Goal: Task Accomplishment & Management: Manage account settings

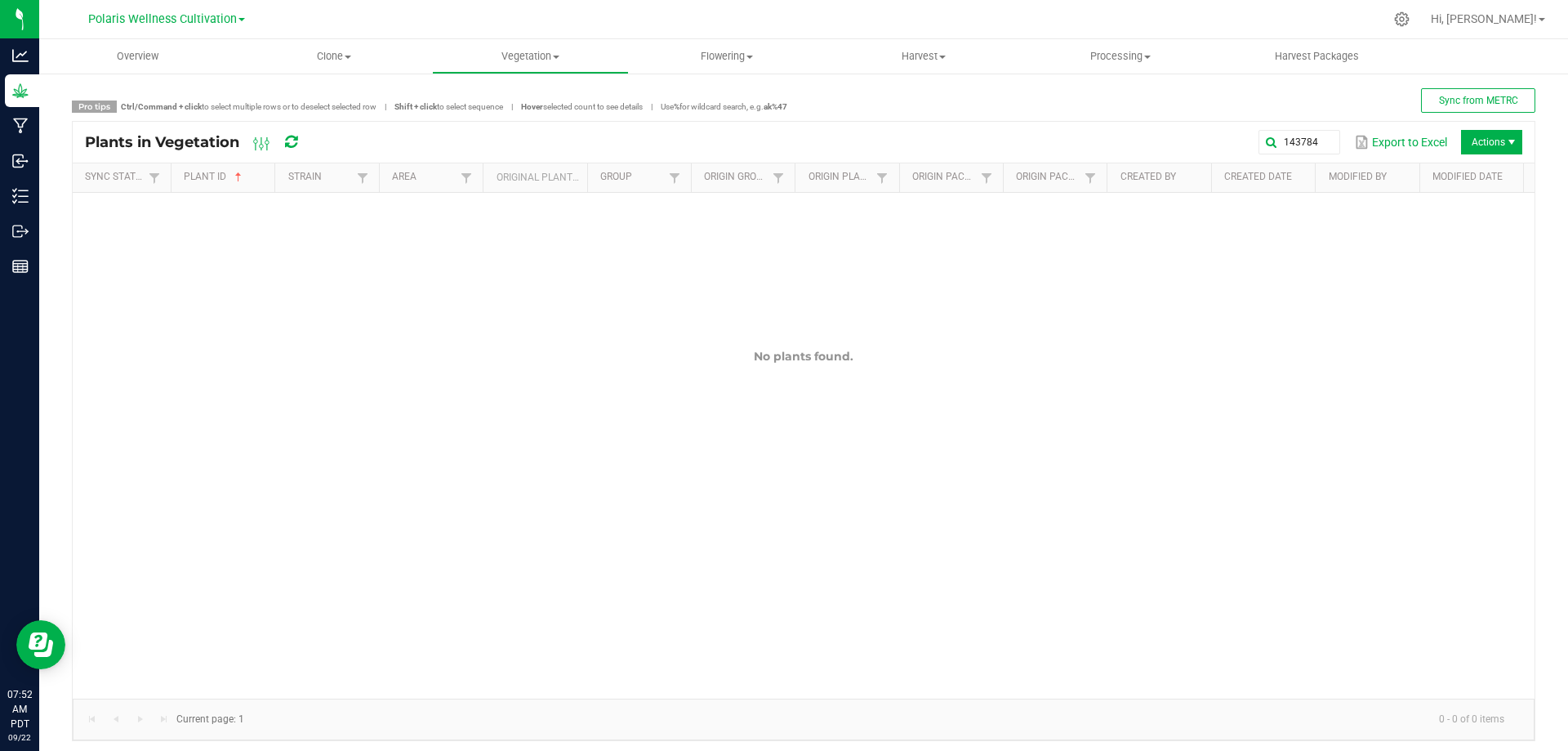
click at [290, 143] on icon at bounding box center [290, 142] width 12 height 15
drag, startPoint x: 1298, startPoint y: 145, endPoint x: 841, endPoint y: 162, distance: 457.3
click at [850, 165] on kendo-grid "Plants in Vegetation 143784 Export to Excel Actions Sync Status Plant ID Strain…" at bounding box center [803, 430] width 1463 height 620
click at [1319, 142] on span at bounding box center [1326, 142] width 13 height 13
click at [1319, 110] on div "Overview Clone Create plants Cloning groups Cloning plant batches Apply to plan…" at bounding box center [803, 395] width 1528 height 711
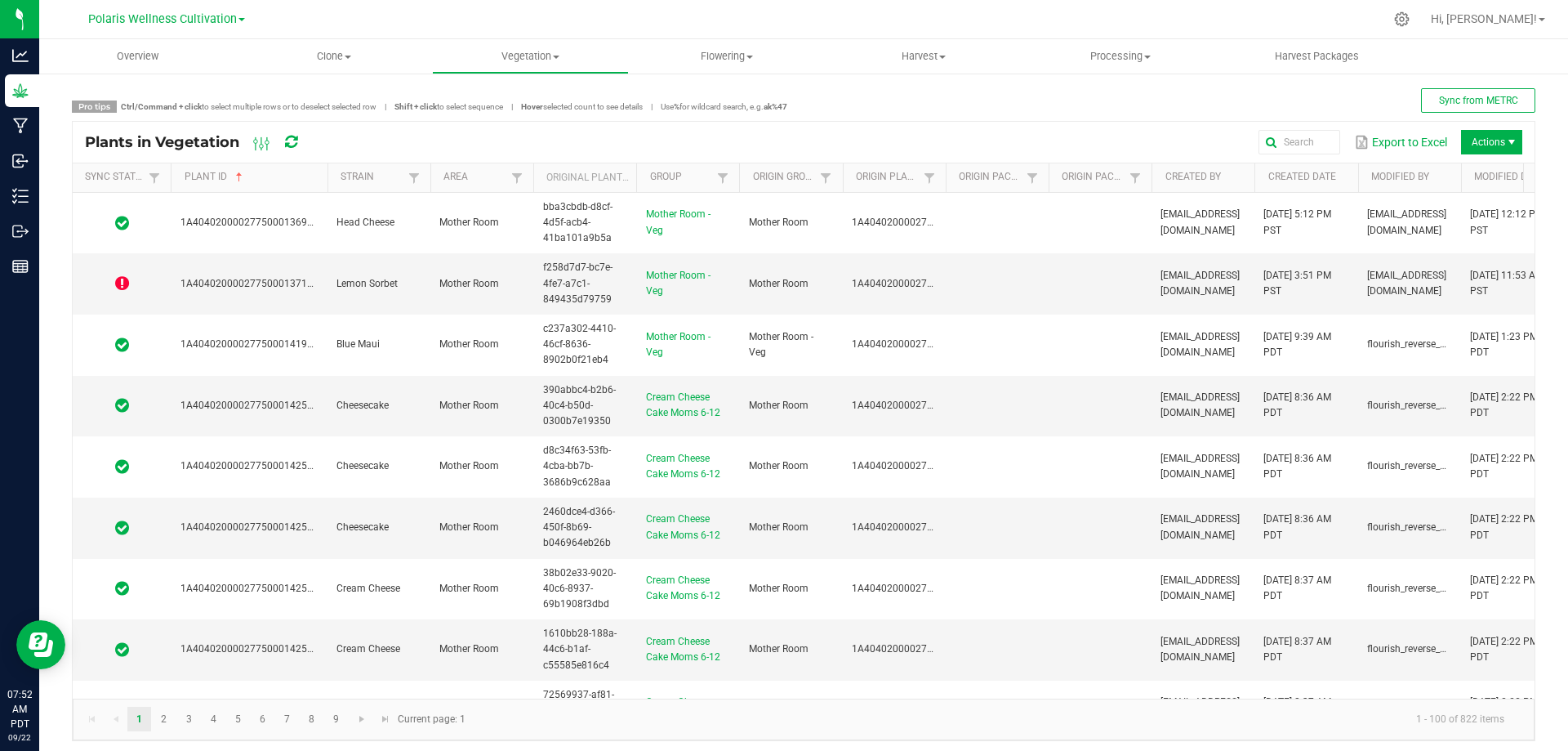
click at [326, 185] on span at bounding box center [325, 305] width 5 height 284
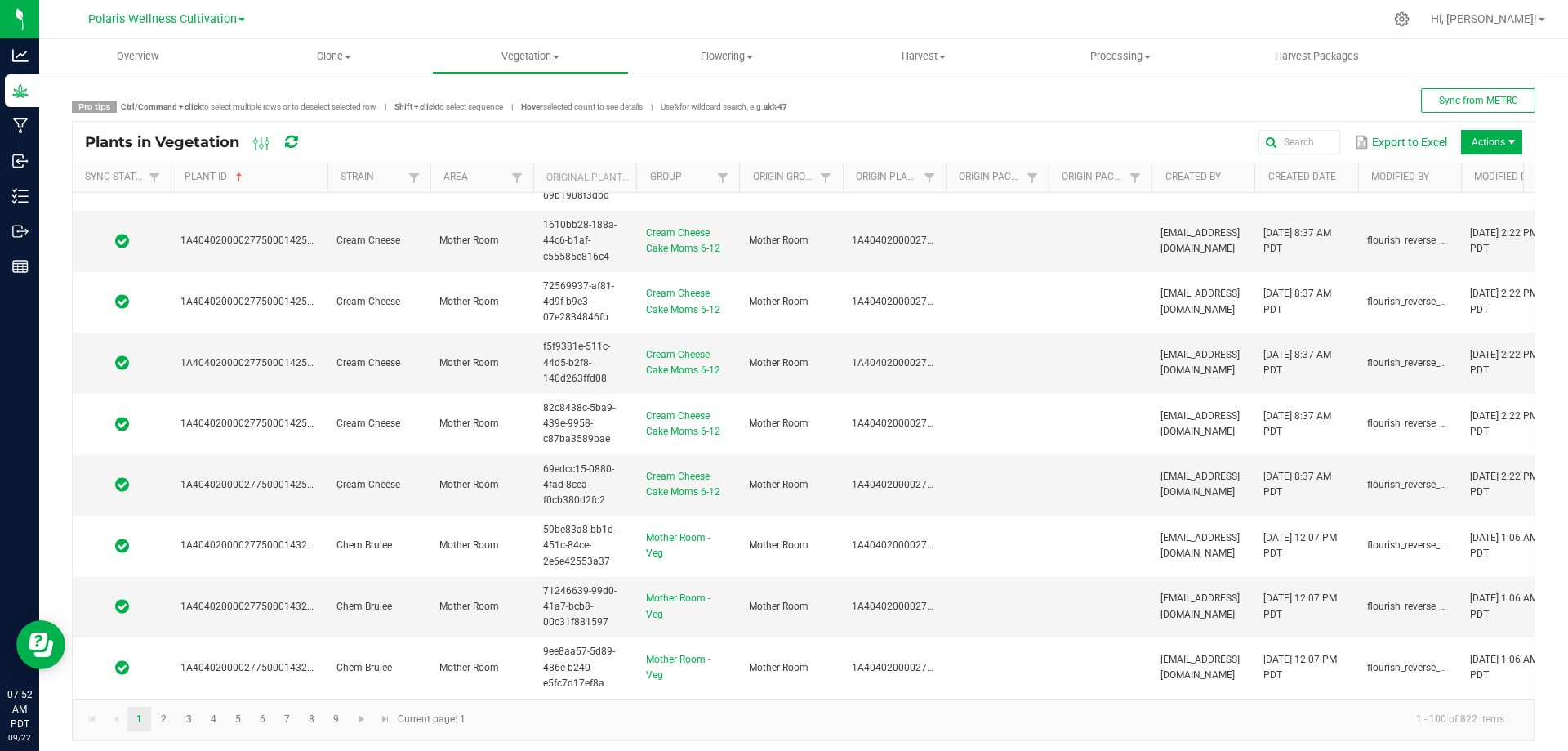
scroll to position [817, 0]
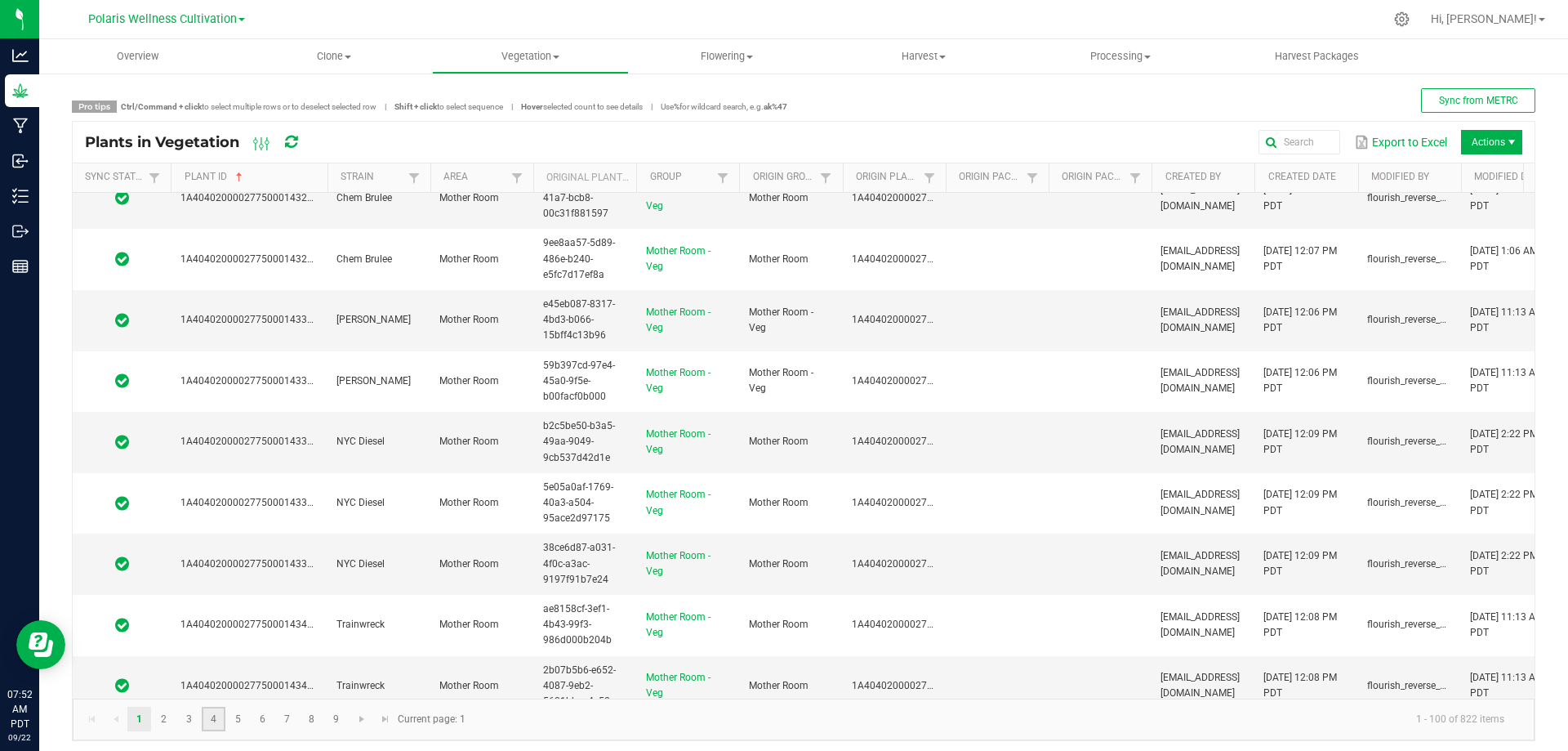
click at [210, 716] on link "4" at bounding box center [213, 719] width 24 height 25
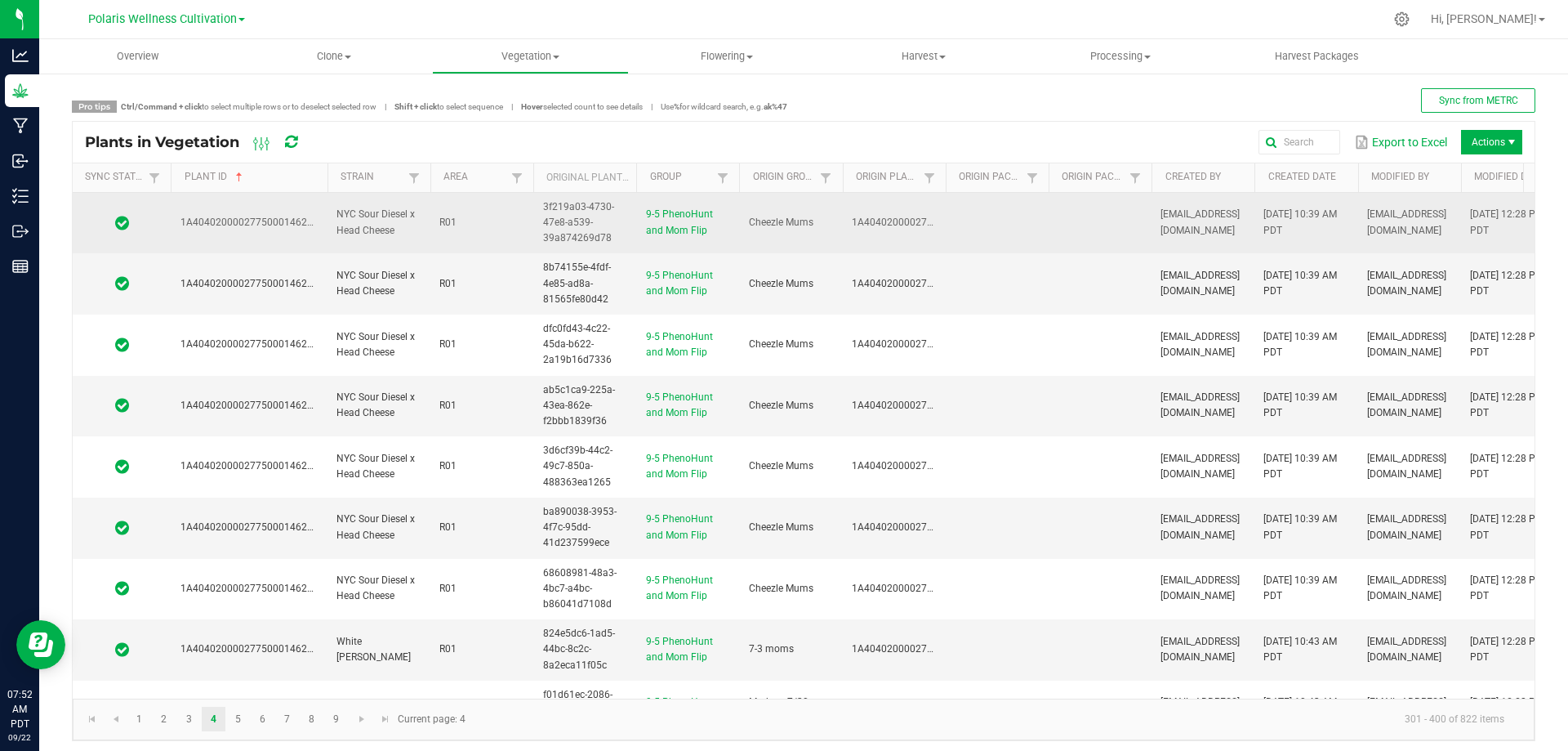
click at [337, 224] on span "NYC Sour Diesel x Head Cheese" at bounding box center [375, 221] width 78 height 27
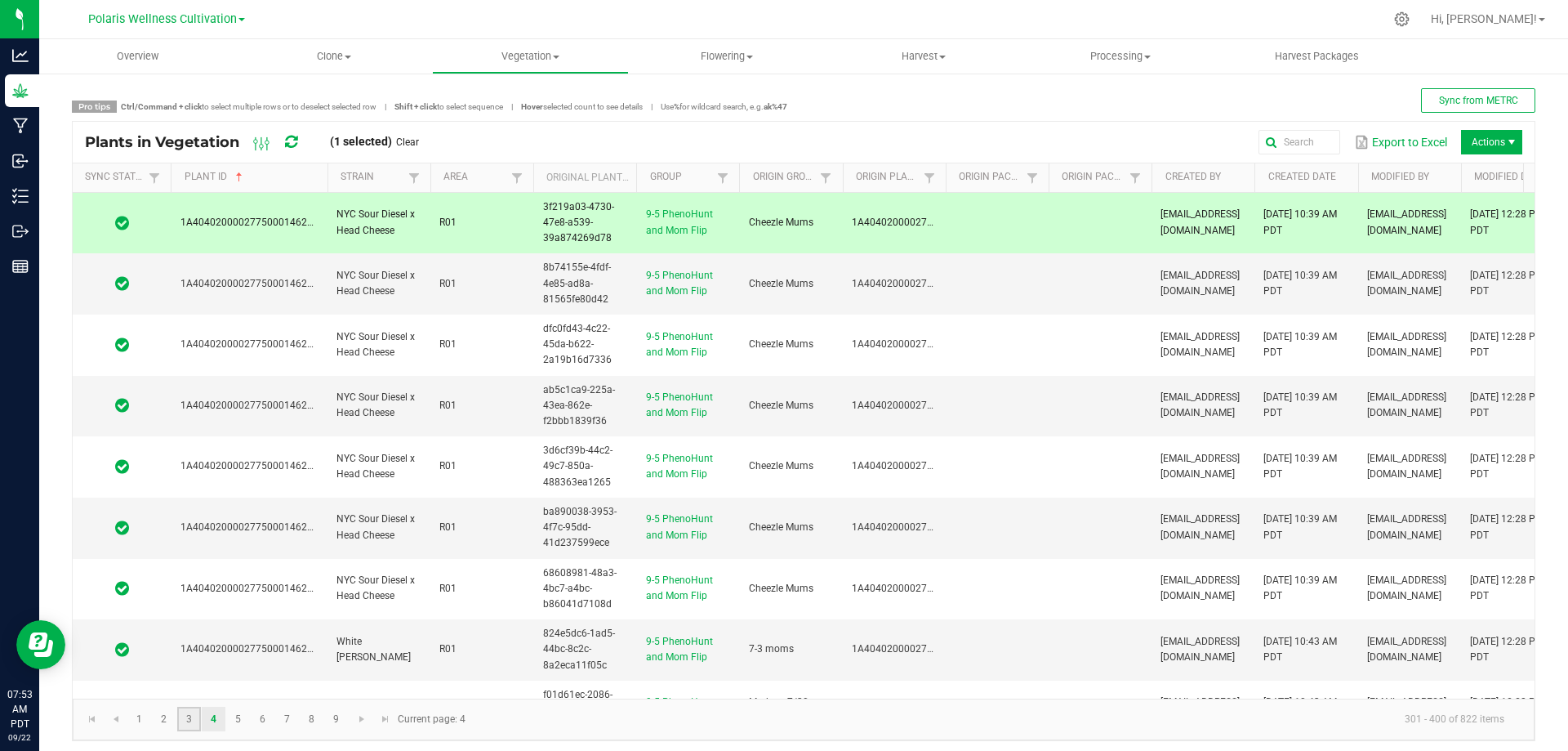
click at [190, 715] on link "3" at bounding box center [189, 719] width 24 height 25
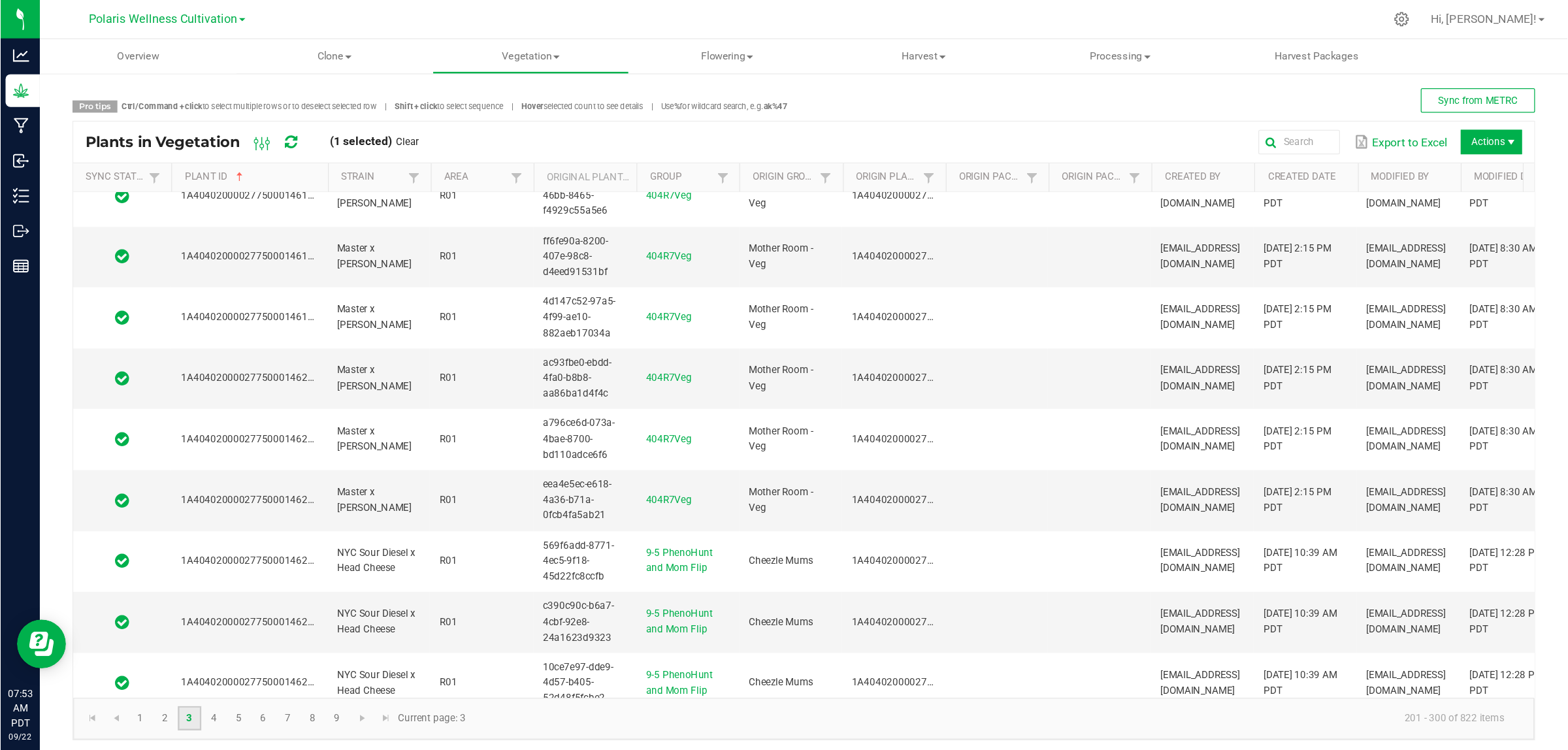
scroll to position [4089, 0]
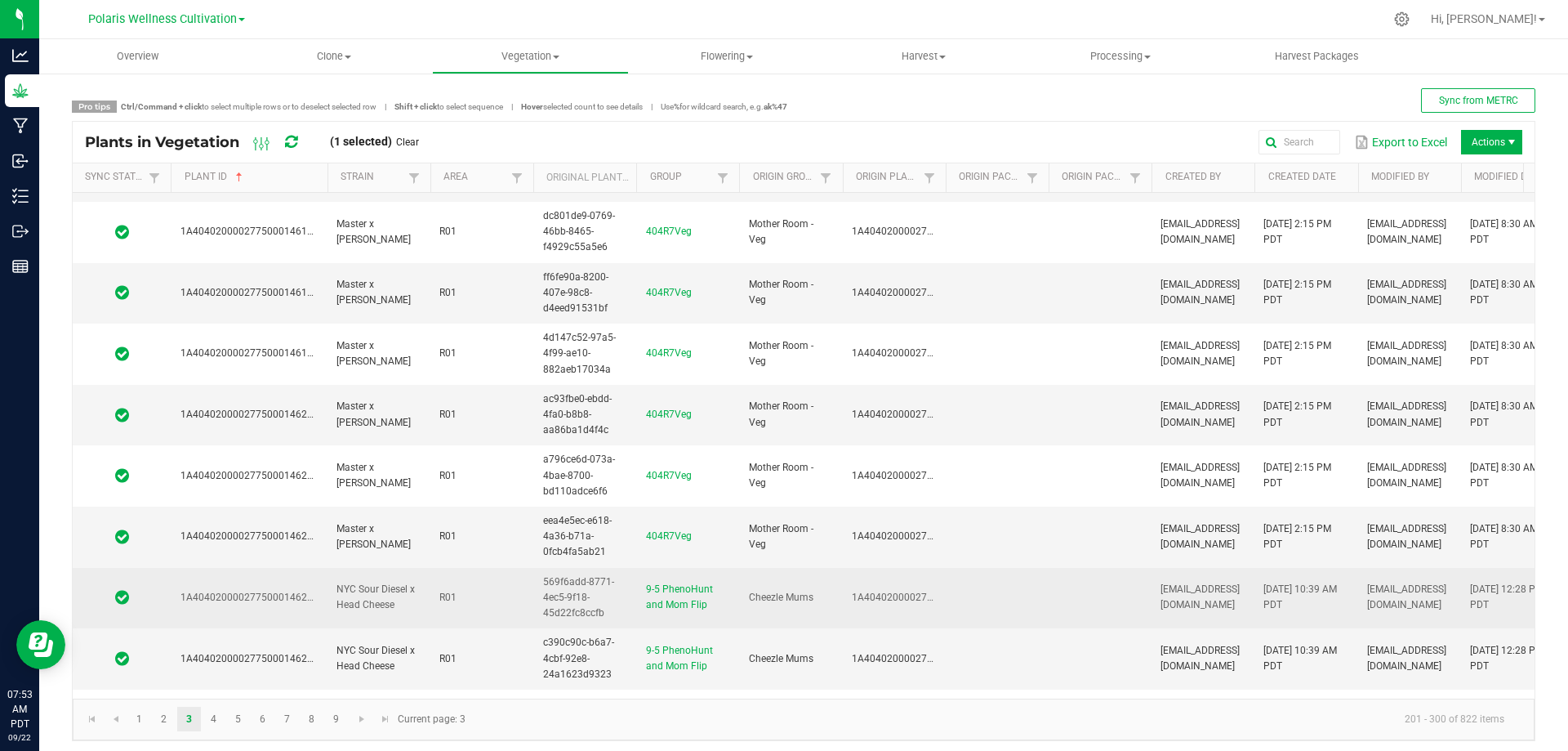
click at [313, 586] on td "1A4040200002775000146213" at bounding box center [248, 598] width 156 height 61
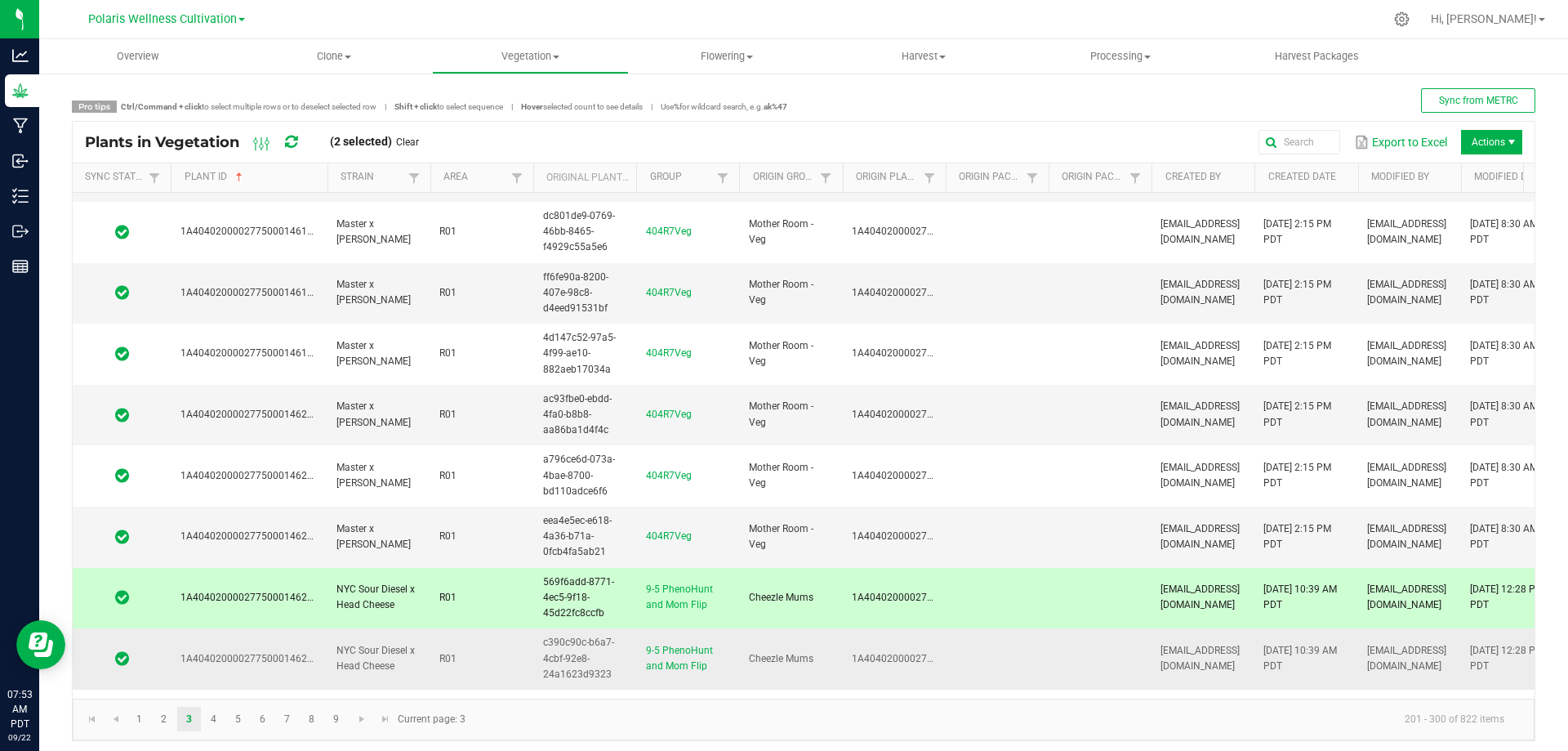
click at [304, 661] on span "1A4040200002775000146214" at bounding box center [249, 659] width 138 height 12
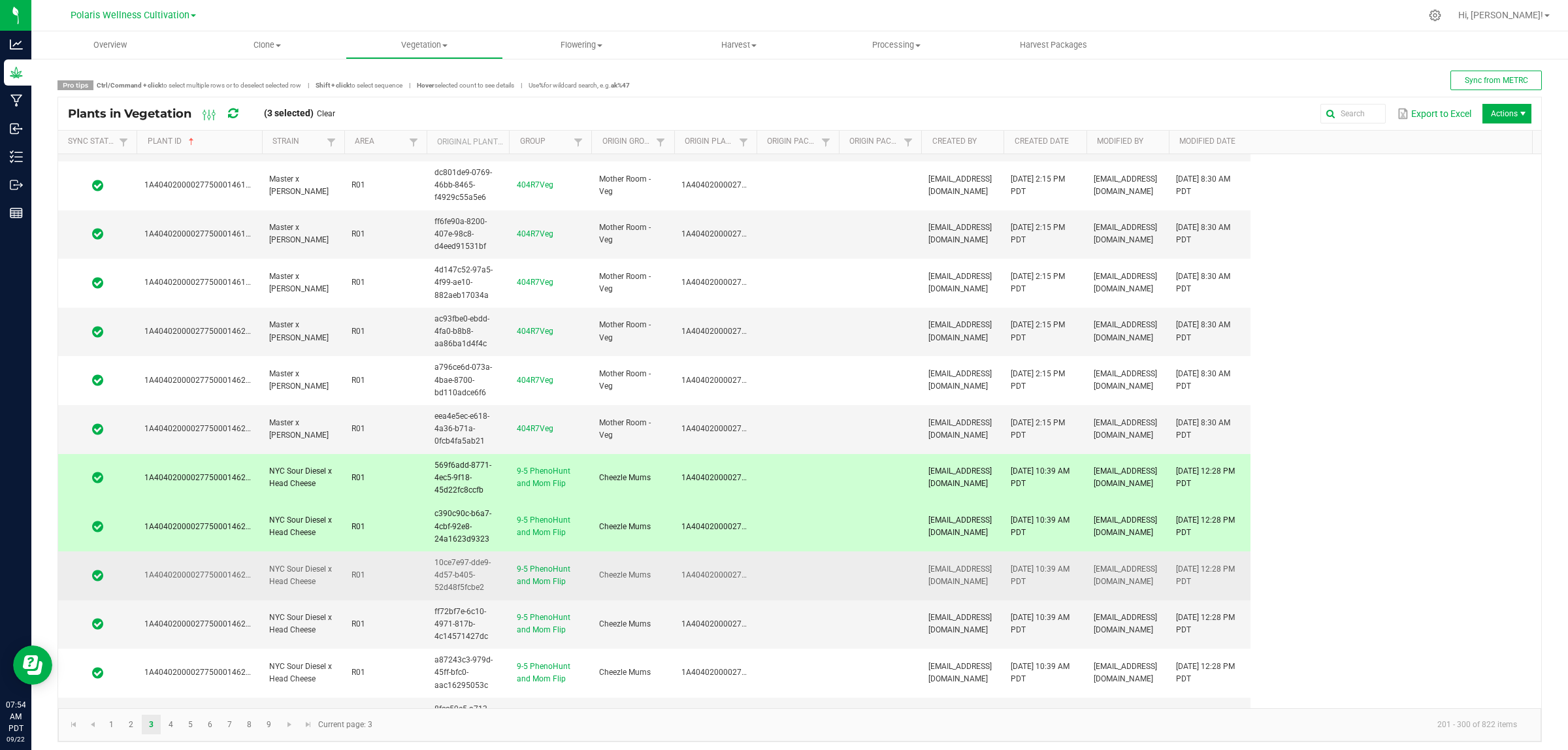
scroll to position [4088, 0]
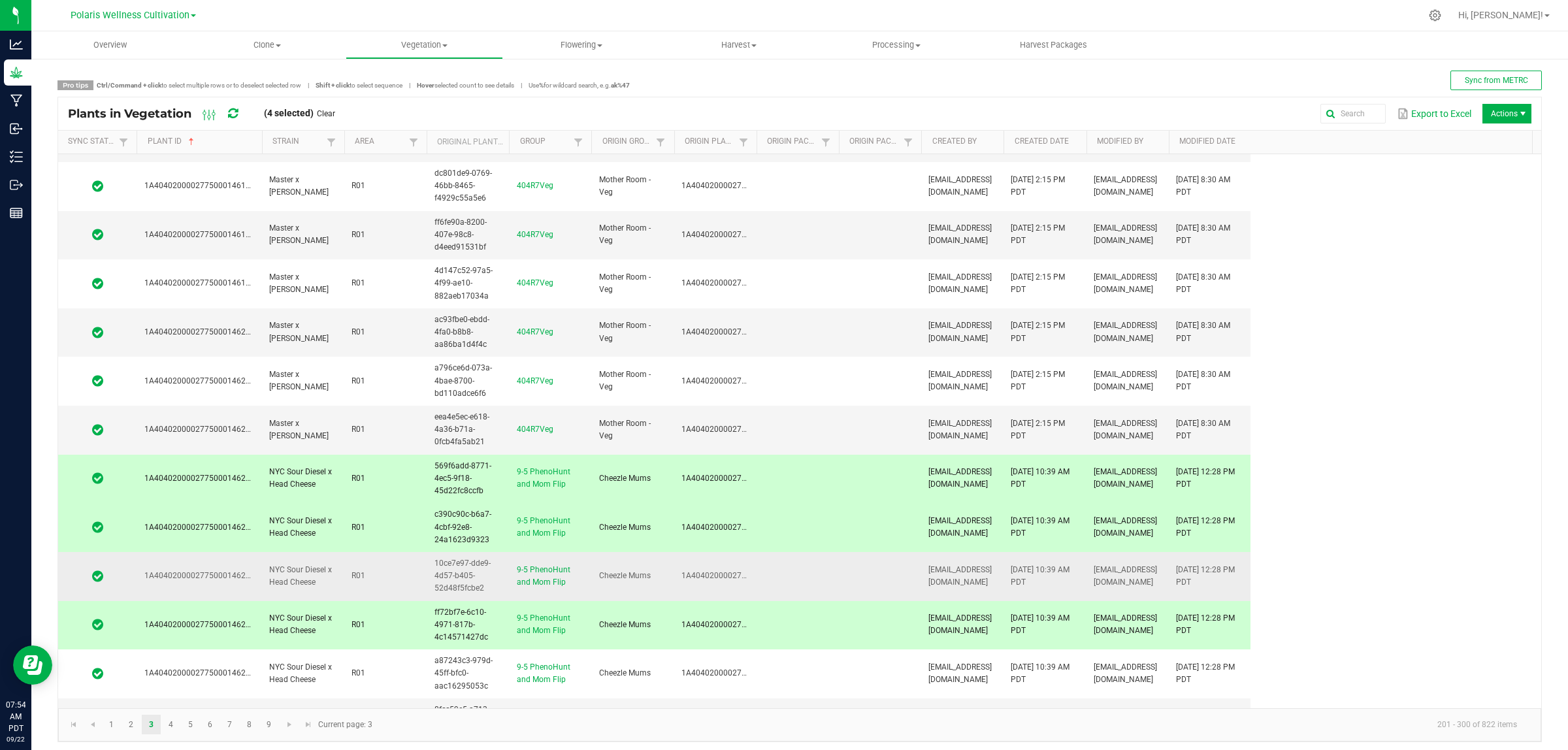
click at [335, 595] on td "NYC Sour Diesel x Head Cheese" at bounding box center [302, 576] width 82 height 49
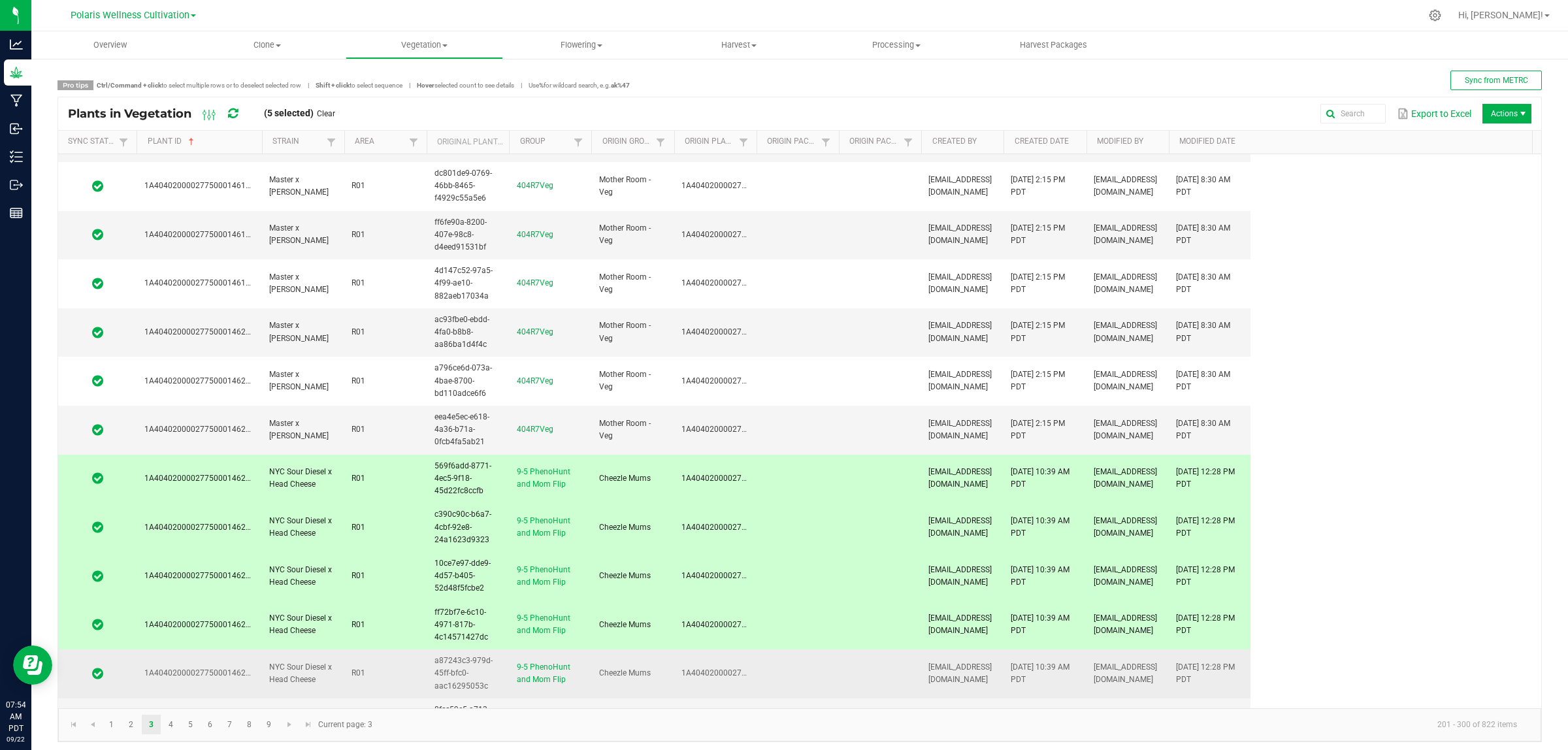
click at [337, 600] on td "NYC Sour Diesel x Head Cheese" at bounding box center [302, 674] width 82 height 49
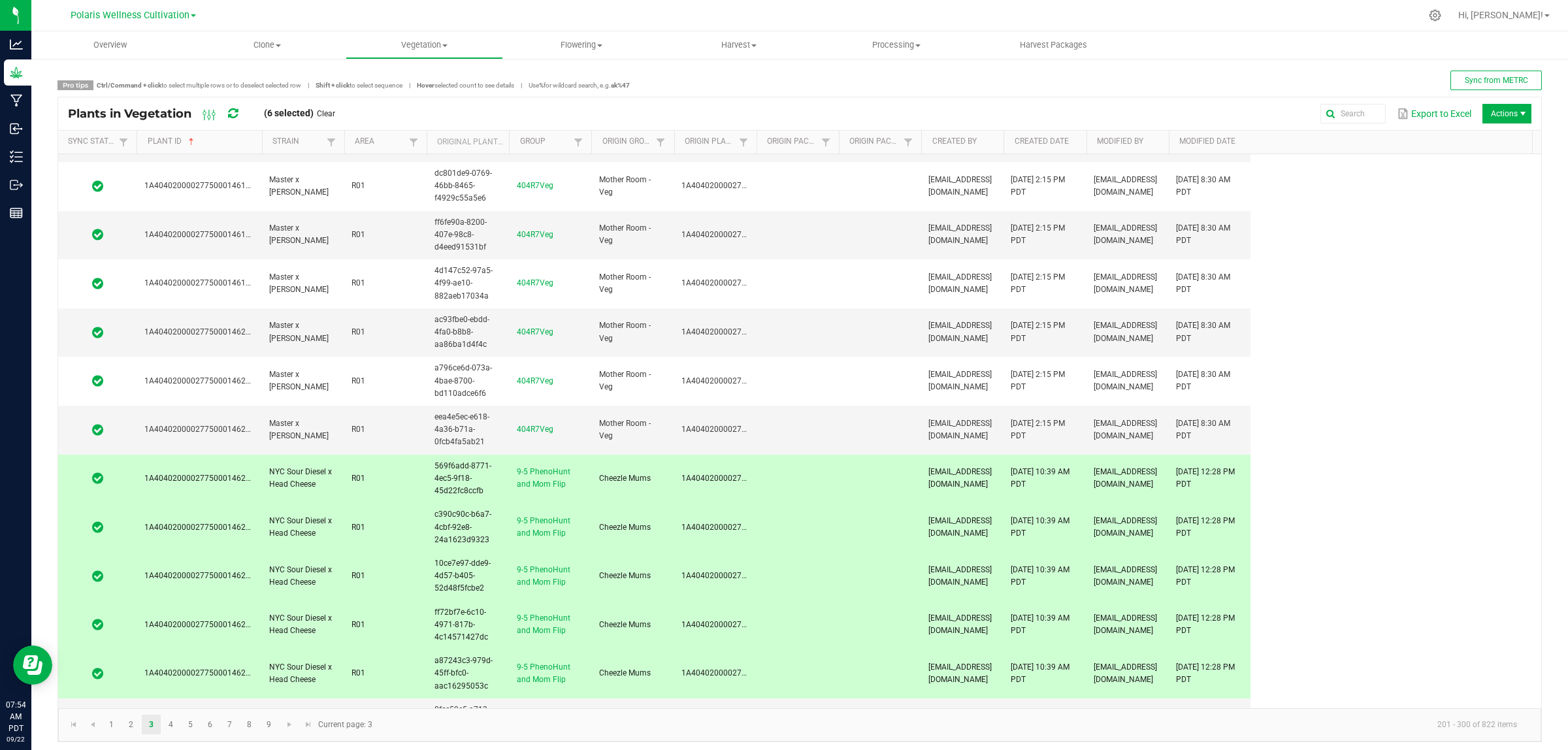
scroll to position [4335, 0]
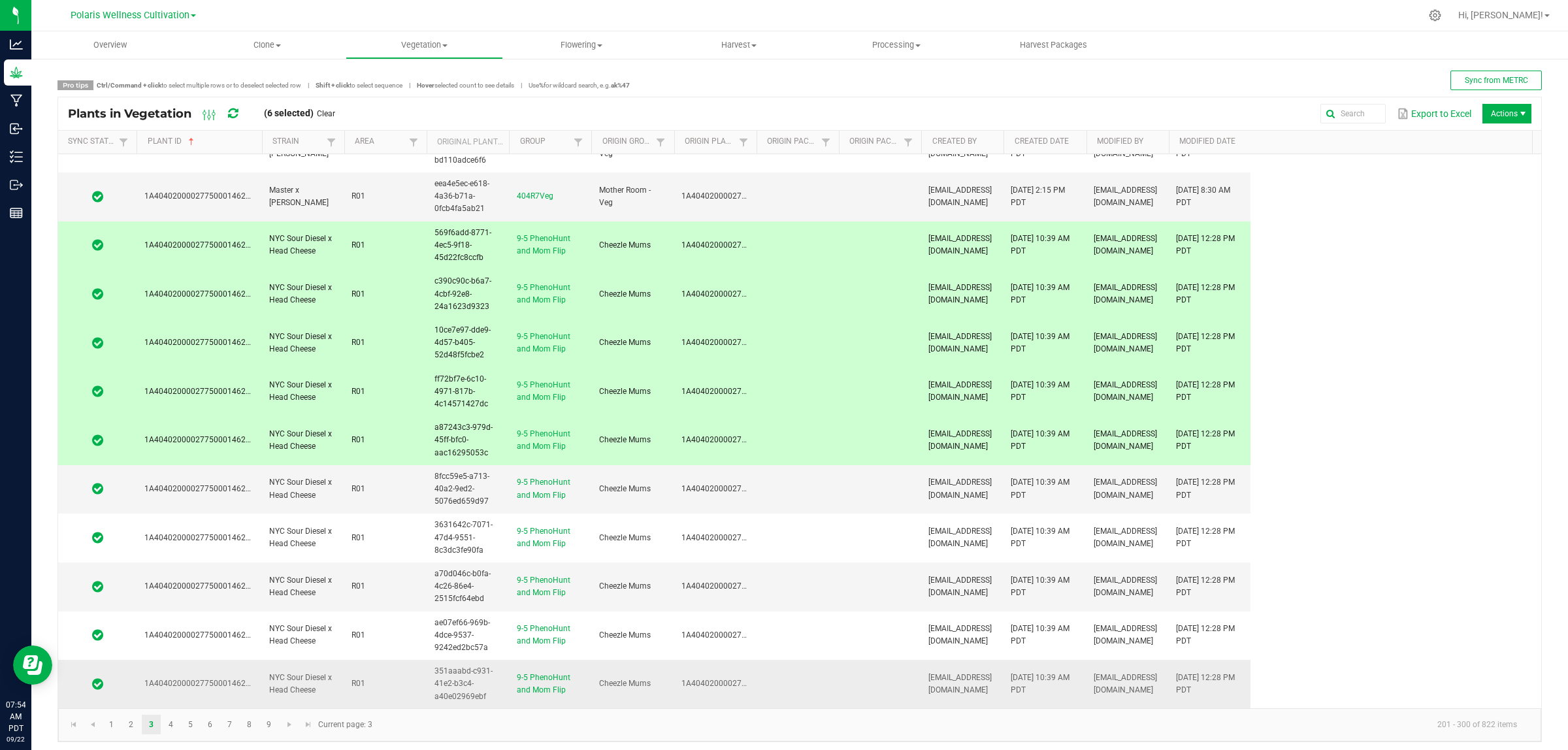
click at [317, 600] on span "NYC Sour Diesel x Head Cheese" at bounding box center [300, 684] width 63 height 22
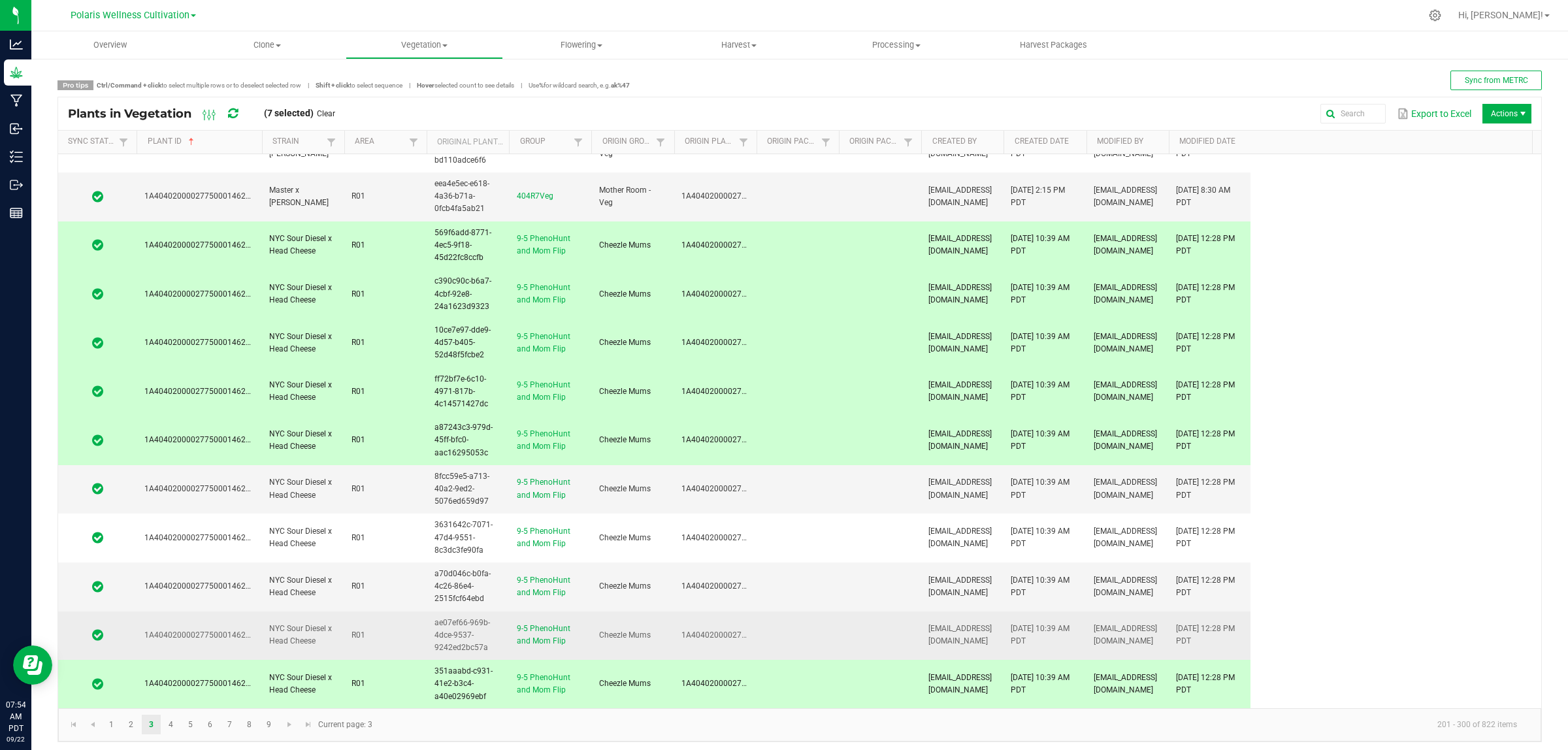
click at [324, 600] on td "NYC Sour Diesel x Head Cheese" at bounding box center [302, 636] width 82 height 49
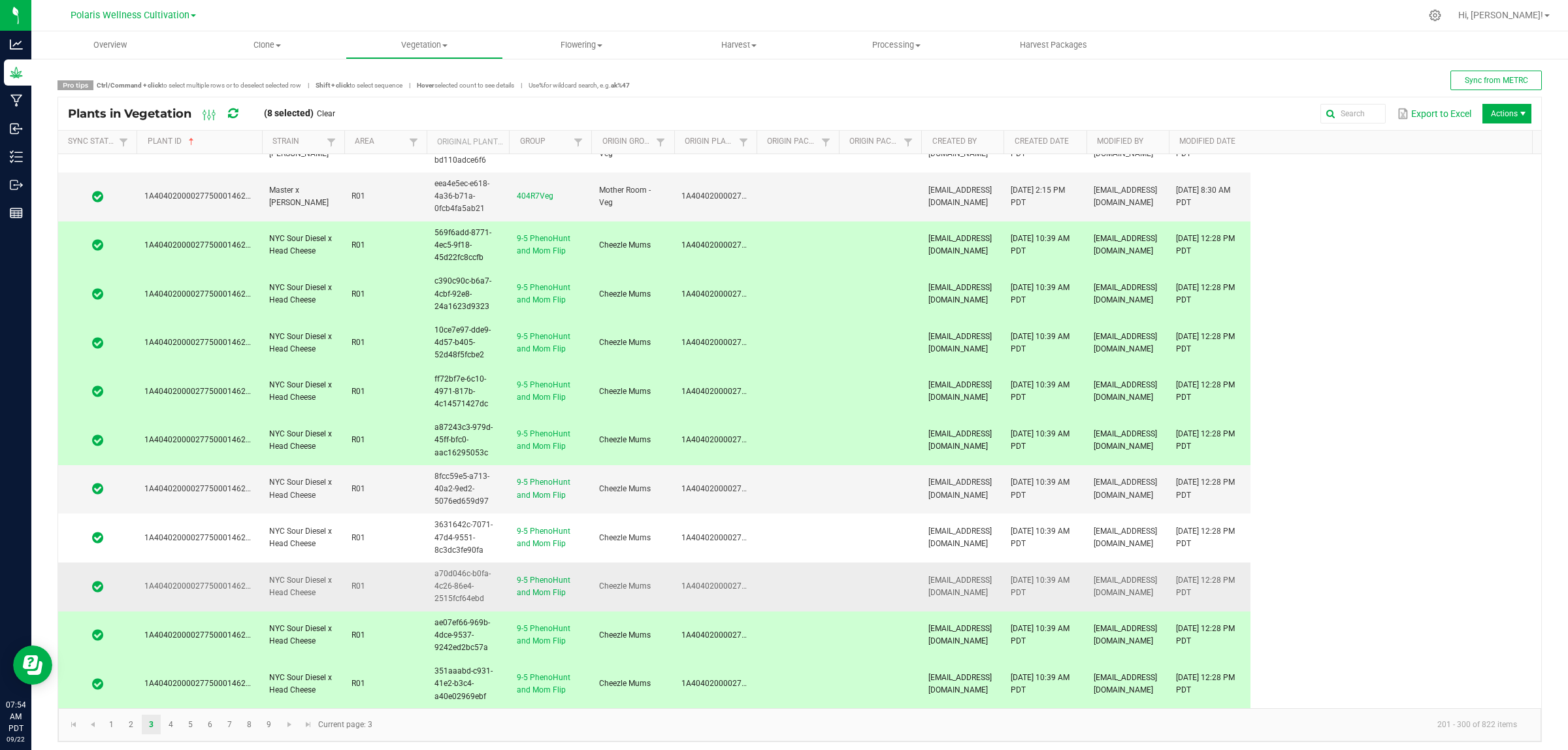
click at [330, 576] on span "NYC Sour Diesel x Head Cheese" at bounding box center [300, 586] width 63 height 22
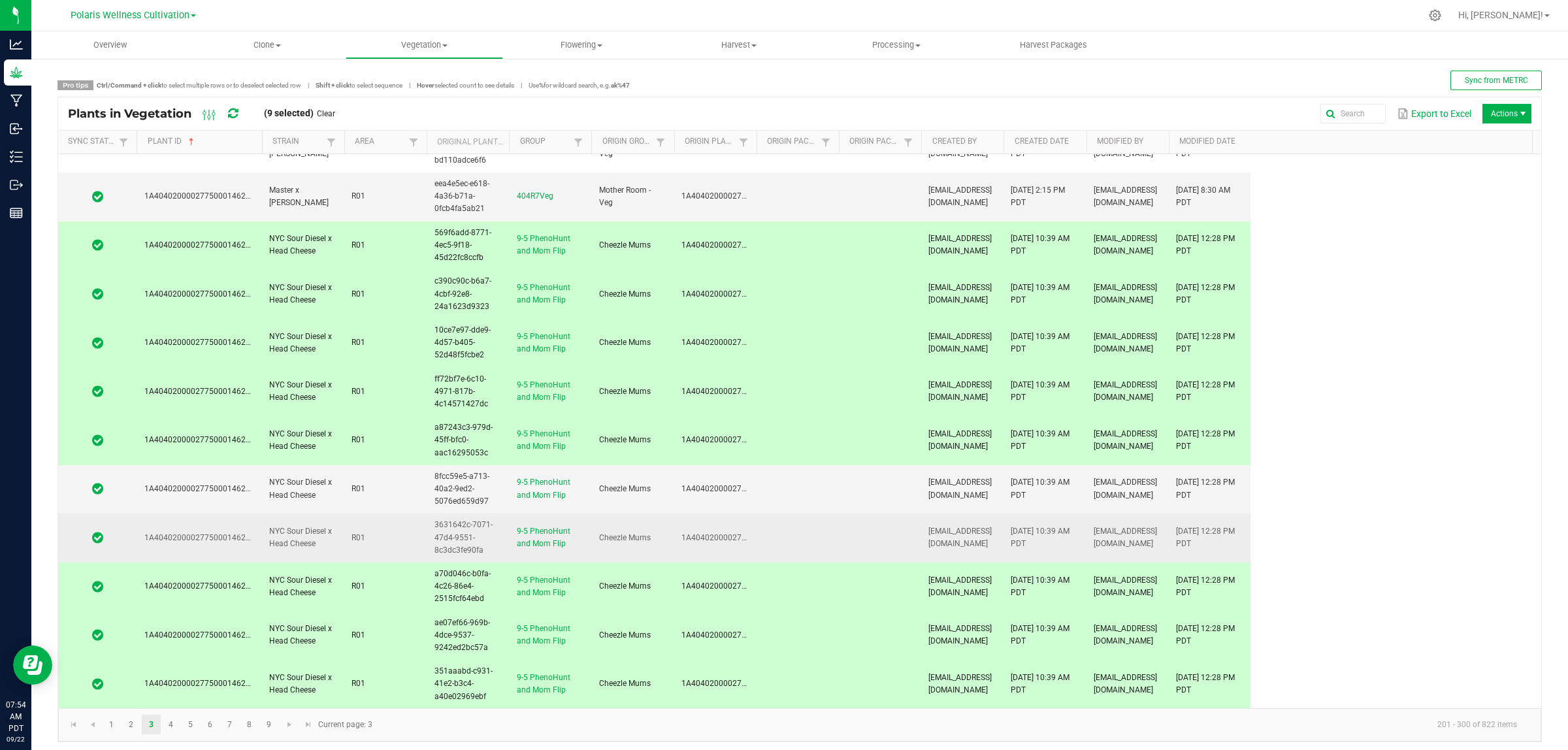
click at [325, 540] on td "NYC Sour Diesel x Head Cheese" at bounding box center [302, 538] width 82 height 49
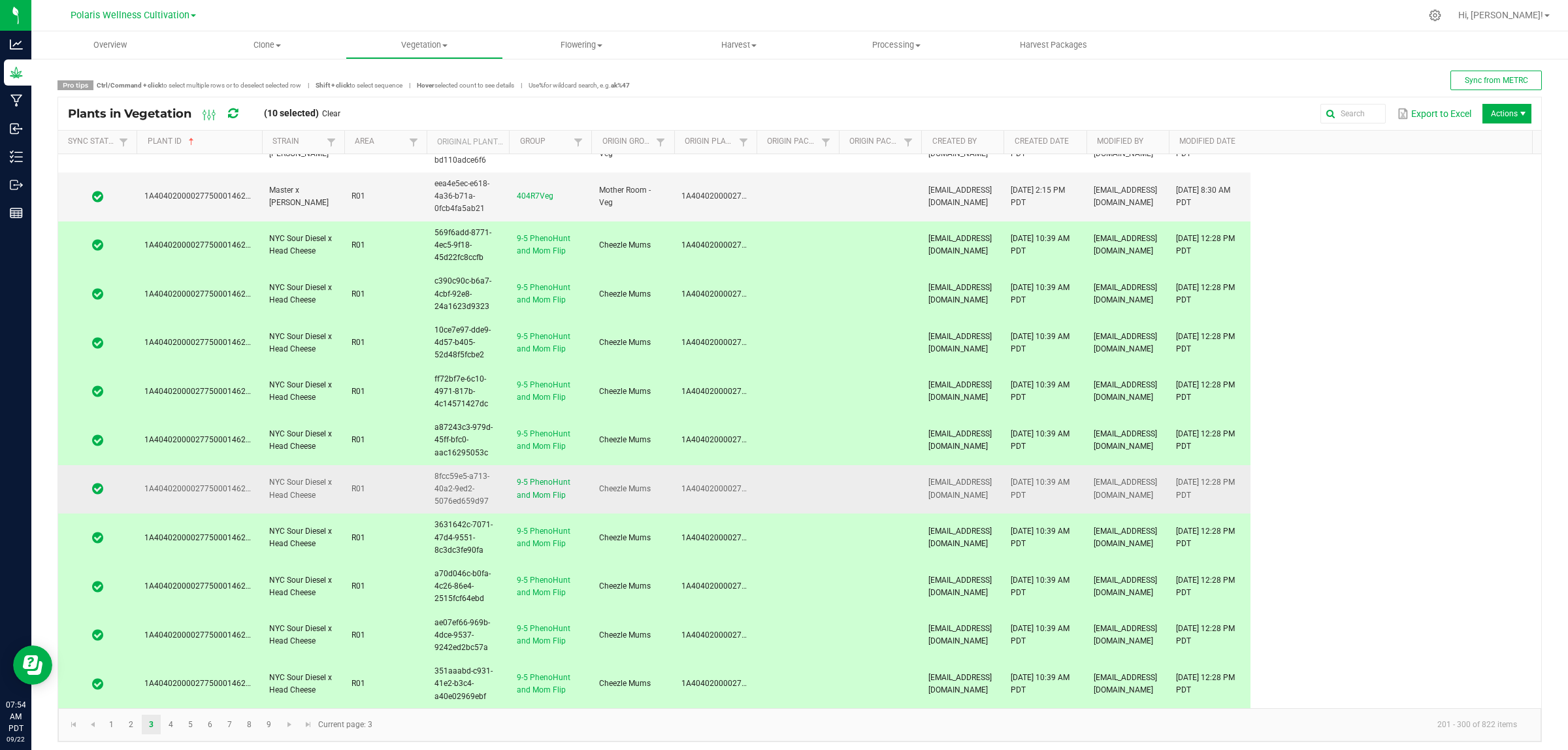
click at [338, 491] on td "NYC Sour Diesel x Head Cheese" at bounding box center [302, 490] width 82 height 49
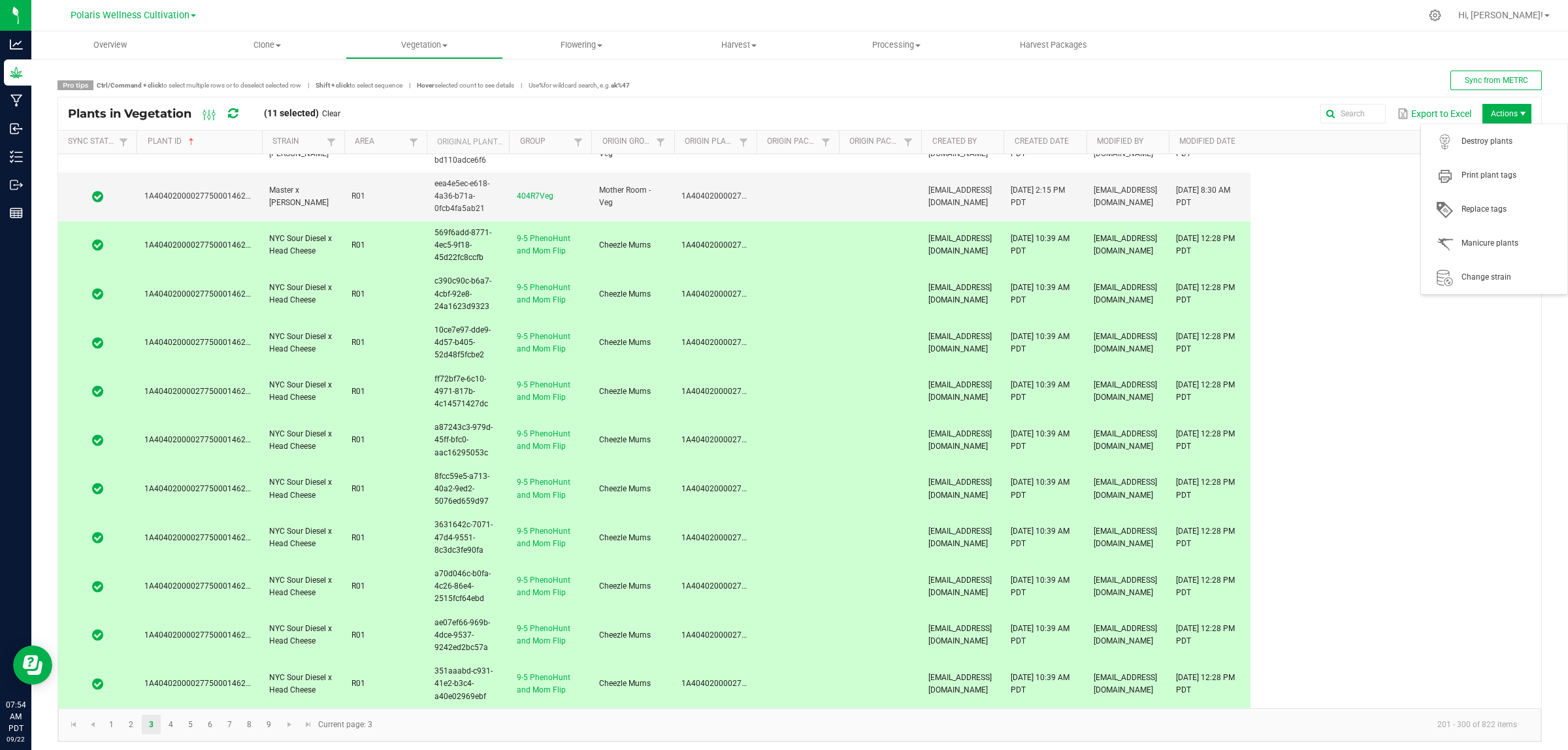
click at [1254, 116] on span "Actions" at bounding box center [1507, 114] width 49 height 20
click at [542, 236] on link "9-5 PhenoHunt and Mom Flip" at bounding box center [543, 244] width 53 height 22
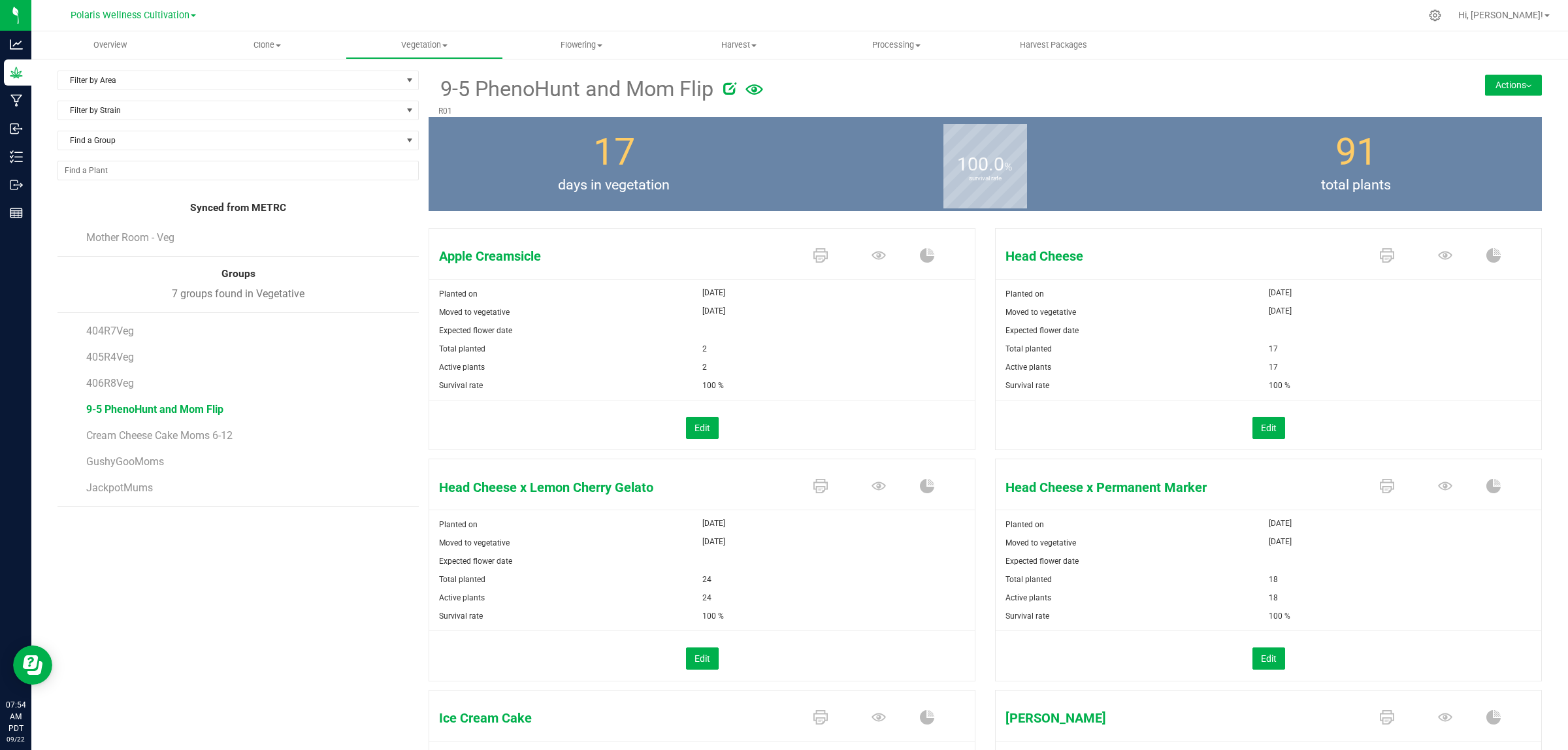
click at [1254, 86] on button "Actions" at bounding box center [1513, 85] width 57 height 21
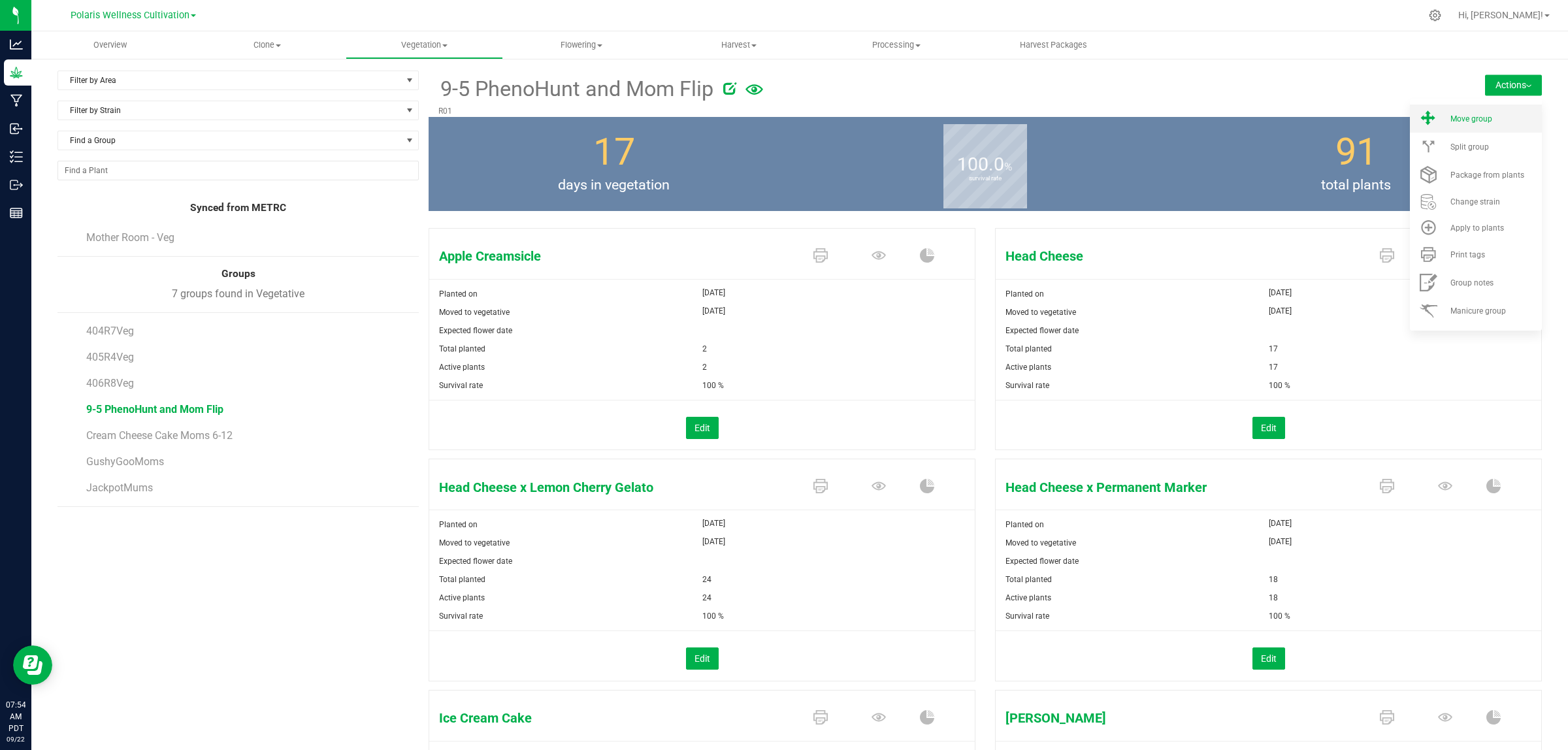
click at [1254, 116] on span "Move group" at bounding box center [1470, 119] width 42 height 9
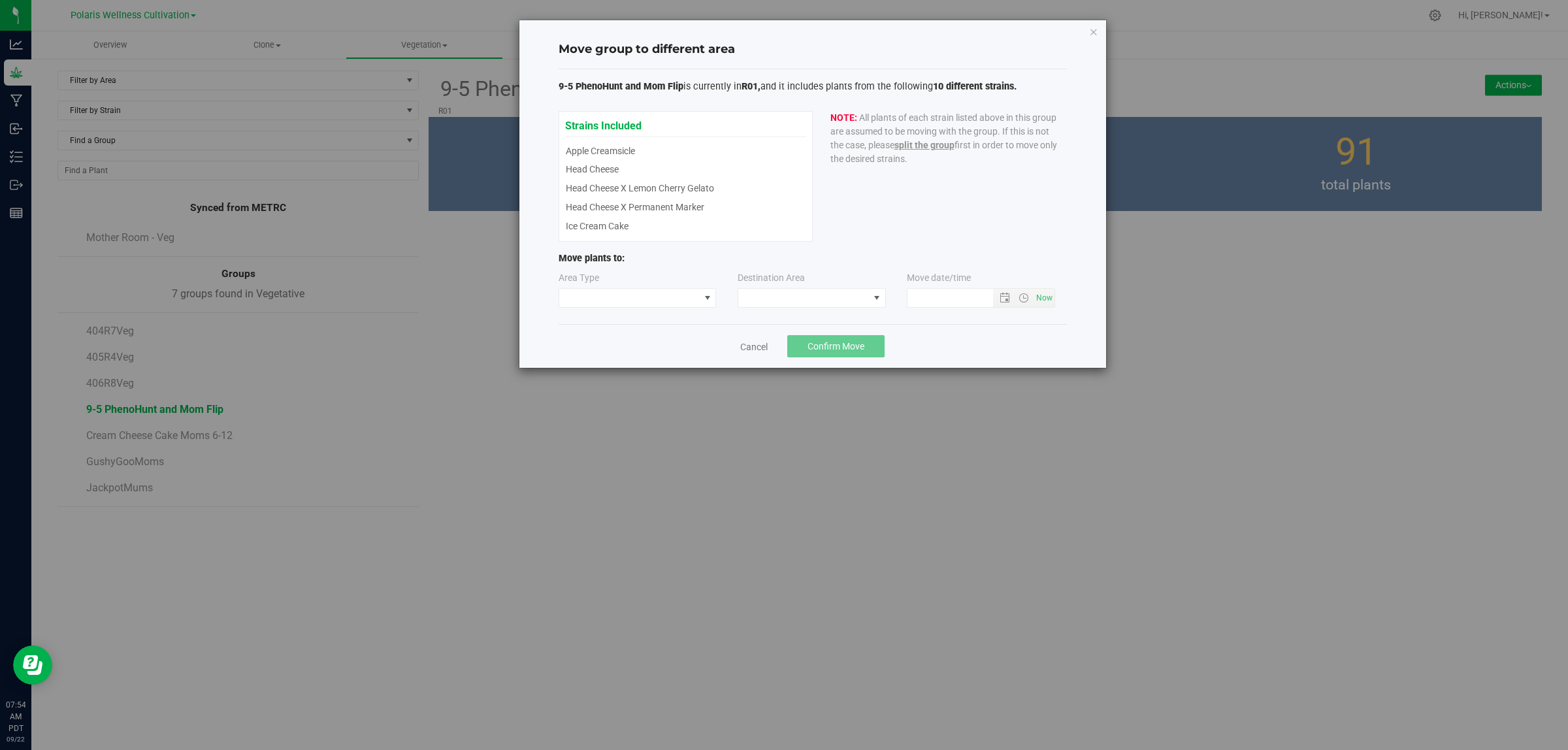
type input "[DATE] 7:54 AM"
click at [668, 298] on span at bounding box center [629, 298] width 141 height 18
click at [667, 324] on li "Vegetative" at bounding box center [637, 323] width 157 height 22
click at [756, 294] on span at bounding box center [804, 298] width 131 height 18
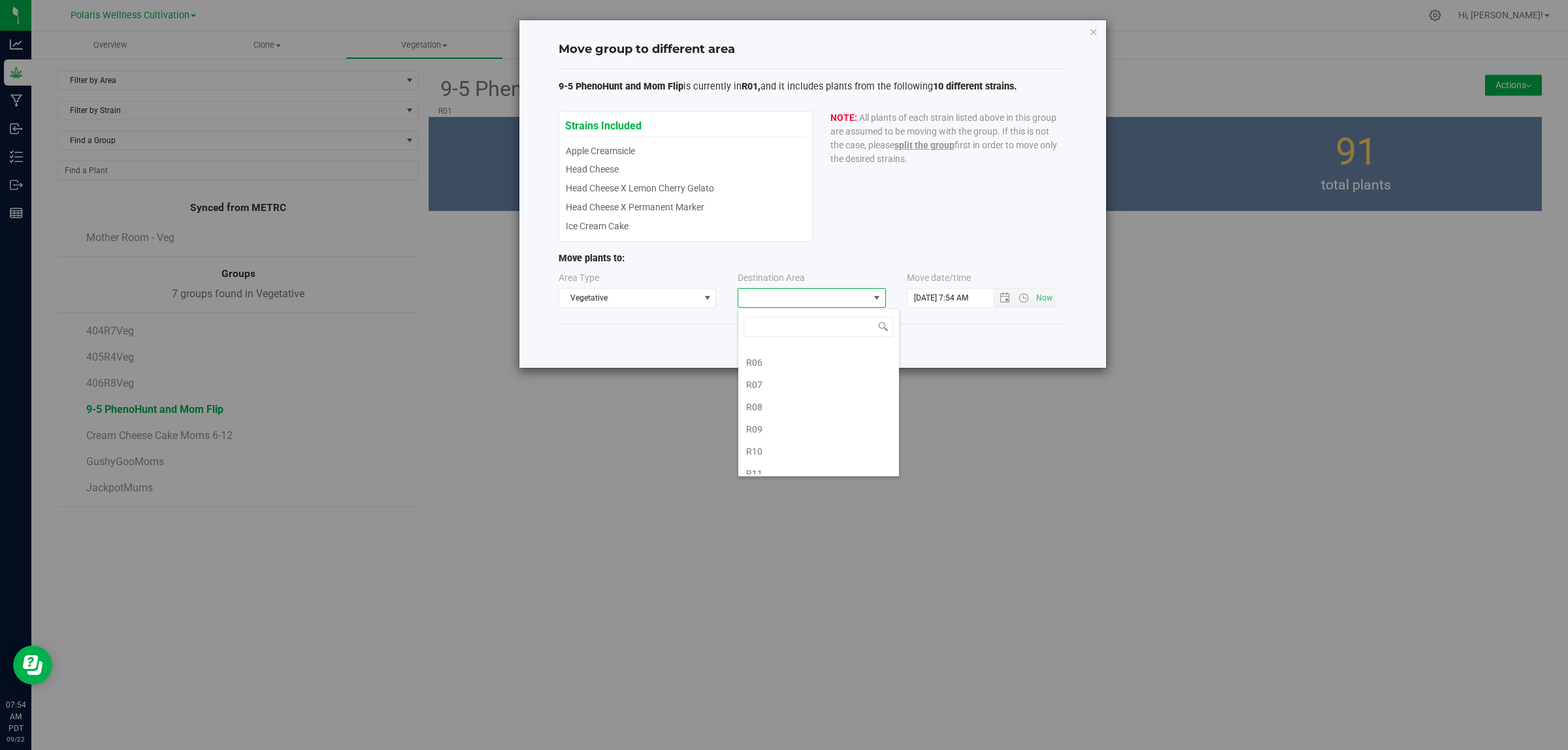
scroll to position [275, 0]
click at [774, 393] on li "R10" at bounding box center [819, 397] width 161 height 22
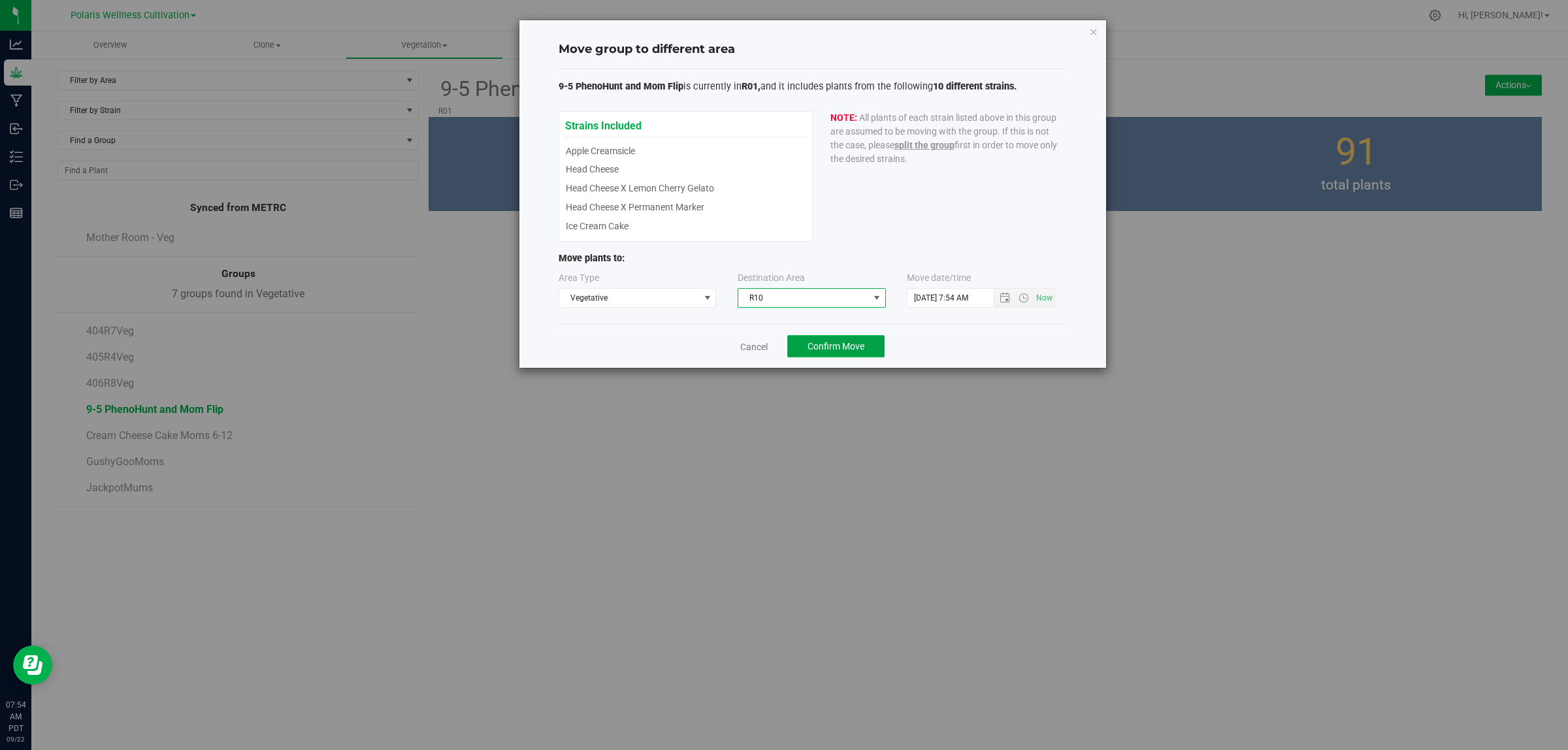
click at [850, 352] on span "Confirm Move" at bounding box center [835, 347] width 57 height 11
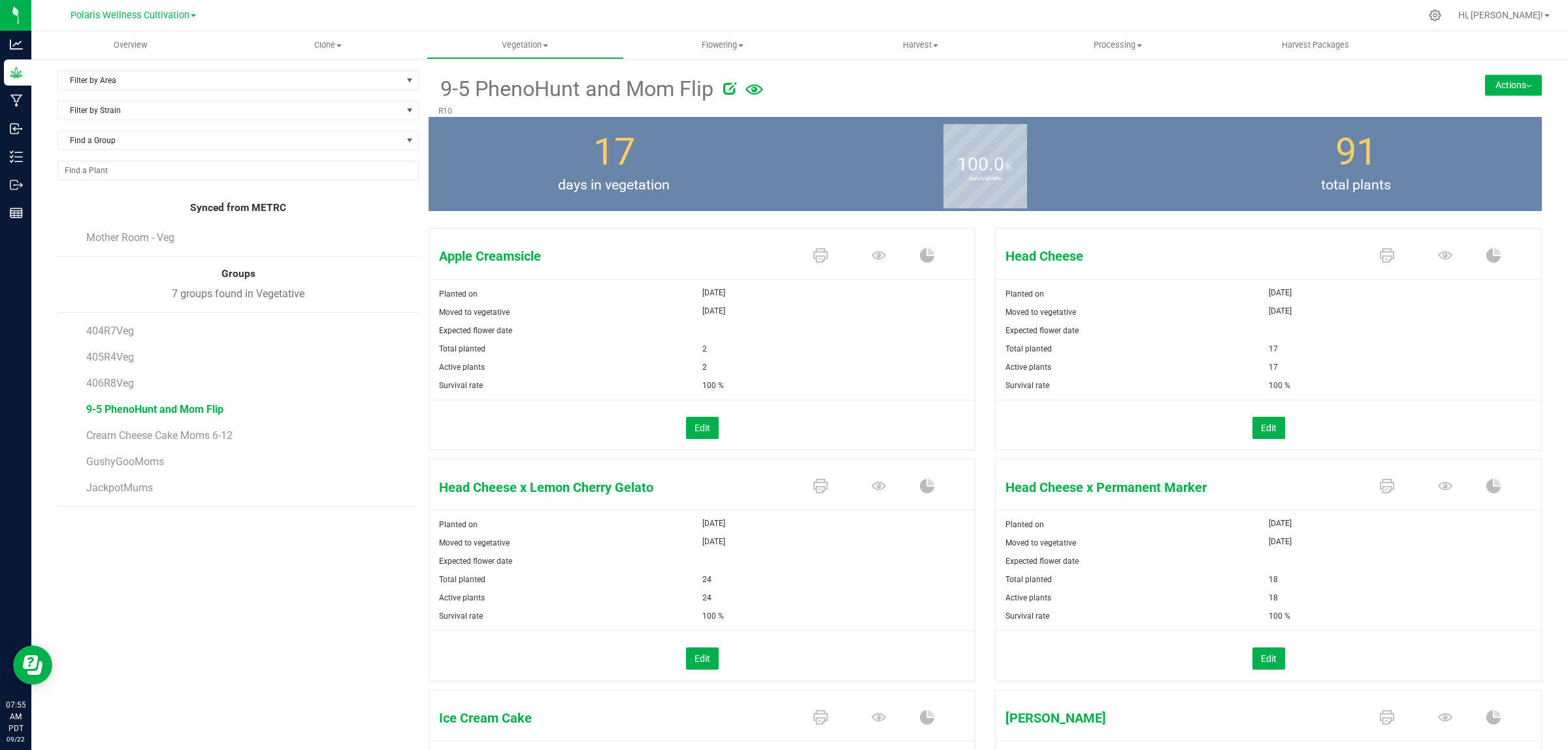
click at [1254, 87] on button "Actions" at bounding box center [1513, 85] width 57 height 21
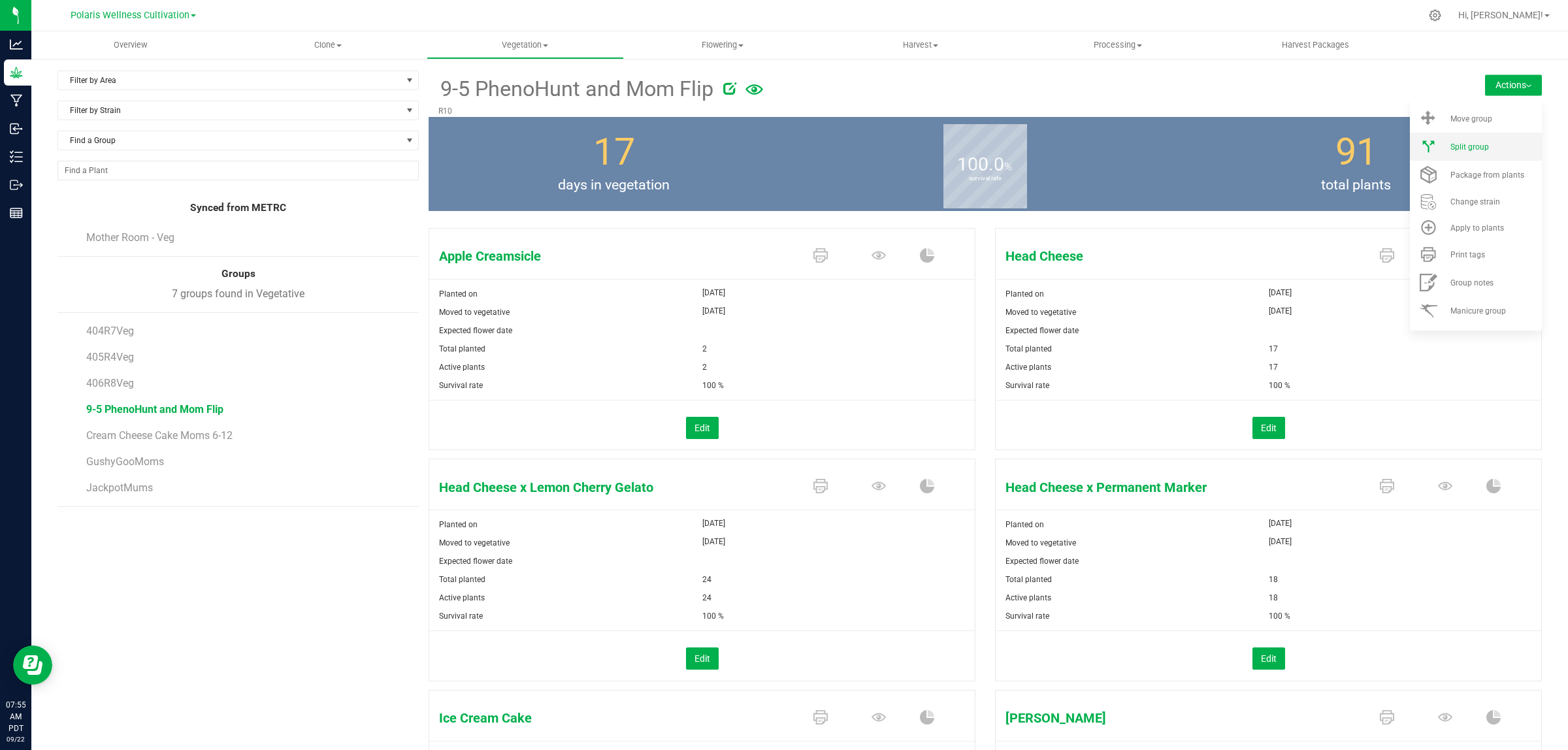
click at [1254, 148] on span "Split group" at bounding box center [1469, 147] width 38 height 9
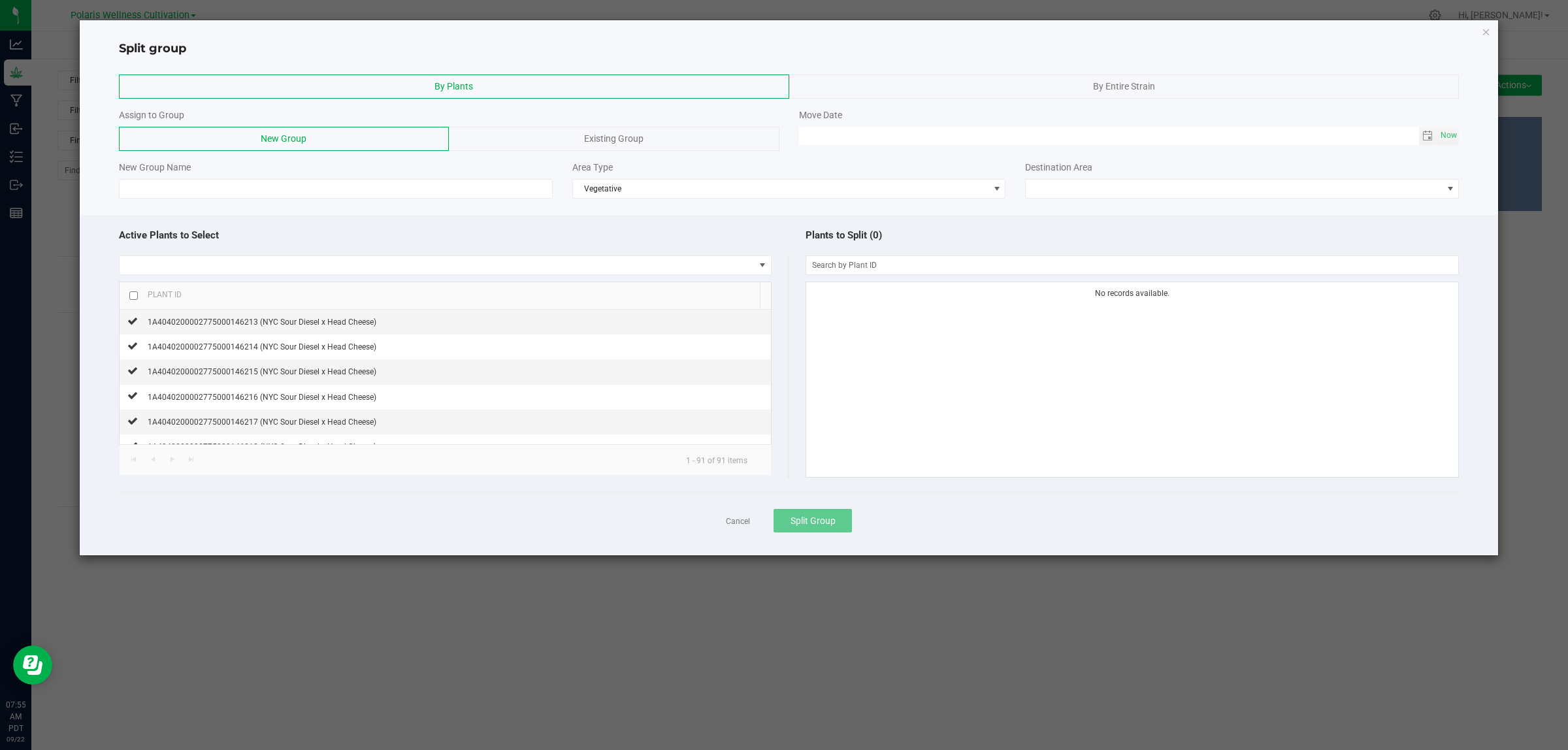
click at [1119, 86] on span "By Entire Strain" at bounding box center [1124, 86] width 62 height 11
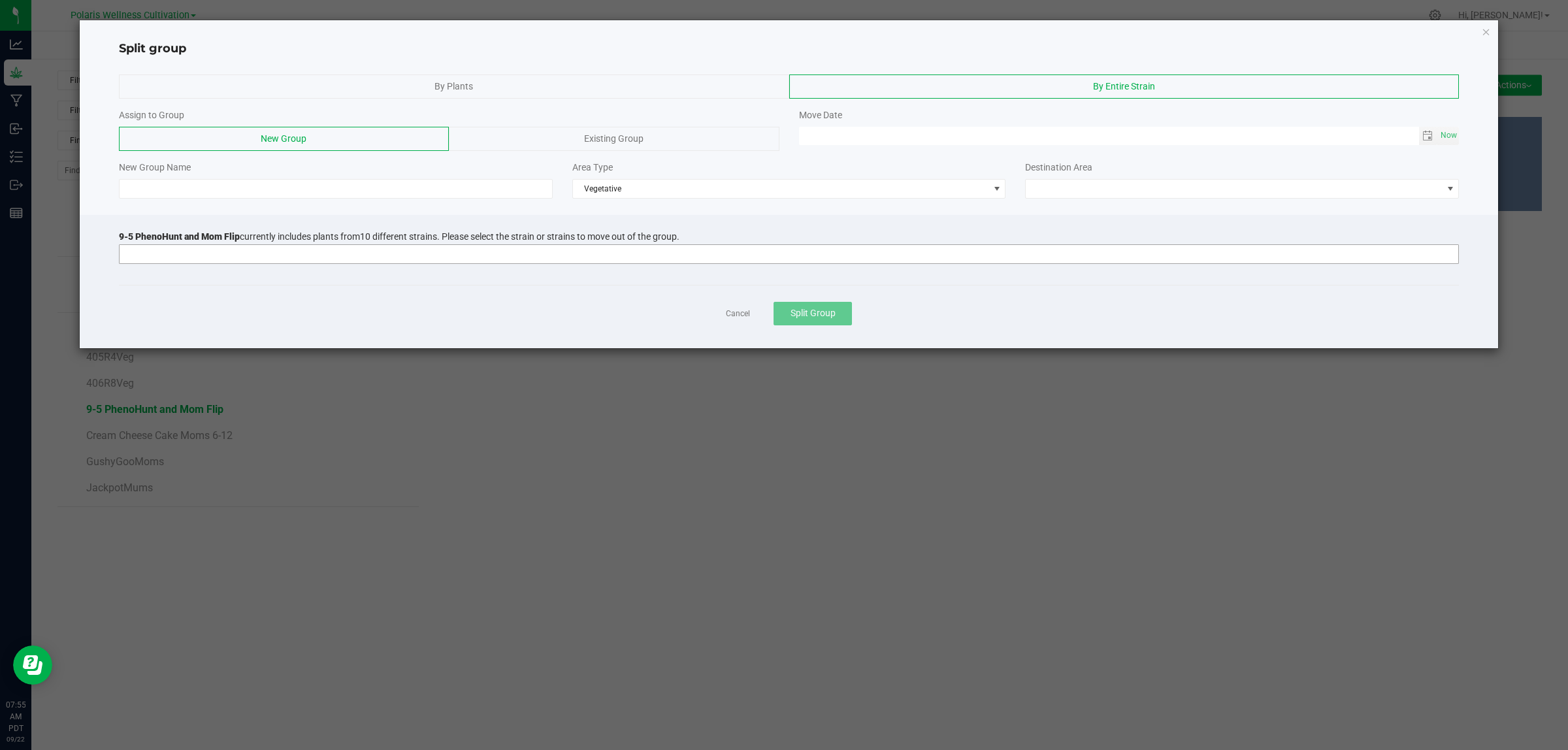
click at [593, 252] on input at bounding box center [780, 254] width 1322 height 18
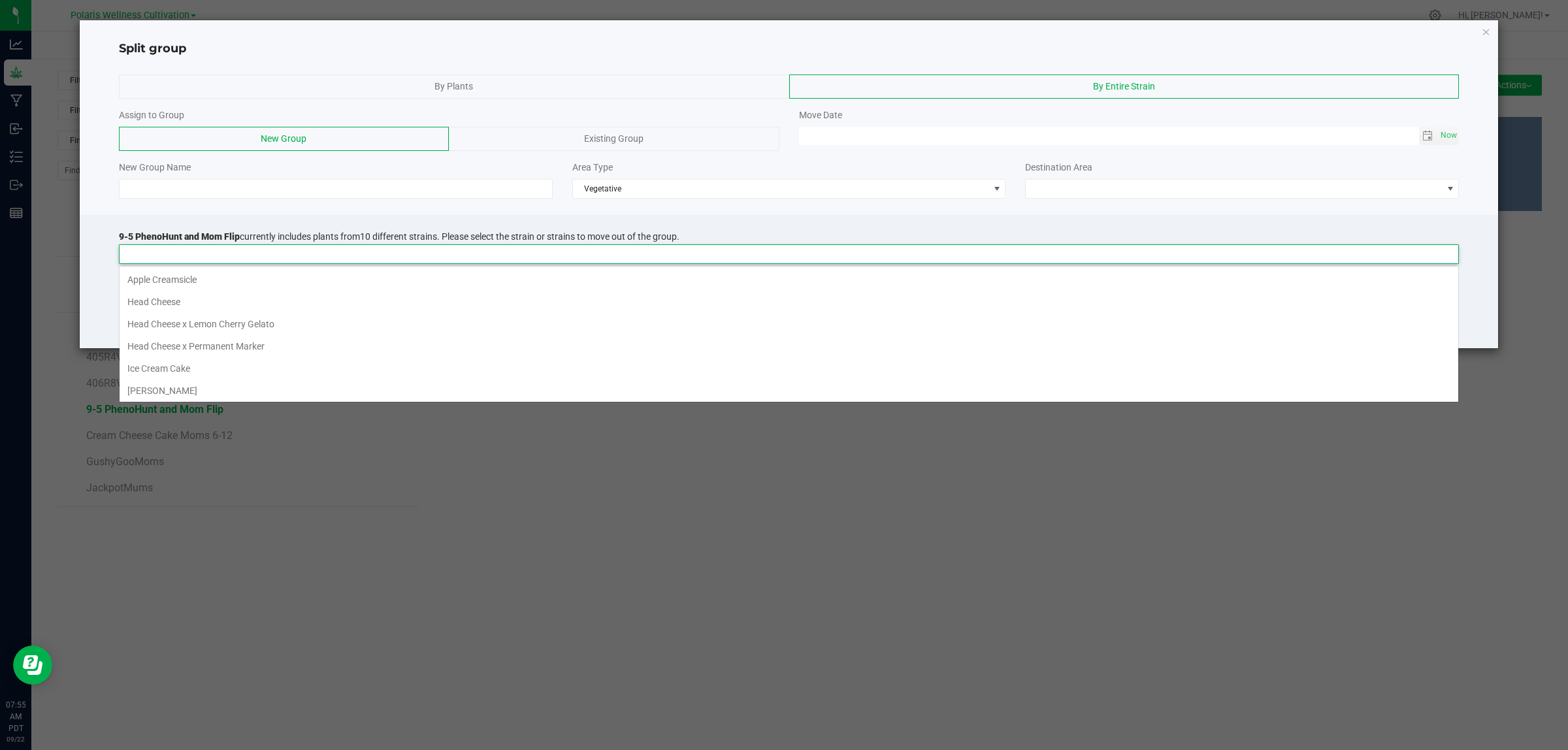
scroll to position [20, 1340]
click at [235, 325] on li "Head Cheese x Lemon Cherry Gelato" at bounding box center [789, 324] width 1338 height 22
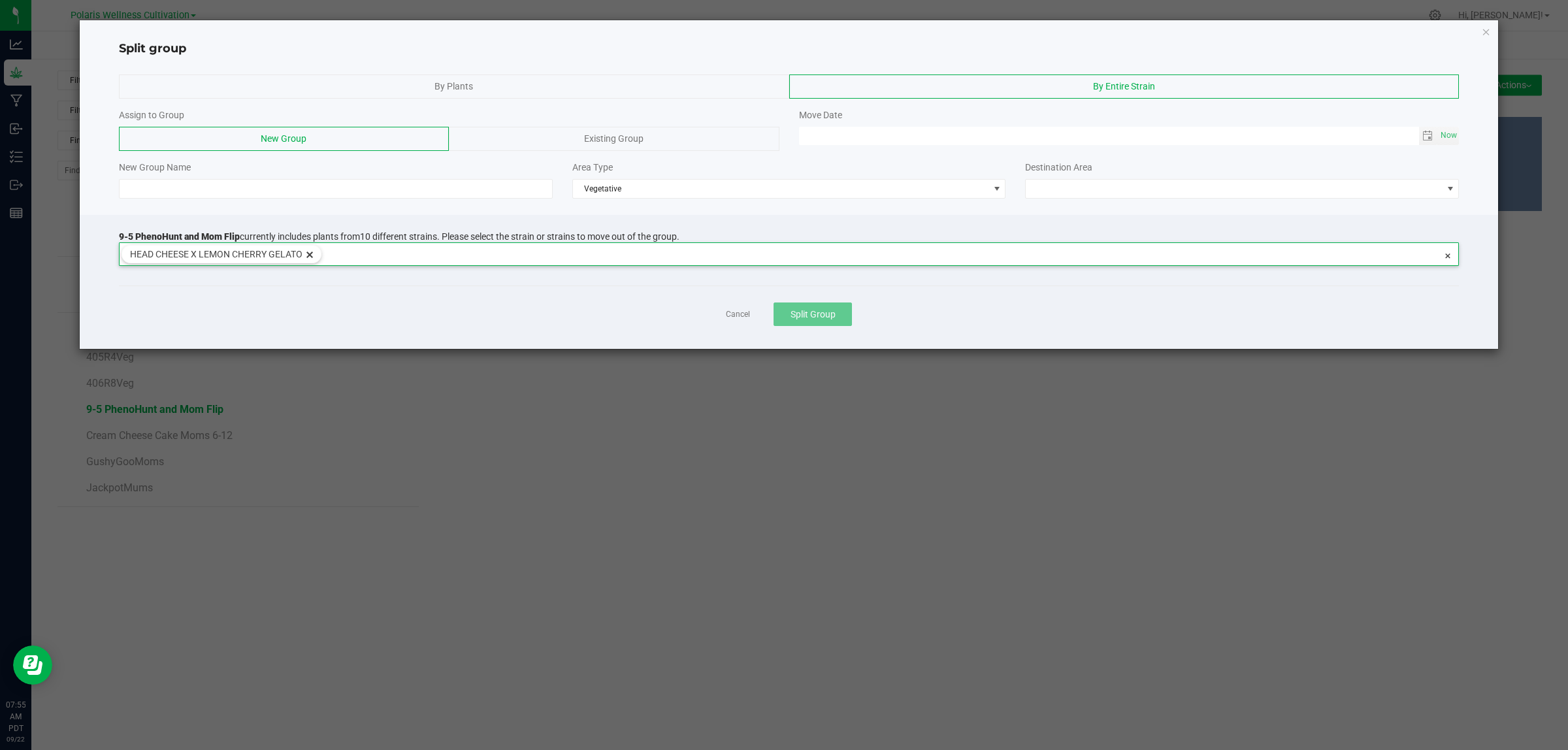
click at [954, 256] on input at bounding box center [882, 252] width 1121 height 18
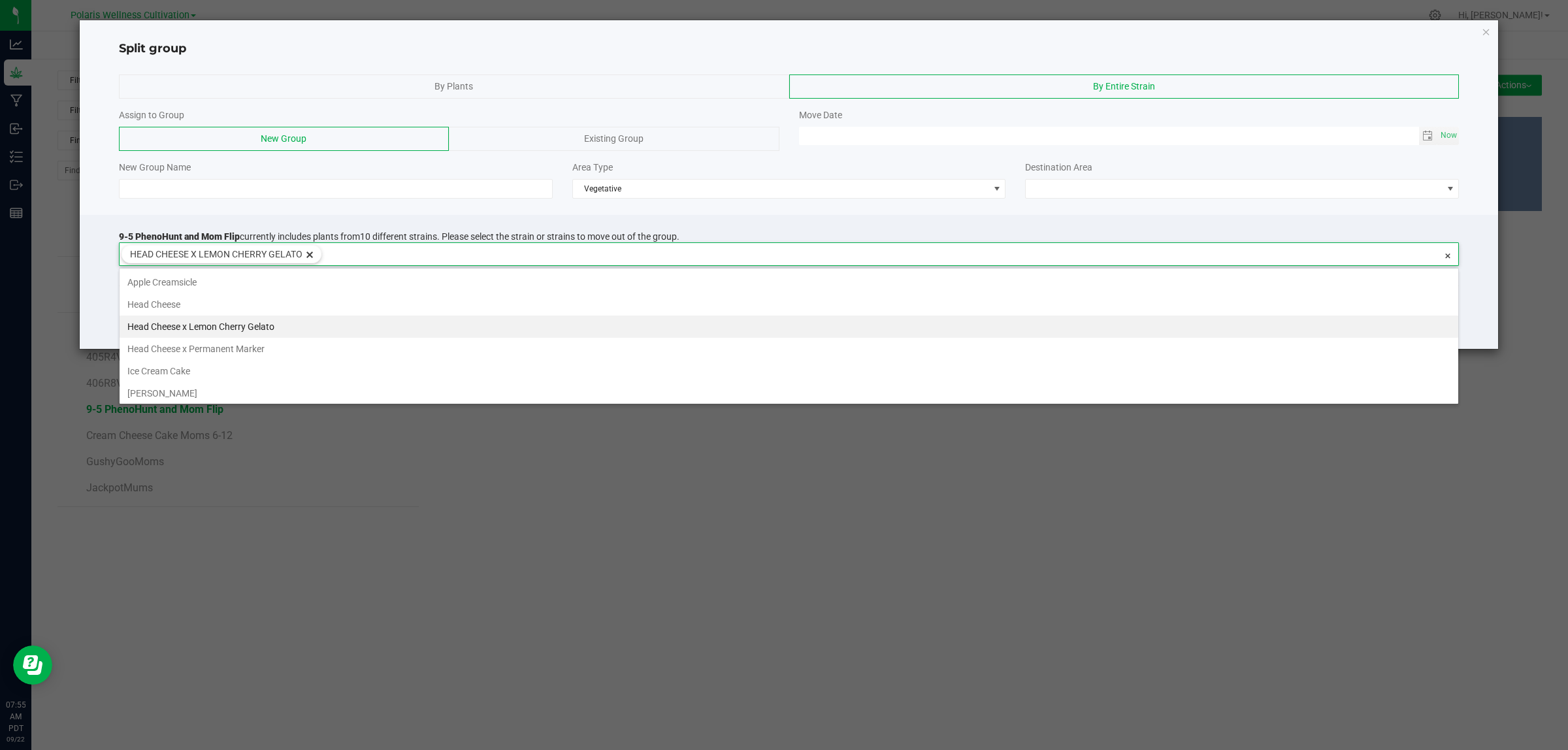
scroll to position [24, 1340]
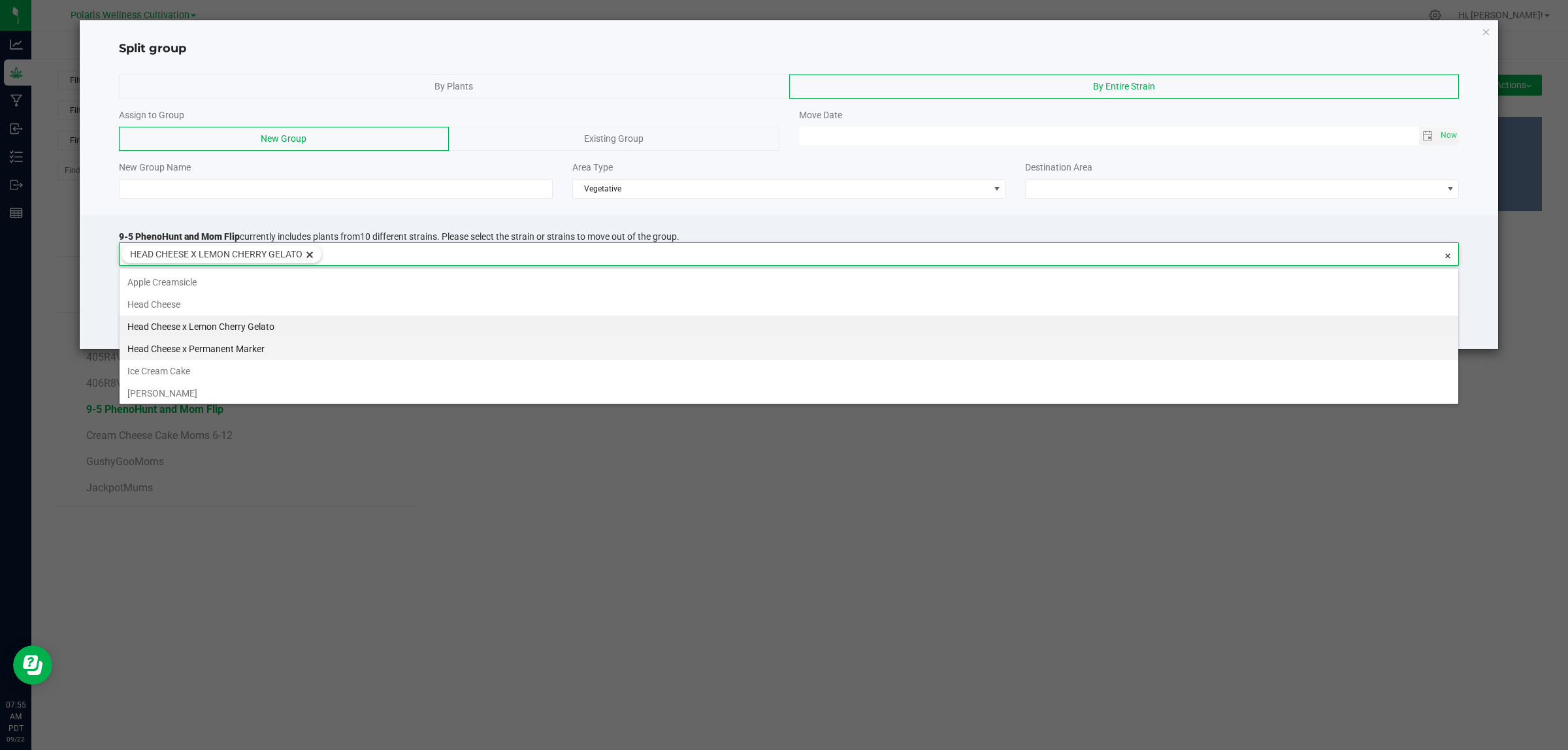
click at [236, 345] on li "Head Cheese x Permanent Marker" at bounding box center [789, 349] width 1338 height 22
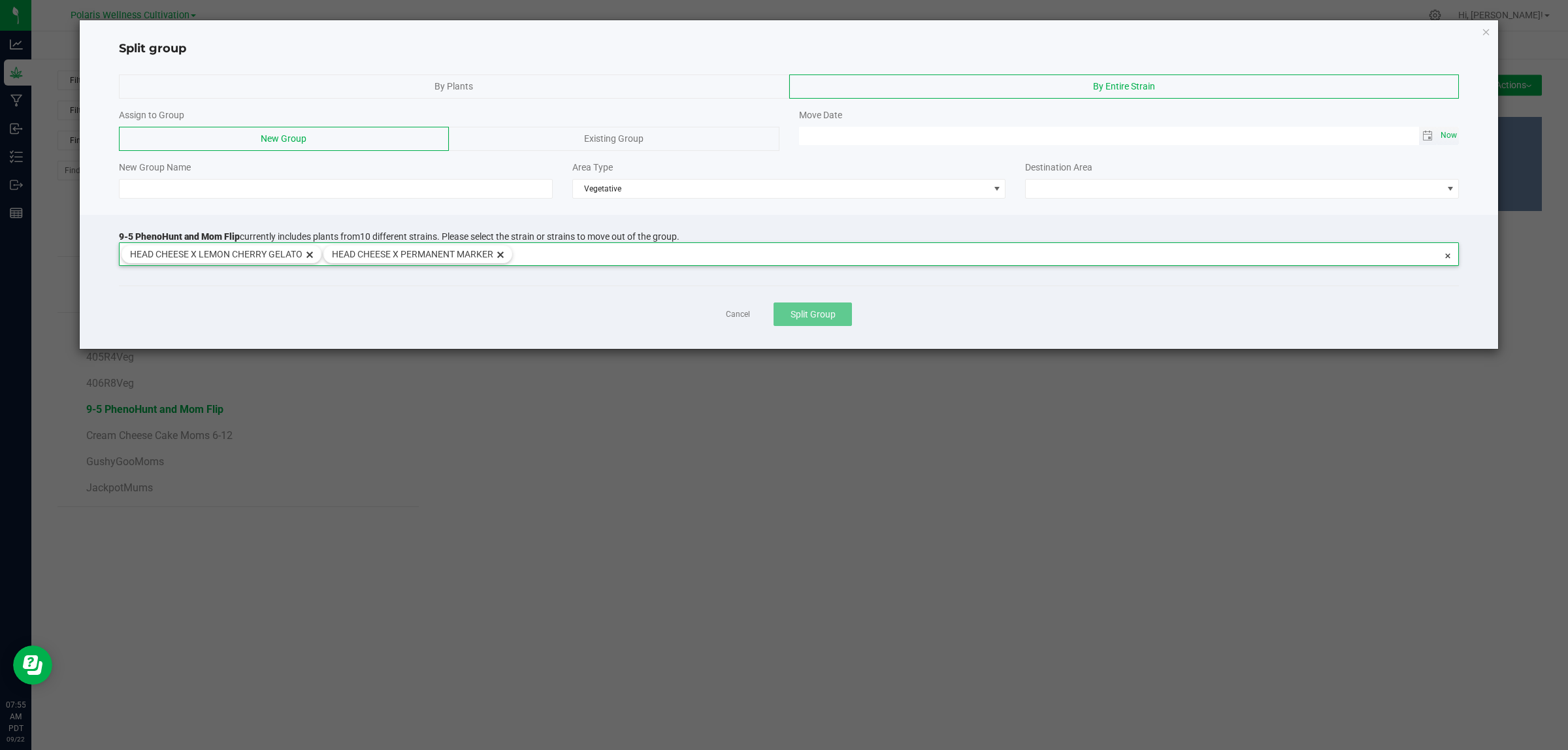
click at [1254, 135] on span "Now" at bounding box center [1449, 135] width 22 height 19
type input "[DATE] 07:55 AM"
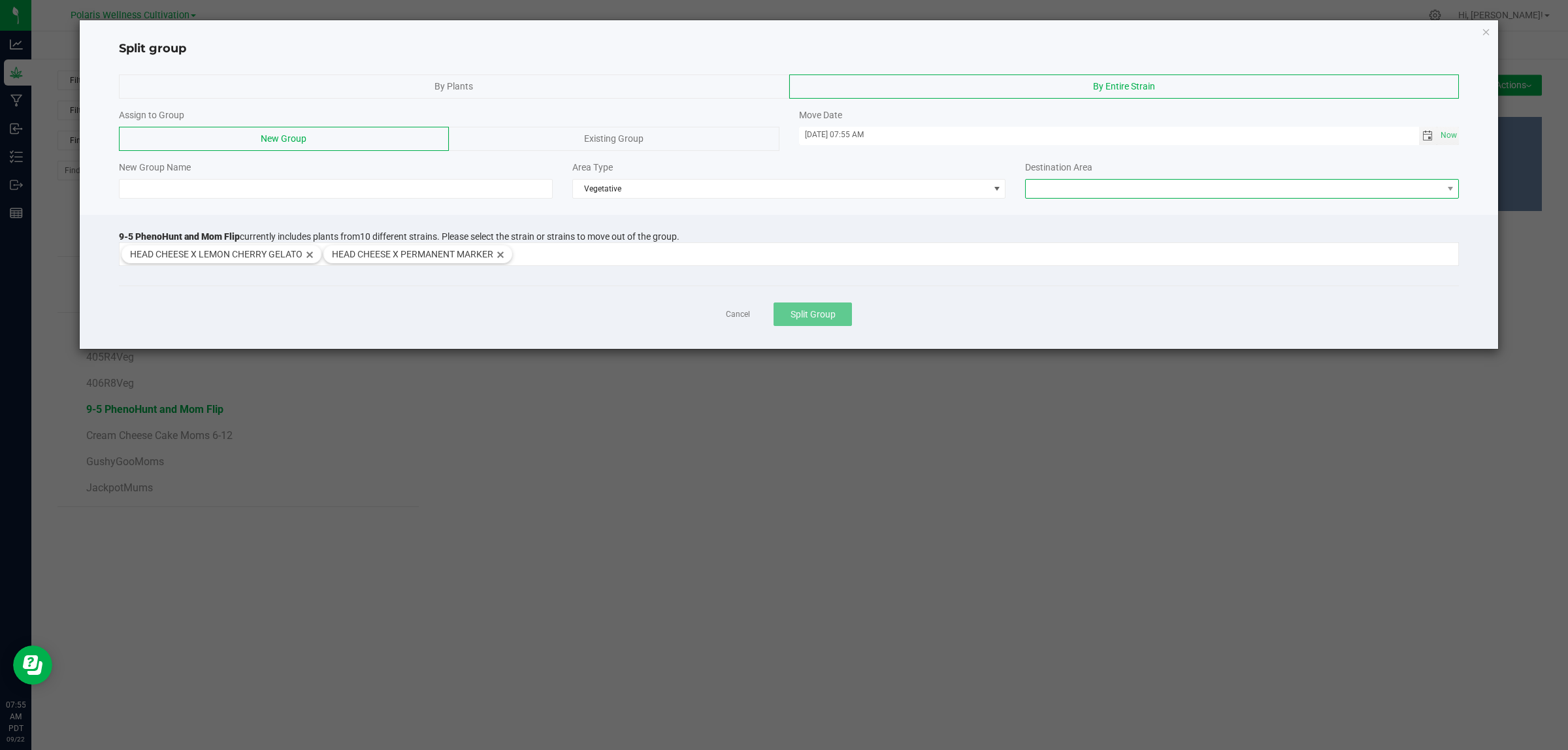
click at [1209, 182] on span at bounding box center [1233, 189] width 416 height 18
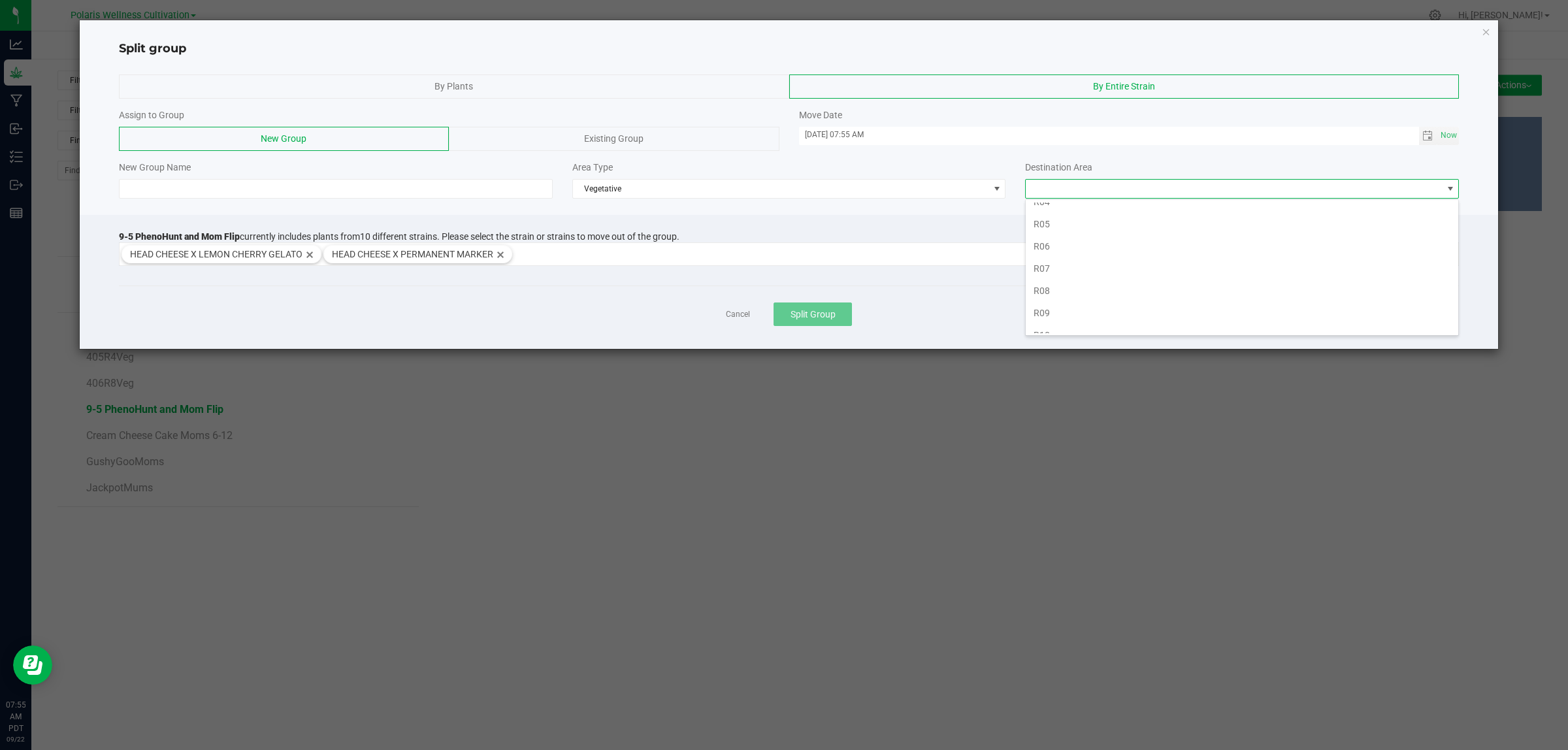
scroll to position [297, 0]
click at [1130, 283] on li "R10" at bounding box center [1241, 278] width 432 height 22
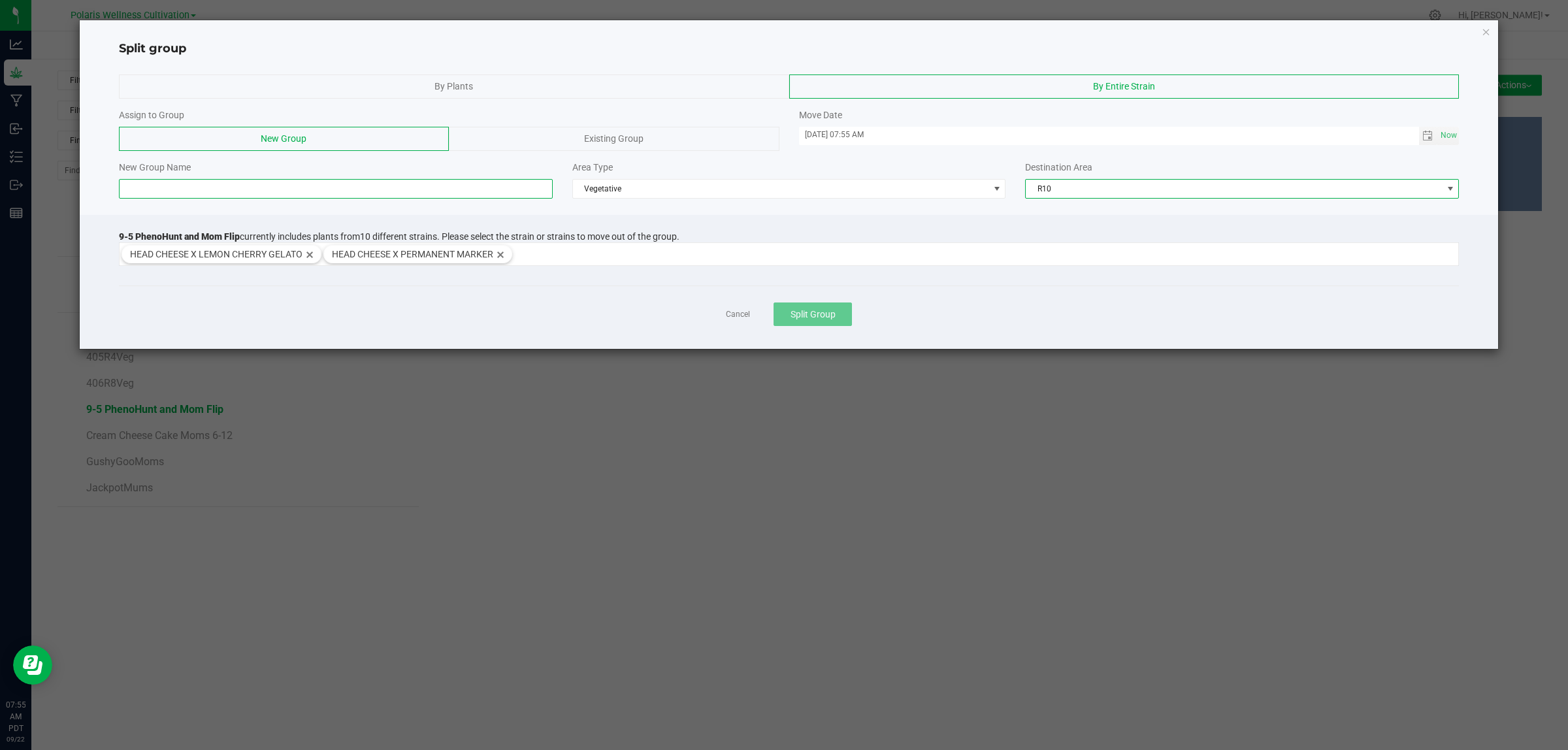
click at [323, 190] on input at bounding box center [335, 189] width 434 height 20
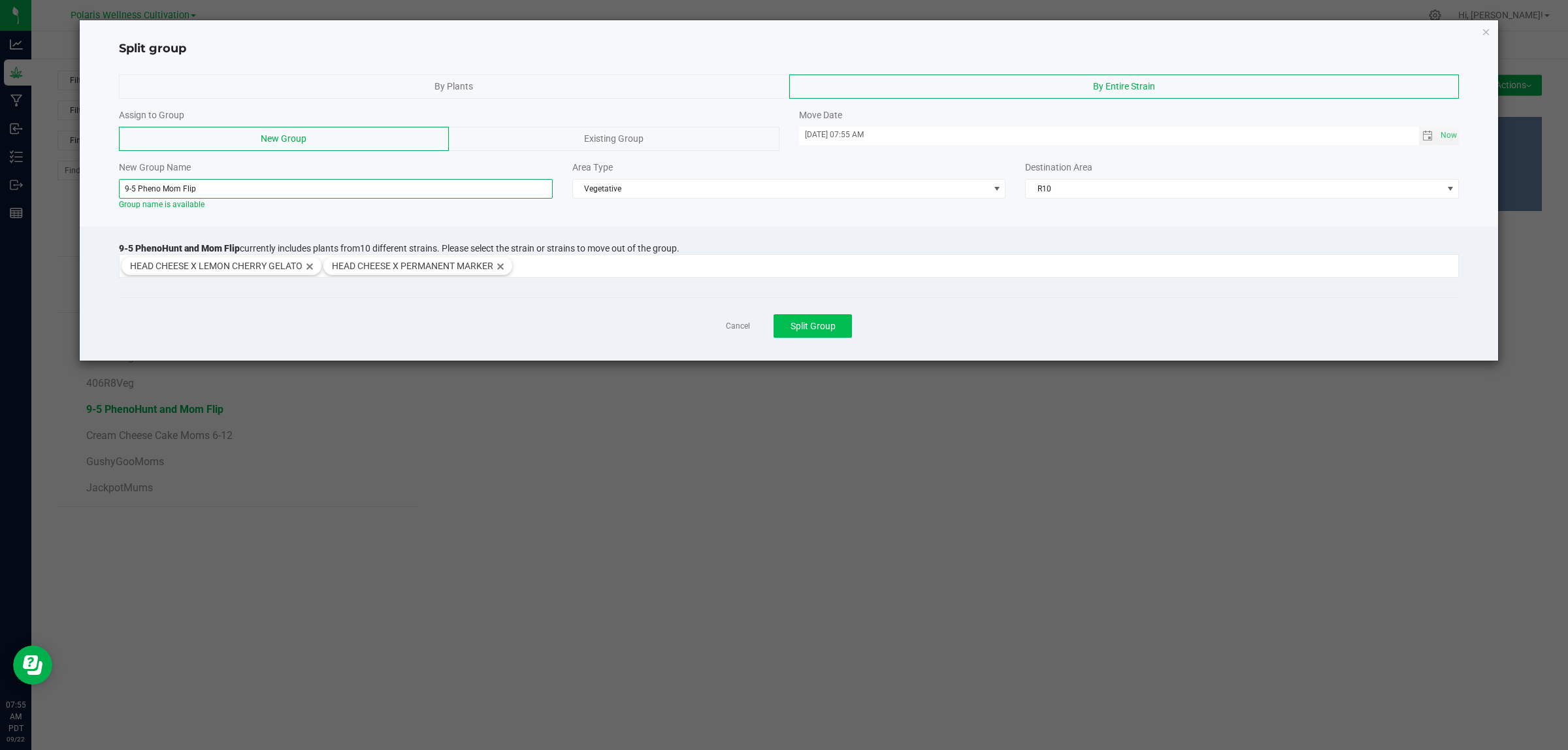
type input "9-5 Pheno Mom Flip"
click at [830, 330] on span "Split Group" at bounding box center [813, 326] width 45 height 11
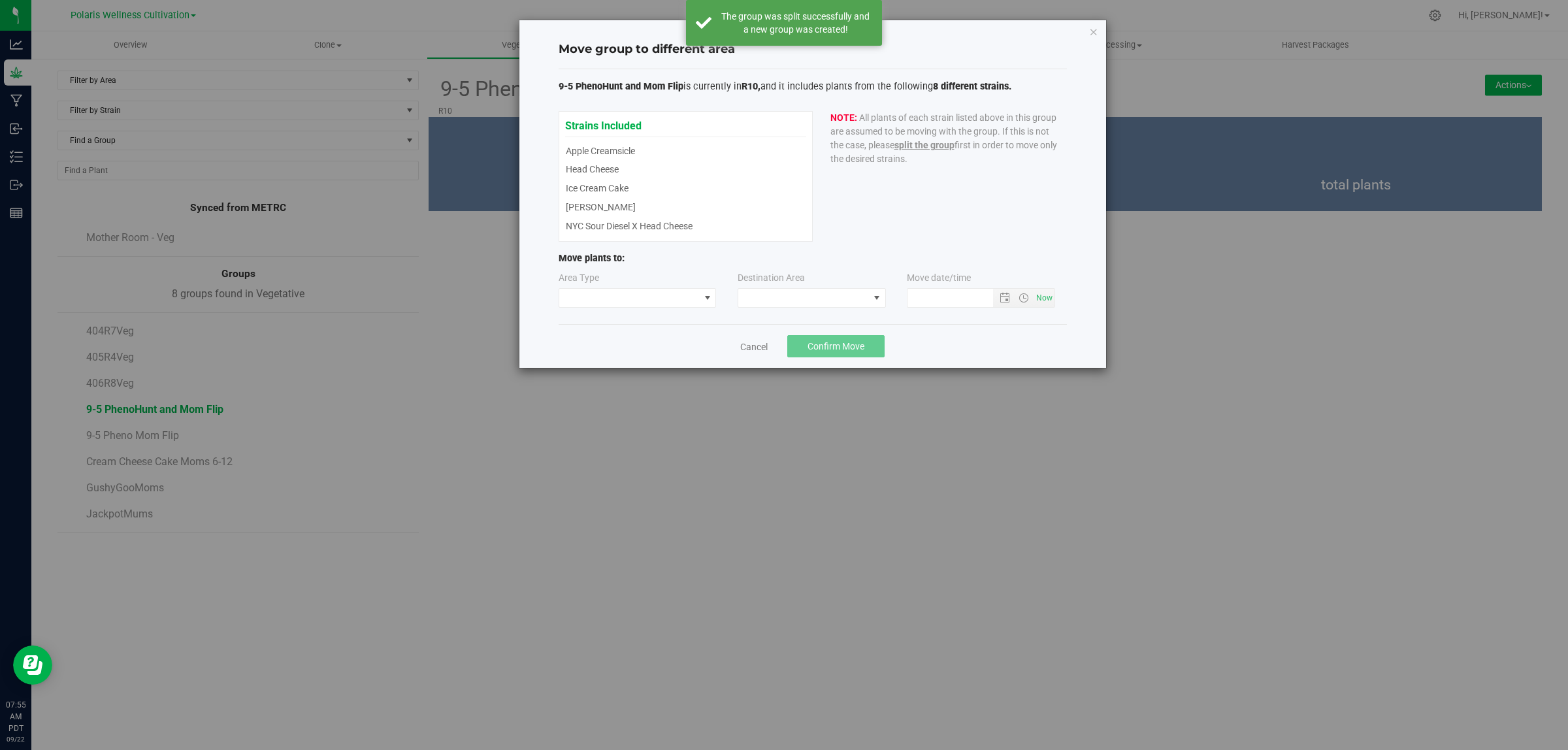
type input "[DATE] 7:55 AM"
click at [759, 343] on link "Cancel" at bounding box center [754, 347] width 28 height 13
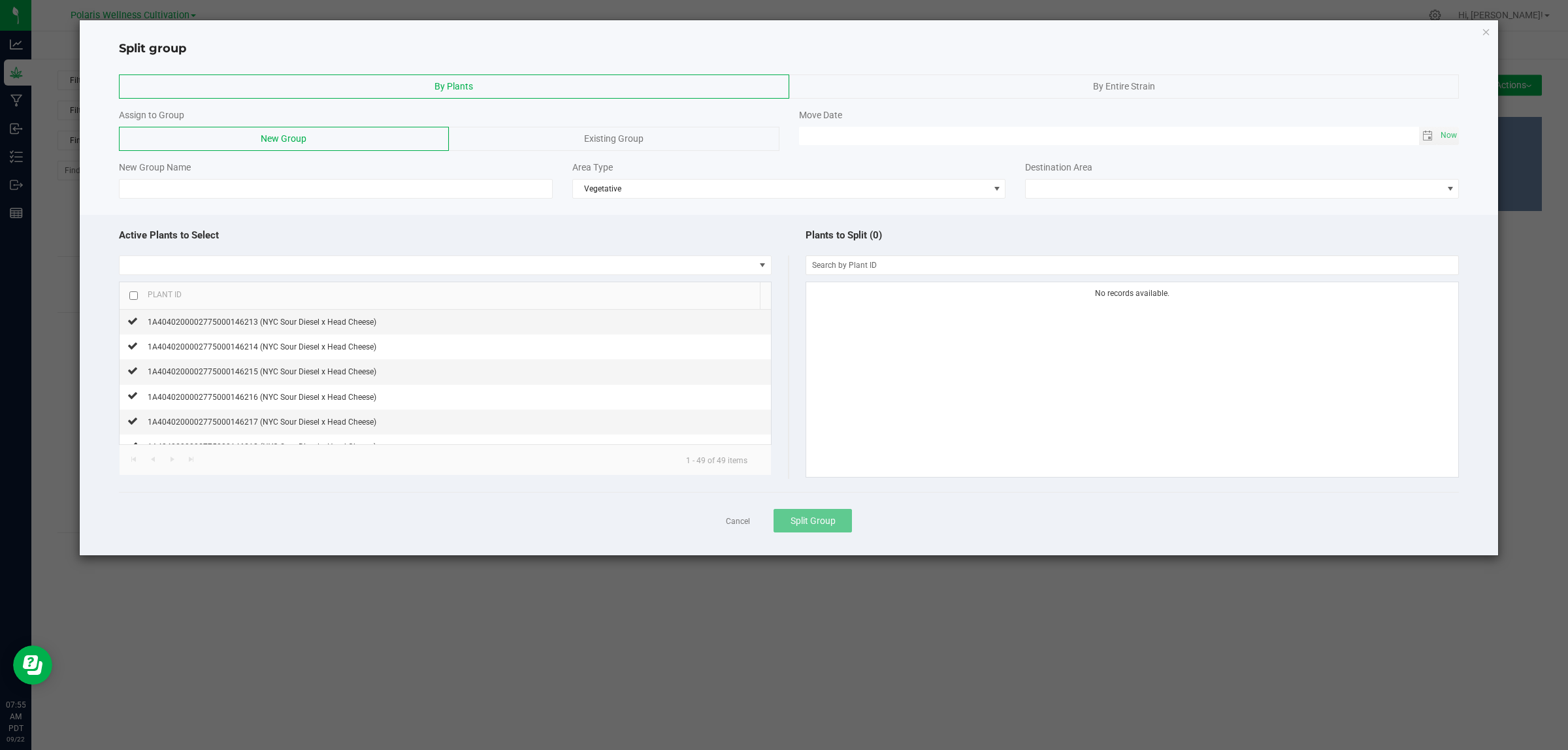
click at [1101, 84] on span "By Entire Strain" at bounding box center [1124, 86] width 62 height 11
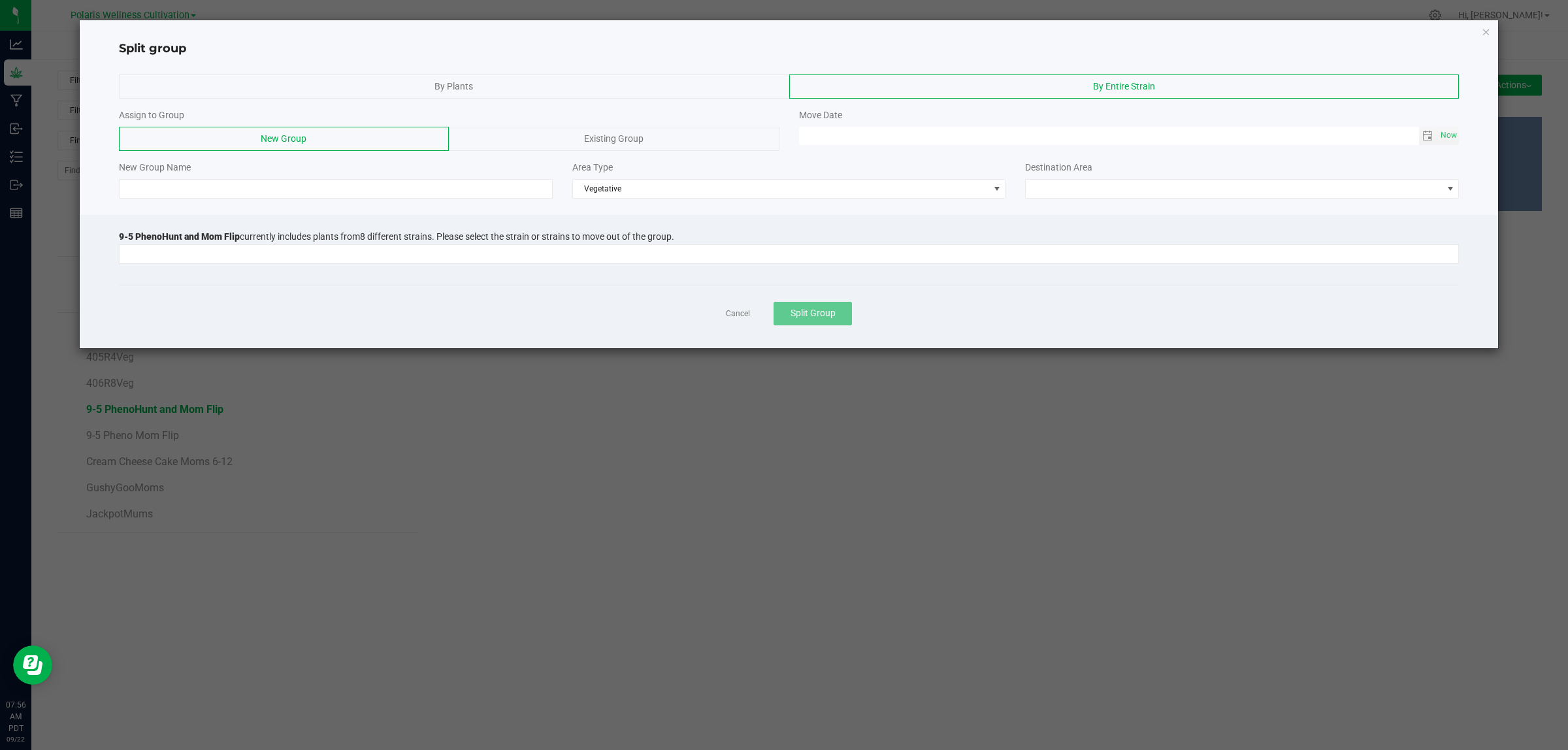
click at [615, 269] on div "9-5 PhenoHunt and Mom Flip currently includes plants from 8 different strains. …" at bounding box center [789, 251] width 1340 height 40
click at [621, 260] on input at bounding box center [780, 254] width 1322 height 18
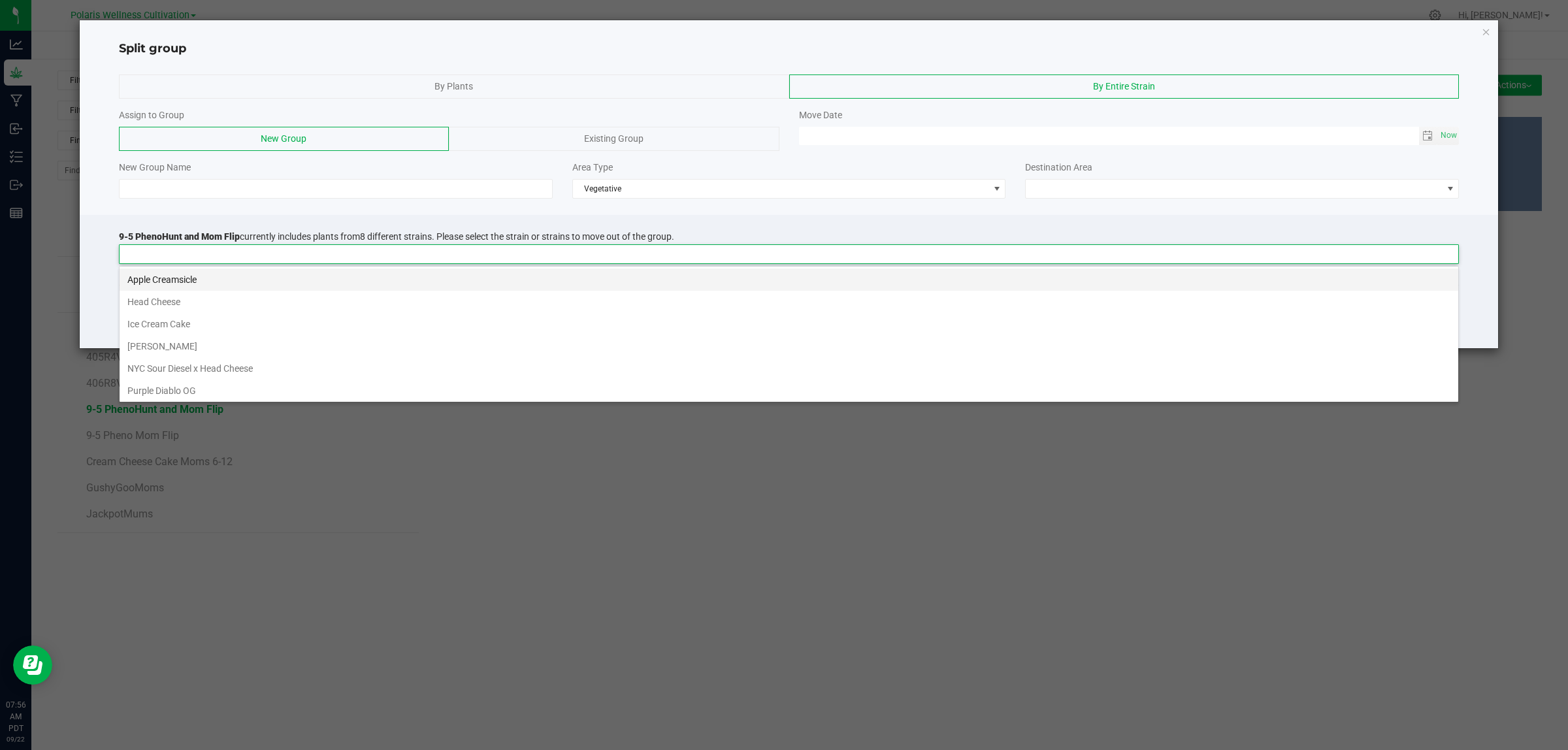
scroll to position [20, 1340]
click at [473, 286] on li "Apple Creamsicle" at bounding box center [789, 280] width 1338 height 22
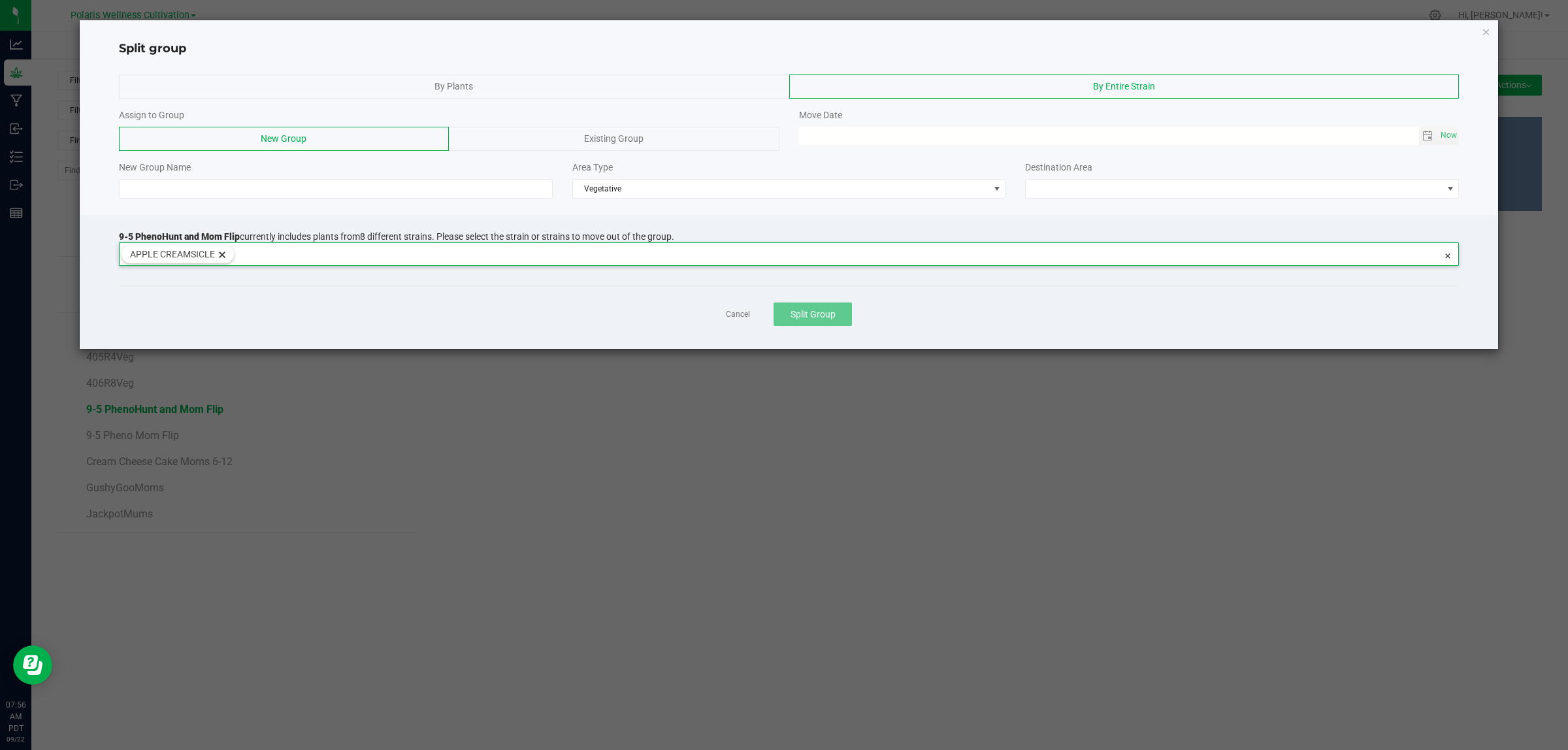
click at [482, 256] on input at bounding box center [837, 252] width 1208 height 18
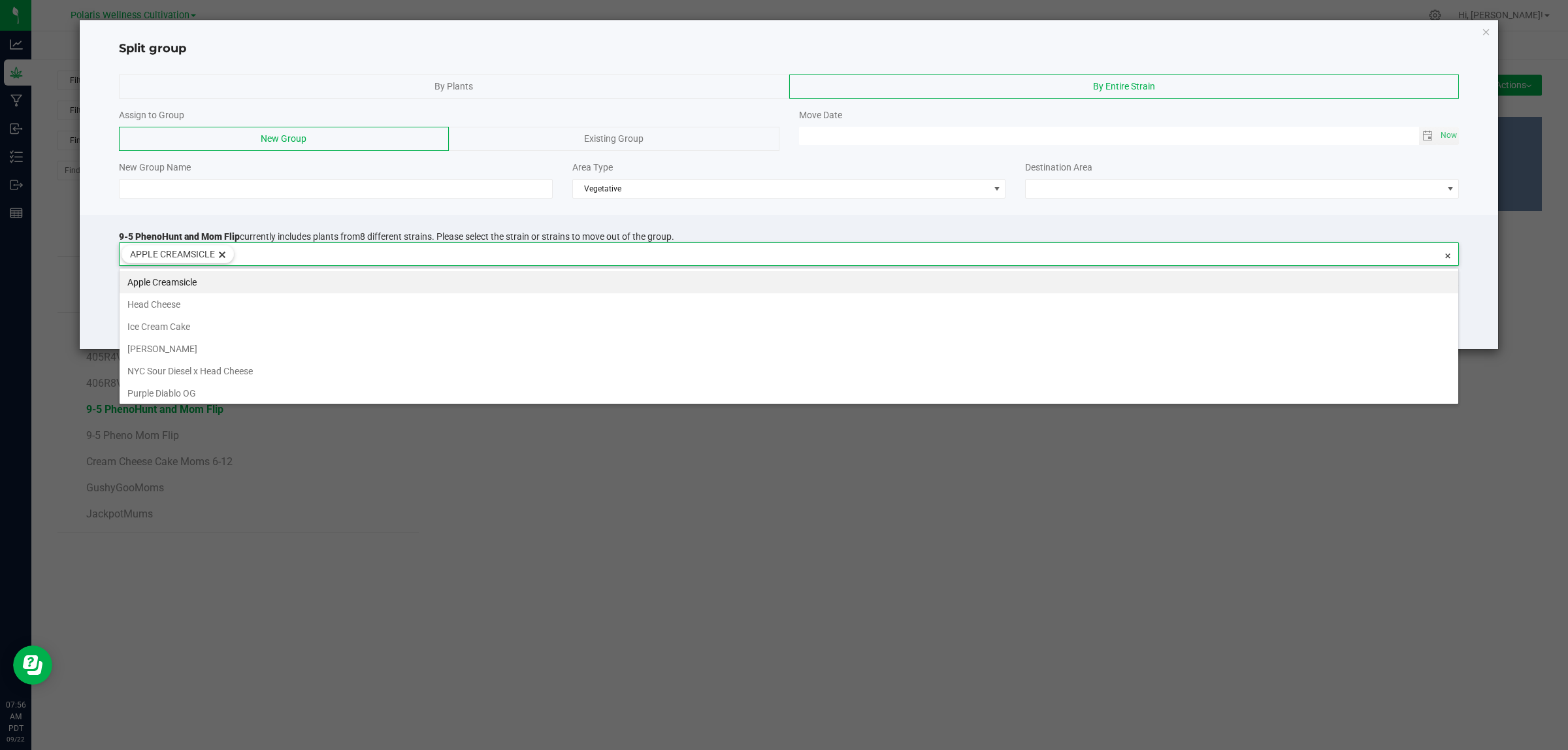
scroll to position [24, 1340]
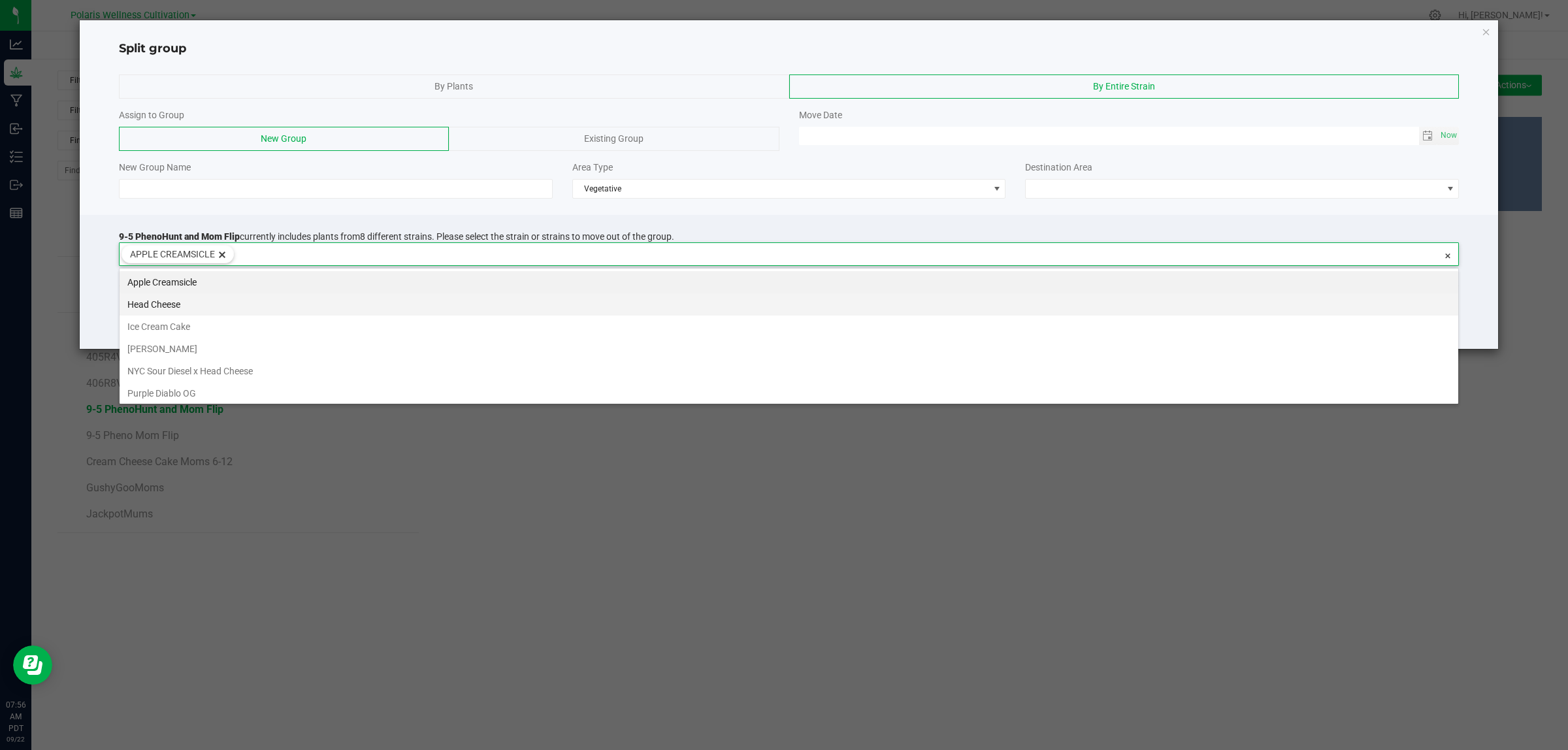
click at [457, 311] on li "Head Cheese" at bounding box center [789, 304] width 1338 height 22
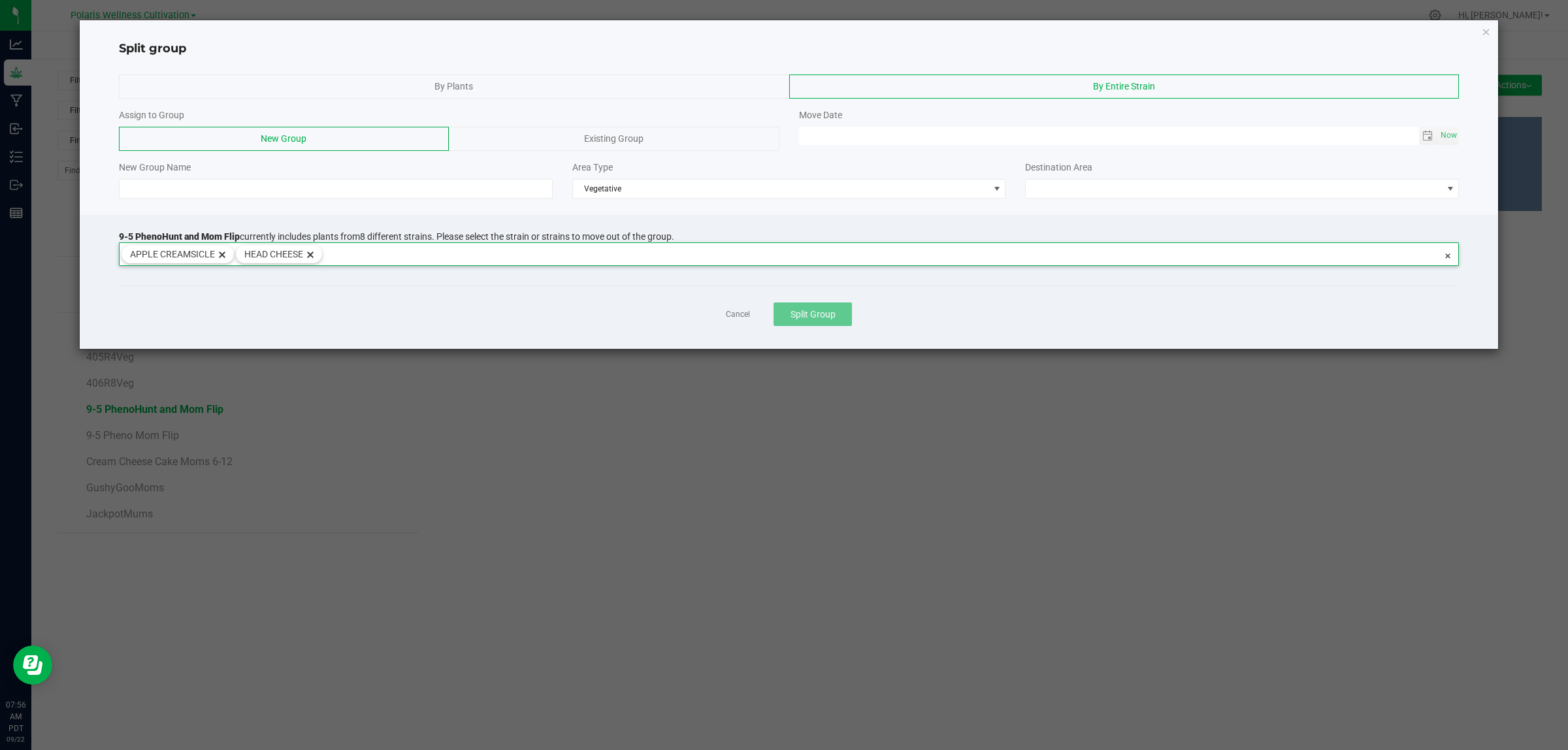
click at [483, 258] on input at bounding box center [882, 252] width 1120 height 18
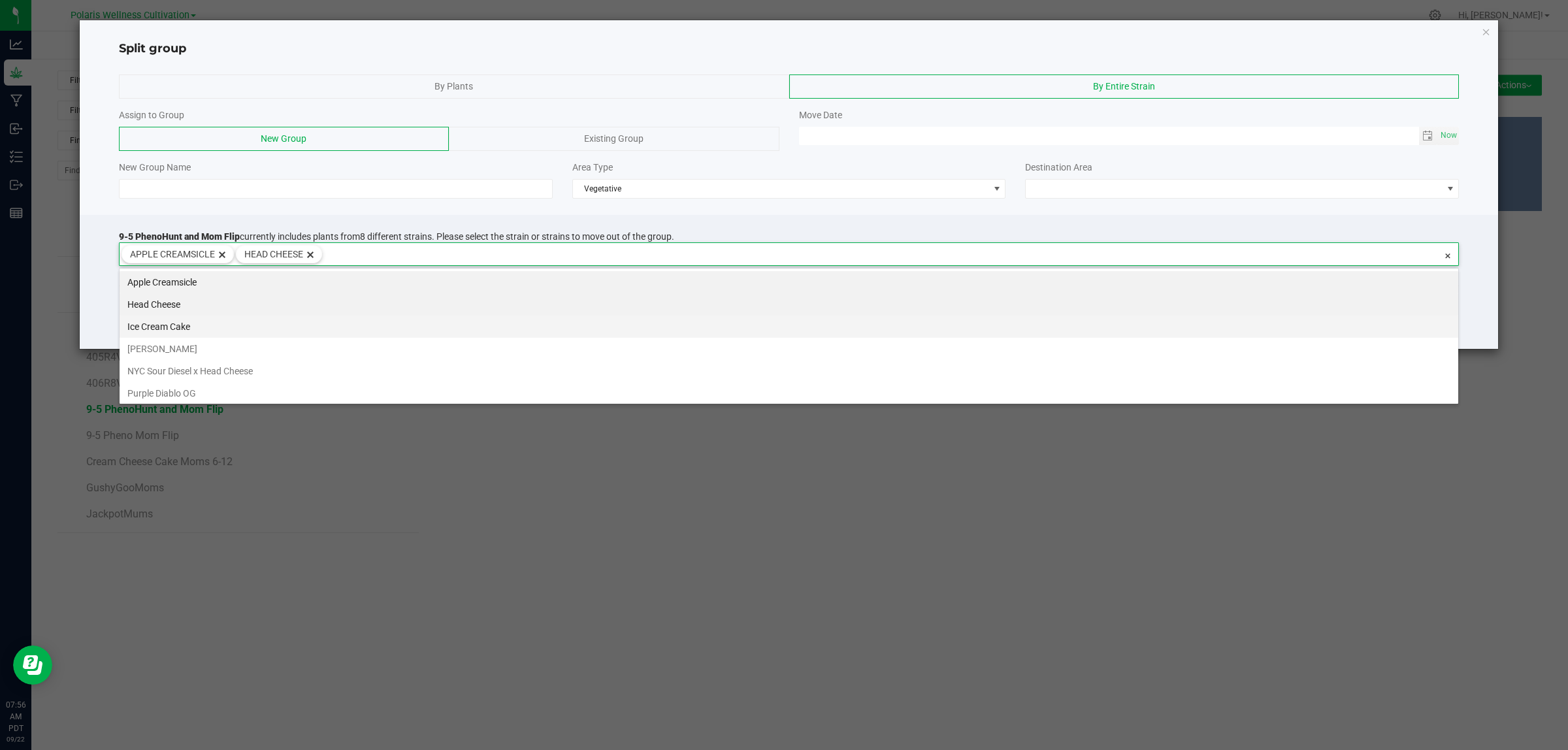
click at [464, 335] on li "Ice Cream Cake" at bounding box center [789, 327] width 1338 height 22
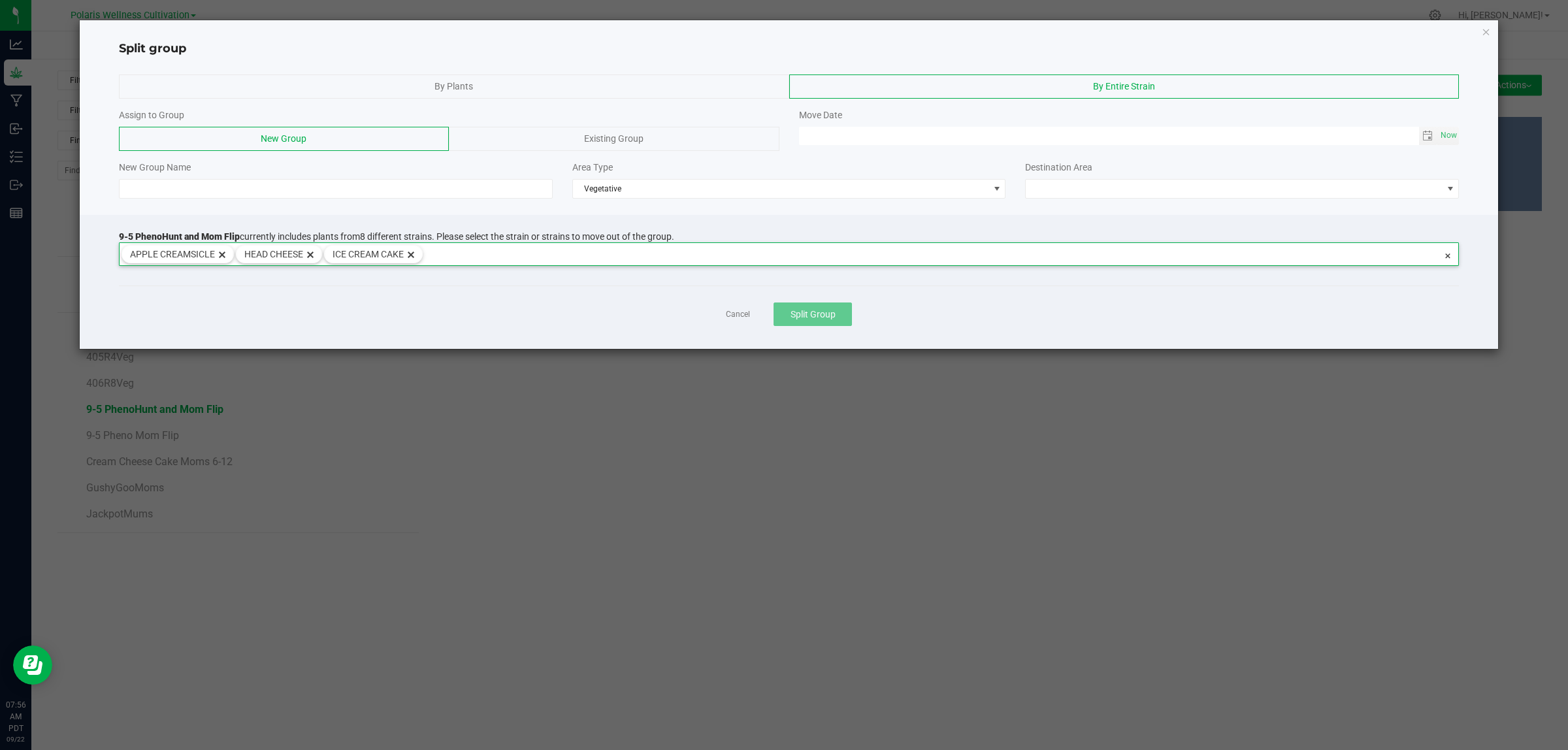
click at [509, 256] on input at bounding box center [932, 252] width 1019 height 18
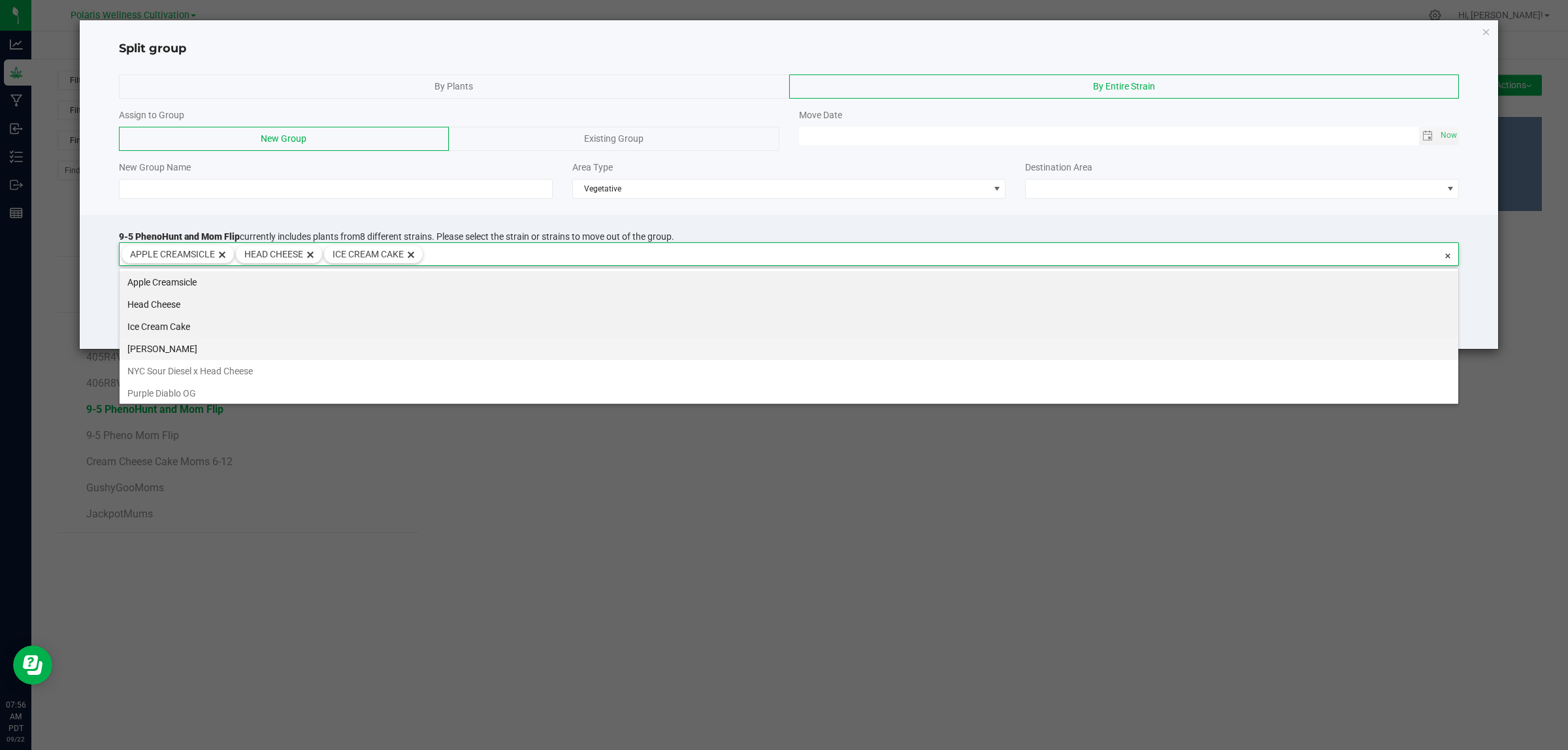
click at [479, 353] on li "[PERSON_NAME]" at bounding box center [789, 349] width 1338 height 22
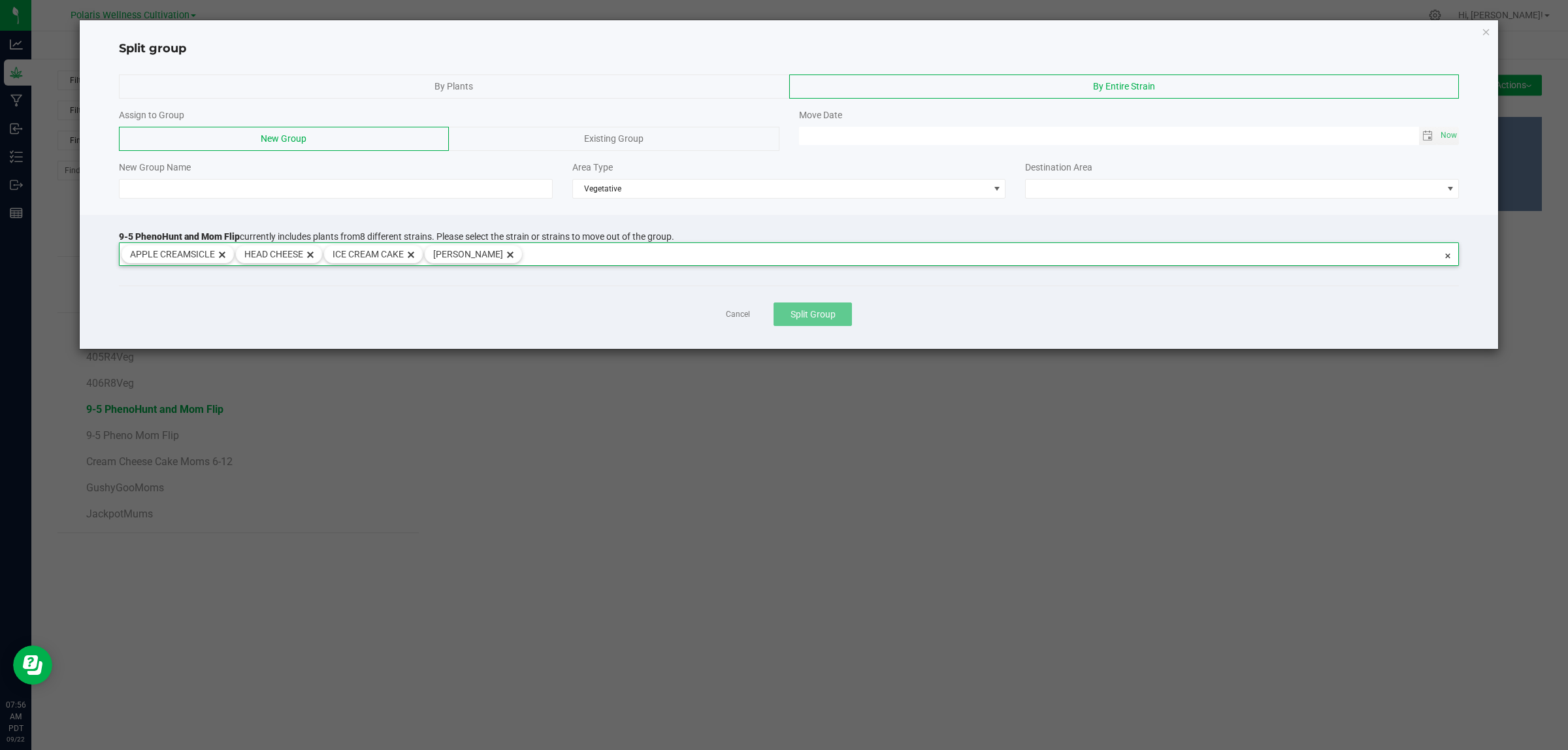
click at [590, 259] on input at bounding box center [982, 252] width 920 height 18
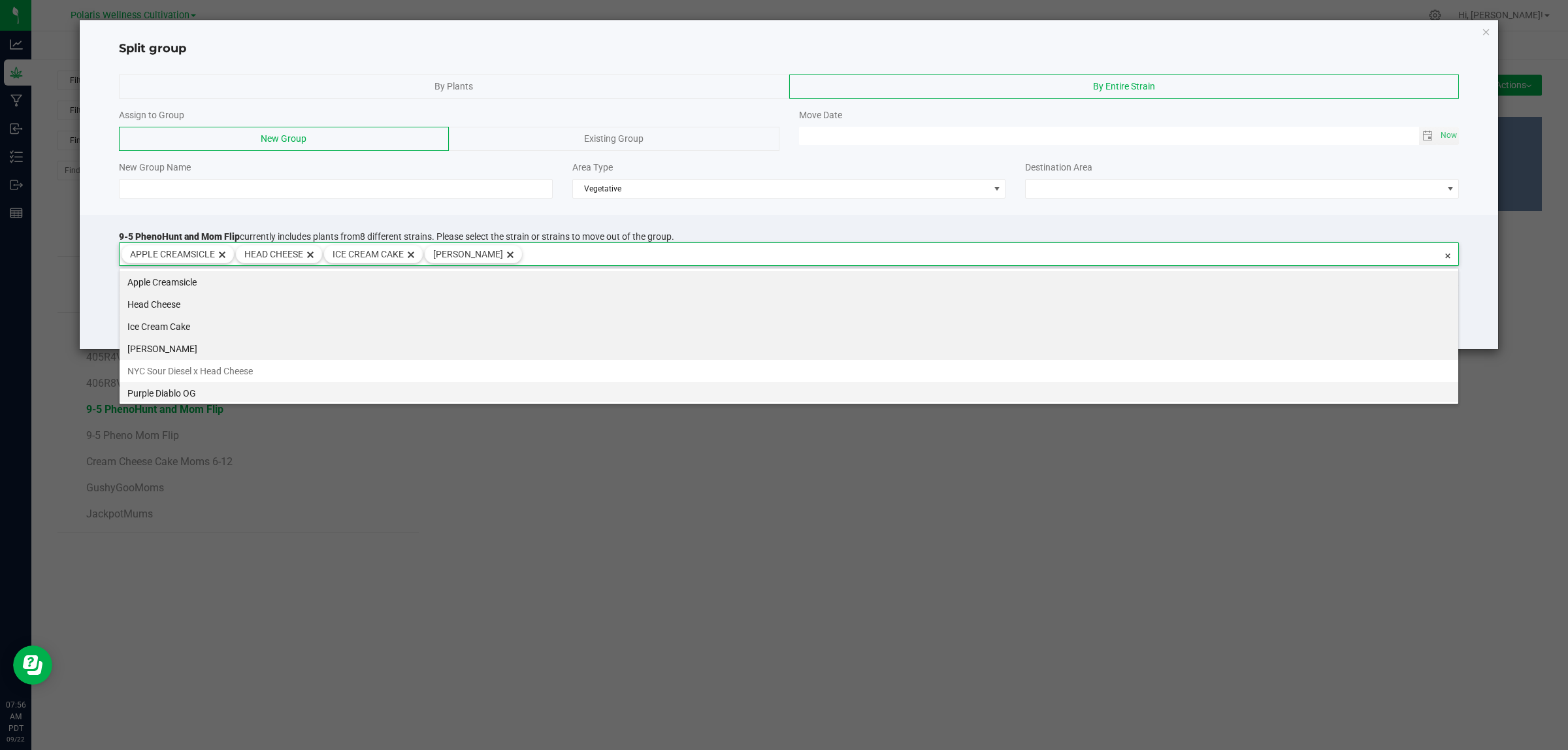
click at [200, 390] on li "Purple Diablo OG" at bounding box center [789, 393] width 1338 height 22
click at [682, 244] on input at bounding box center [1038, 252] width 808 height 18
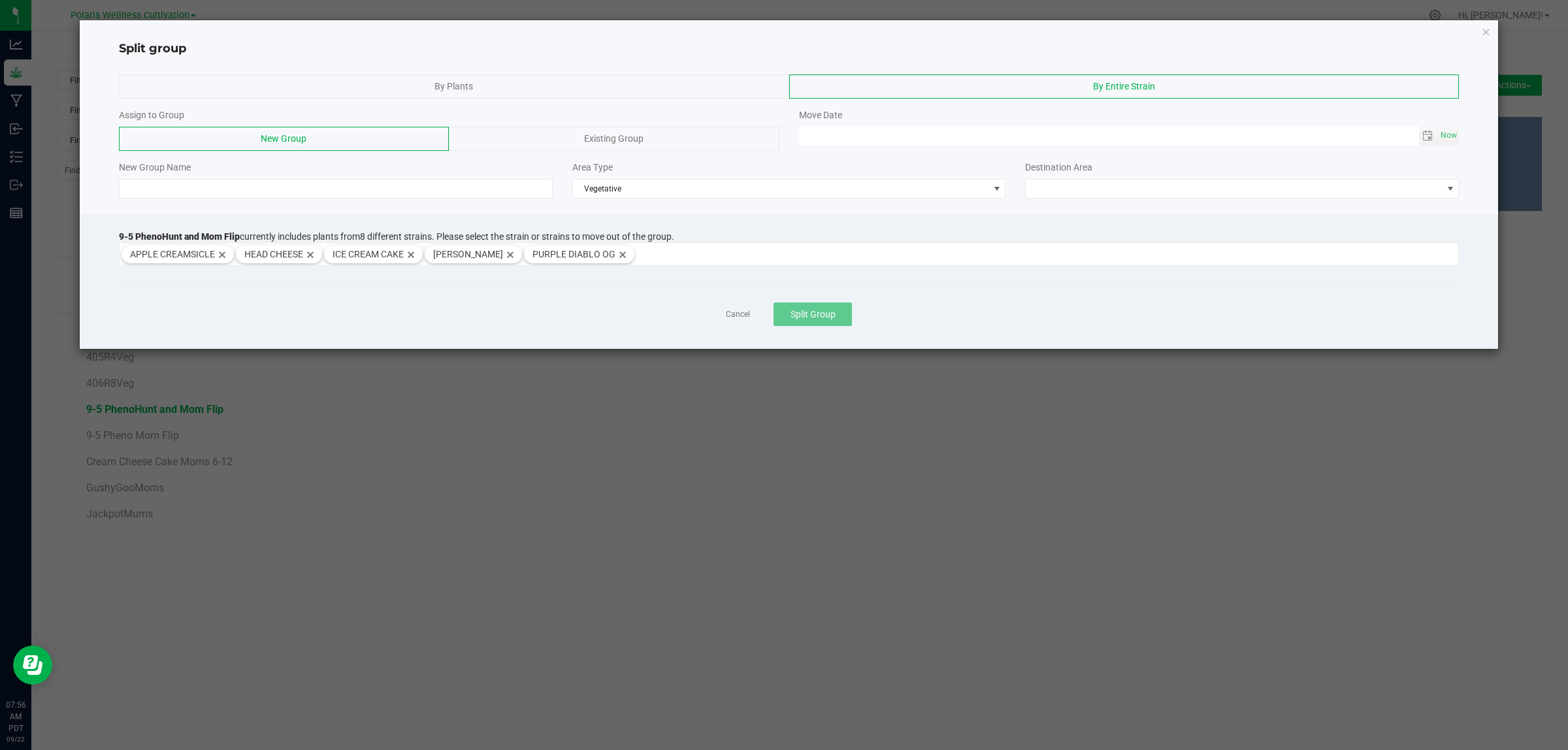
click at [682, 225] on div "9-5 PhenoHunt and Mom Flip currently includes plants from 8 different strains. …" at bounding box center [789, 282] width 1419 height 134
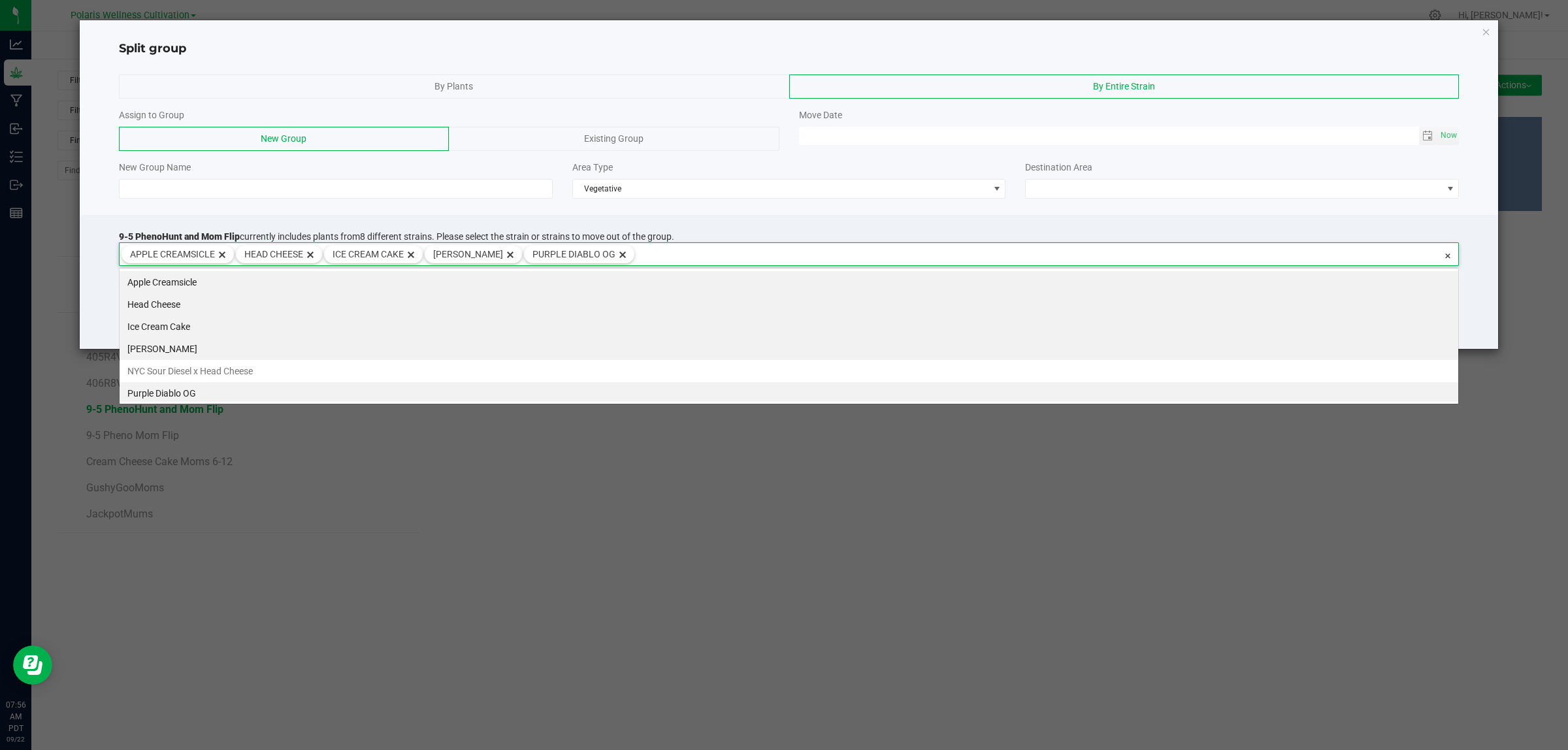
click at [872, 259] on input at bounding box center [1038, 252] width 808 height 18
click at [870, 259] on input at bounding box center [1038, 252] width 808 height 18
click at [1157, 184] on span at bounding box center [1233, 189] width 416 height 18
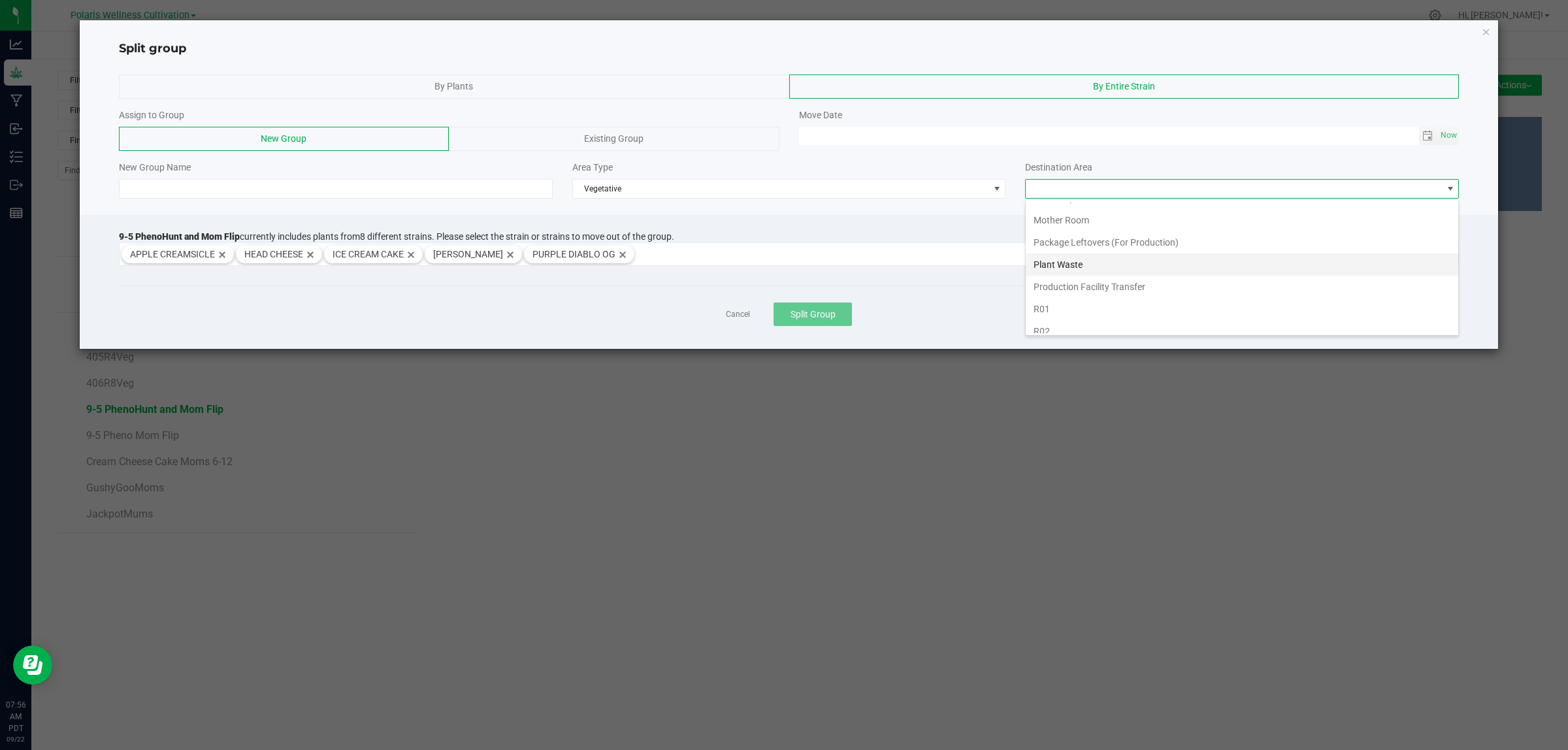
scroll to position [82, 0]
click at [1062, 290] on li "R01" at bounding box center [1241, 288] width 432 height 22
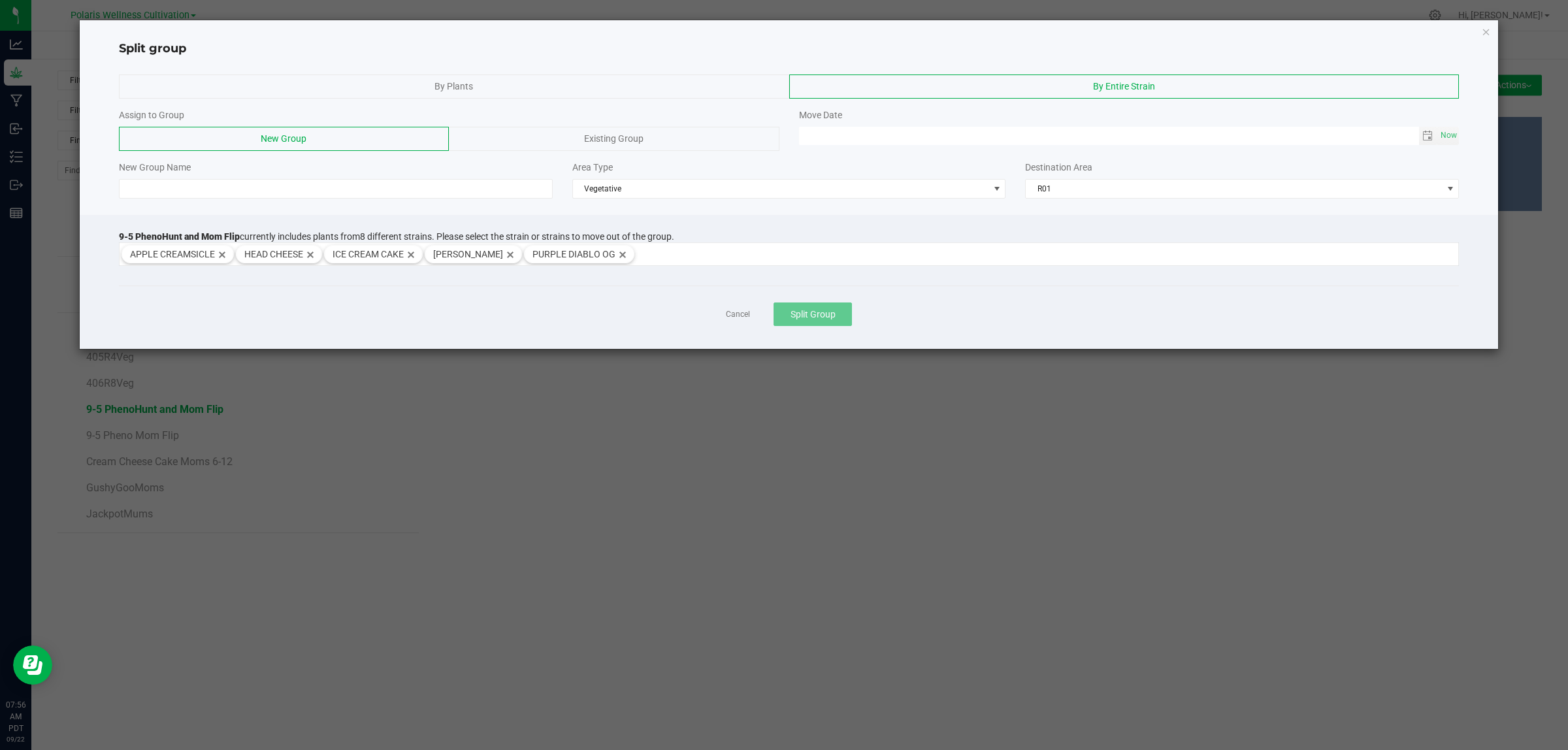
click at [399, 200] on div "By Plants By Entire Strain Assign to Group New Group Existing Group Move Date N…" at bounding box center [789, 137] width 1419 height 137
click at [414, 188] on input at bounding box center [335, 189] width 434 height 20
click at [628, 134] on span "Existing Group" at bounding box center [614, 139] width 59 height 11
click at [392, 188] on span at bounding box center [781, 189] width 1323 height 18
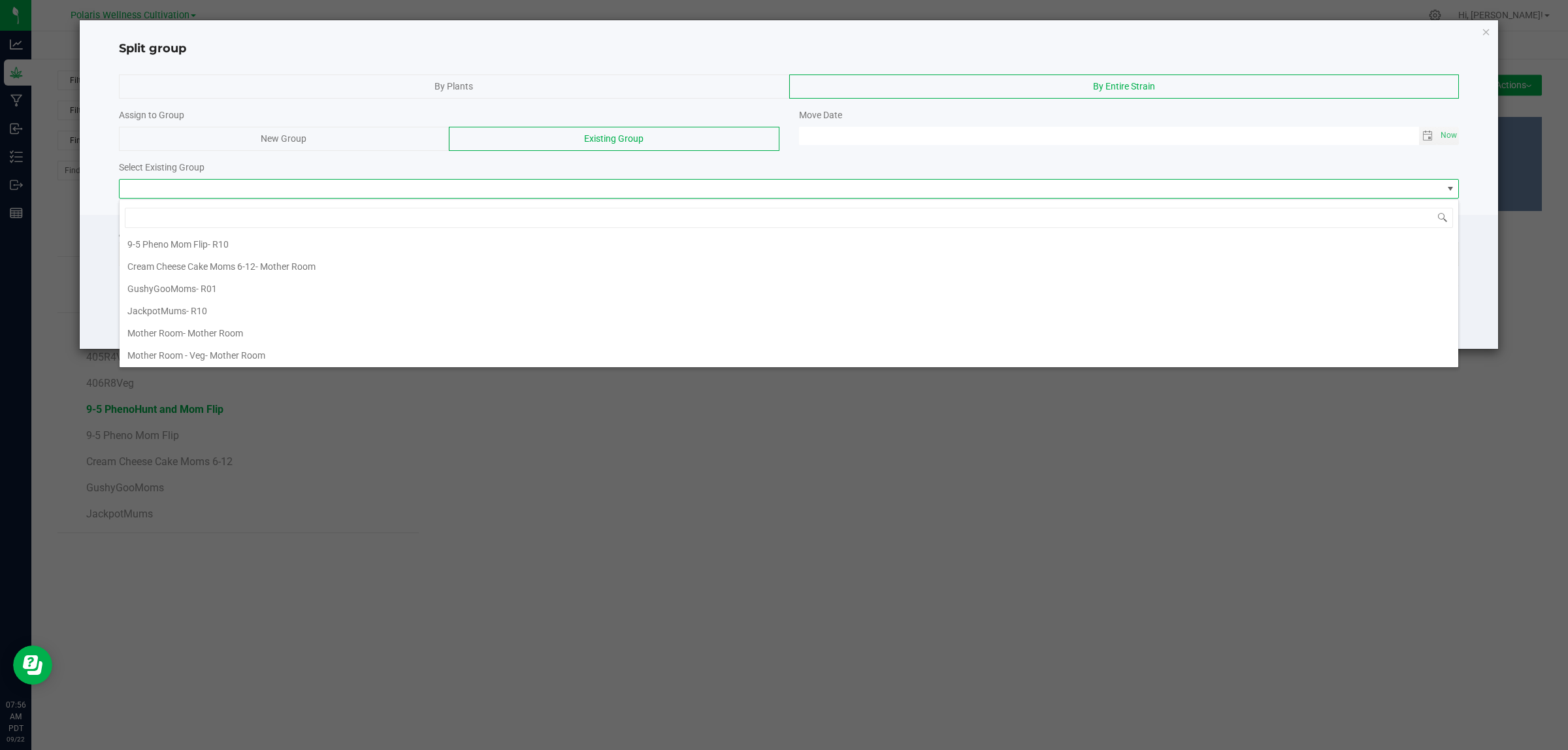
scroll to position [275, 0]
click at [343, 155] on div at bounding box center [789, 156] width 1340 height 10
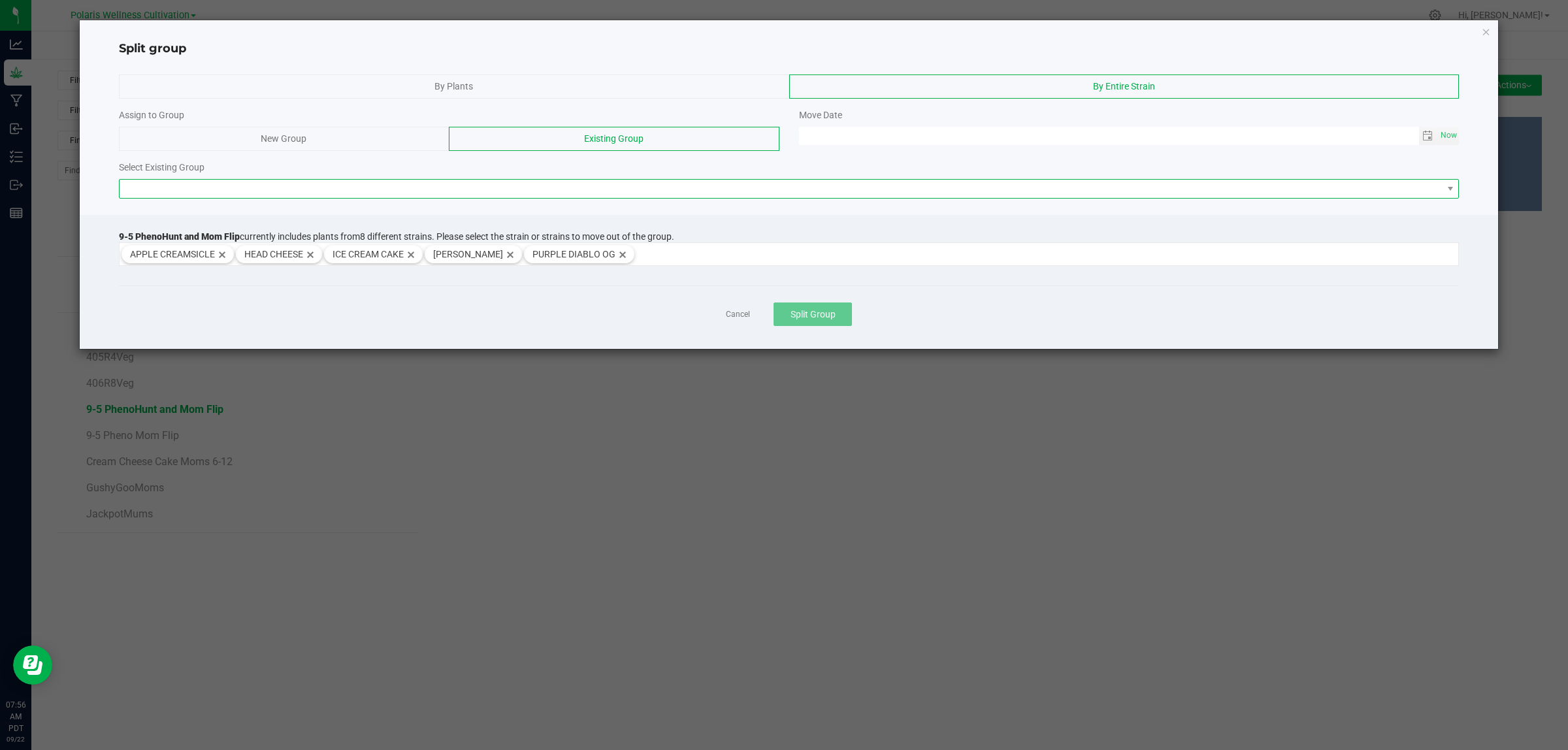
click at [216, 191] on span at bounding box center [781, 189] width 1323 height 18
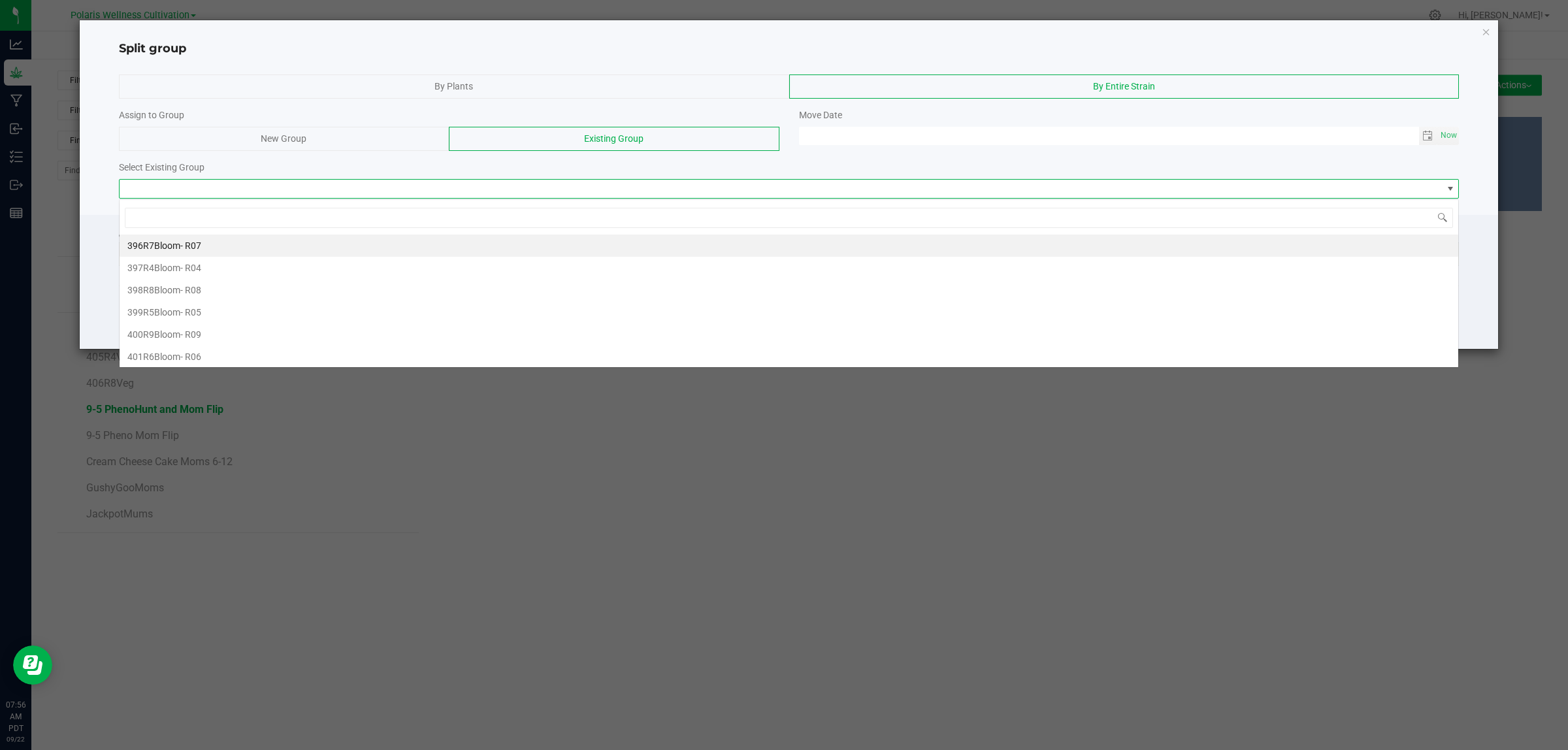
scroll to position [20, 1340]
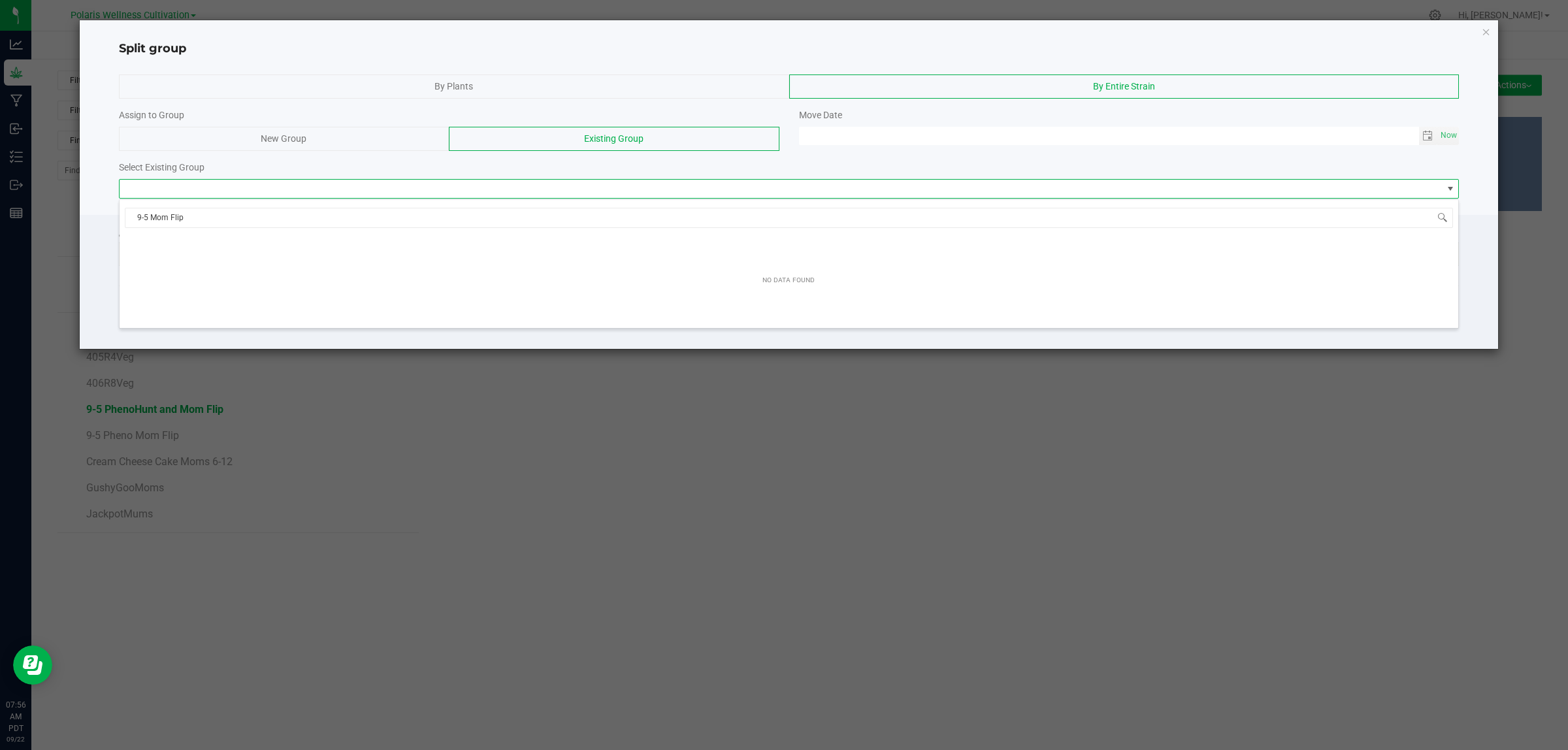
type input "9-5 Mom Flip"
click at [618, 80] on div "By Plants" at bounding box center [454, 86] width 670 height 24
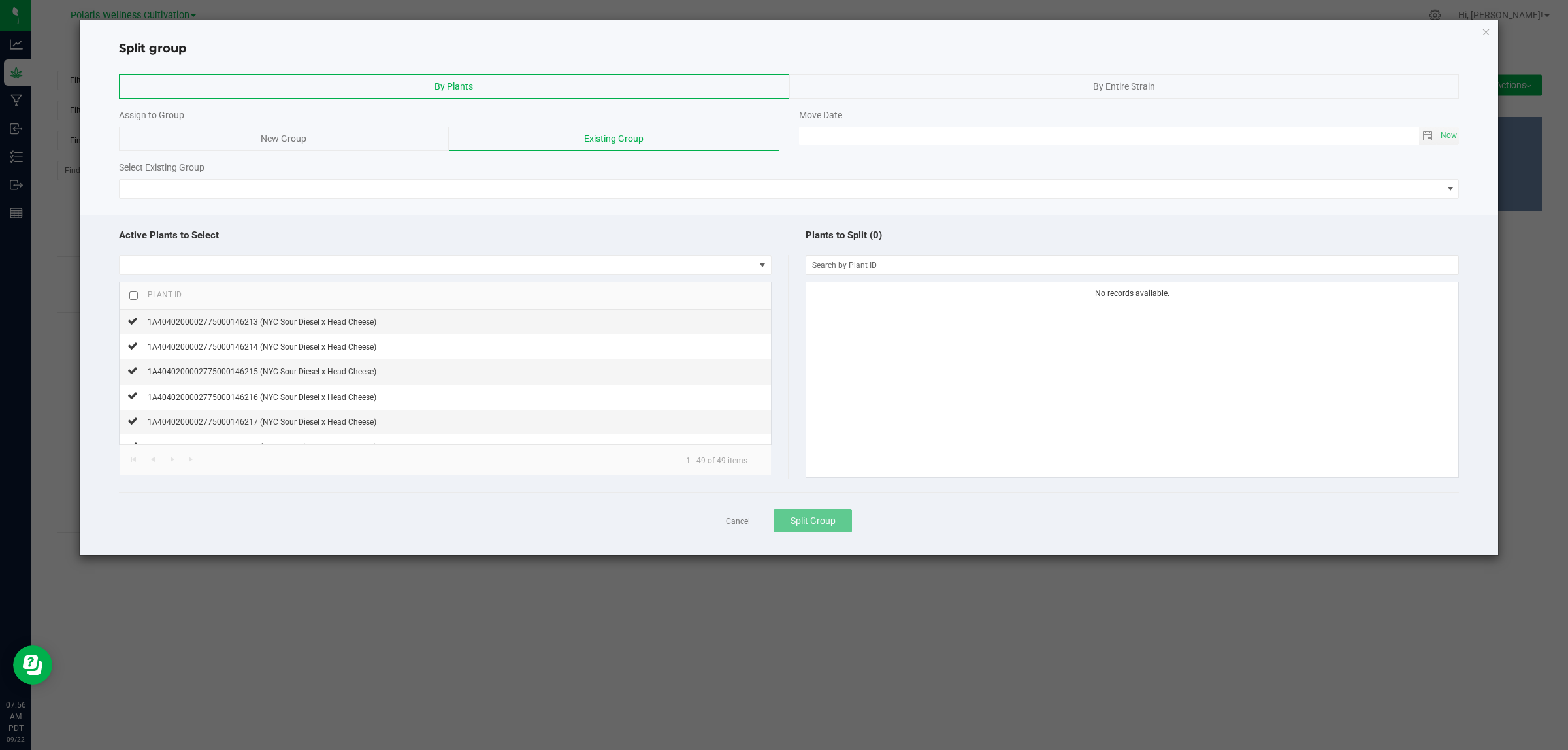
click at [397, 139] on div "New Group" at bounding box center [284, 139] width 330 height 24
click at [342, 187] on input at bounding box center [335, 189] width 434 height 20
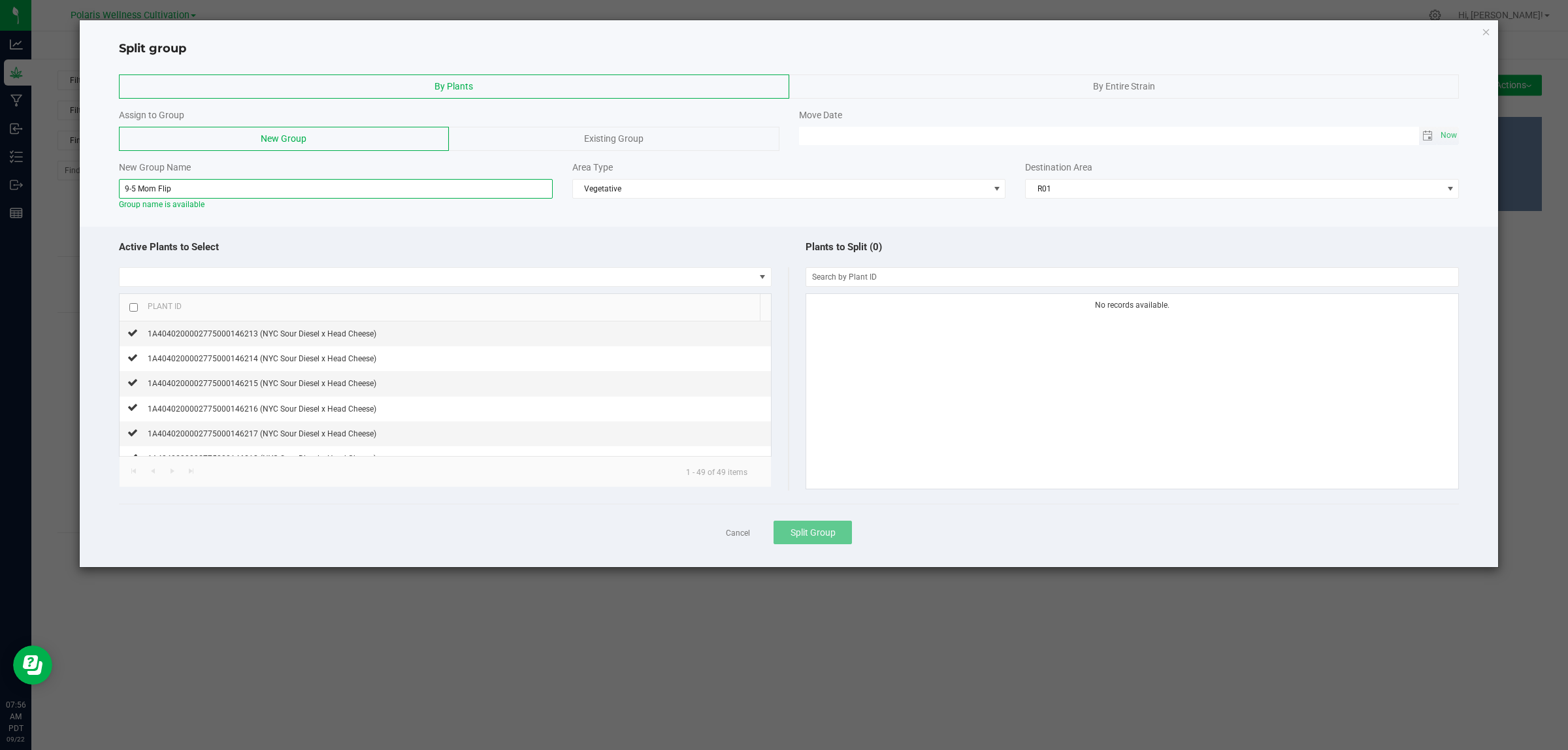
type input "9-5 Mom Flip"
click at [1004, 145] on span at bounding box center [1109, 136] width 620 height 18
type input "MM/dd/yy HH:MM AM"
click at [1004, 143] on input "MM/dd/yy HH:MM AM" at bounding box center [1109, 135] width 620 height 17
click at [1254, 132] on span "Now" at bounding box center [1449, 135] width 22 height 19
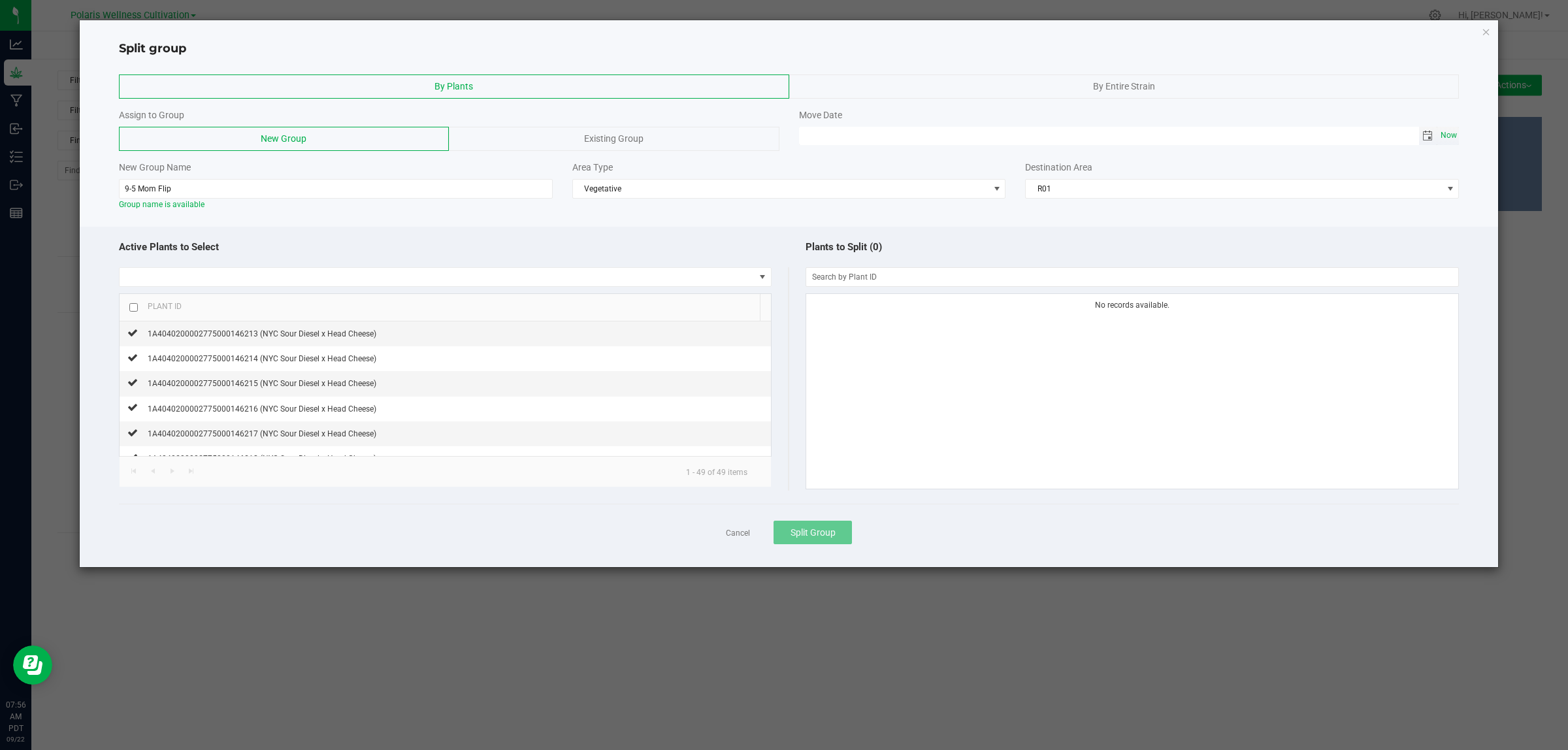
type input "[DATE] 07:56 AM"
click at [1097, 81] on span "By Entire Strain" at bounding box center [1124, 86] width 62 height 11
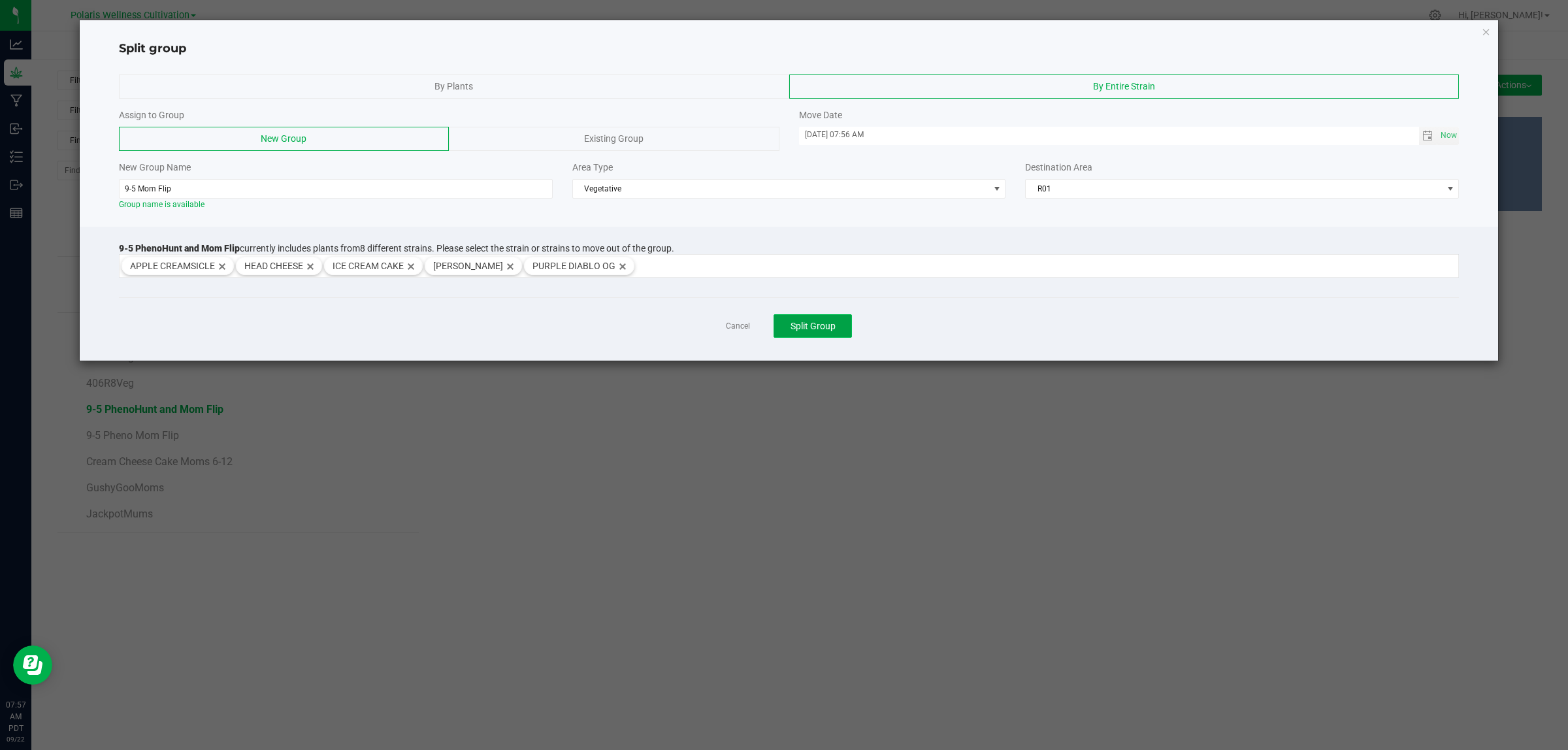
click at [811, 329] on span "Split Group" at bounding box center [813, 326] width 45 height 11
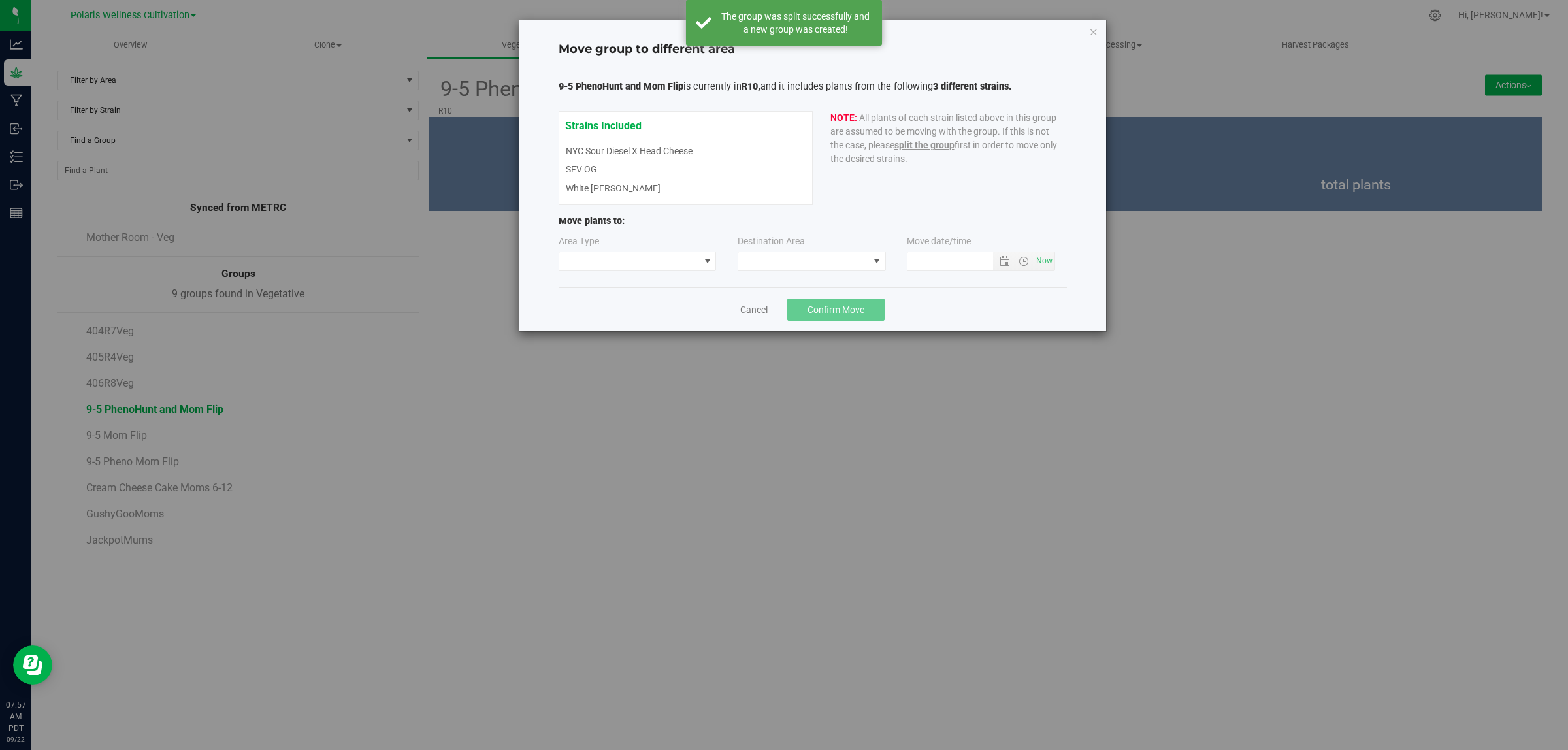
type input "[DATE] 7:57 AM"
drag, startPoint x: 605, startPoint y: 79, endPoint x: 853, endPoint y: 94, distance: 248.5
click at [853, 94] on p "9-5 PhenoHunt and Mom Flip is currently in R10, and it includes plants from the…" at bounding box center [812, 87] width 508 height 15
click at [592, 172] on div "Strains Included NYC Sour Diesel x Head Cheese SFV OG White [PERSON_NAME] NYC S…" at bounding box center [685, 158] width 241 height 81
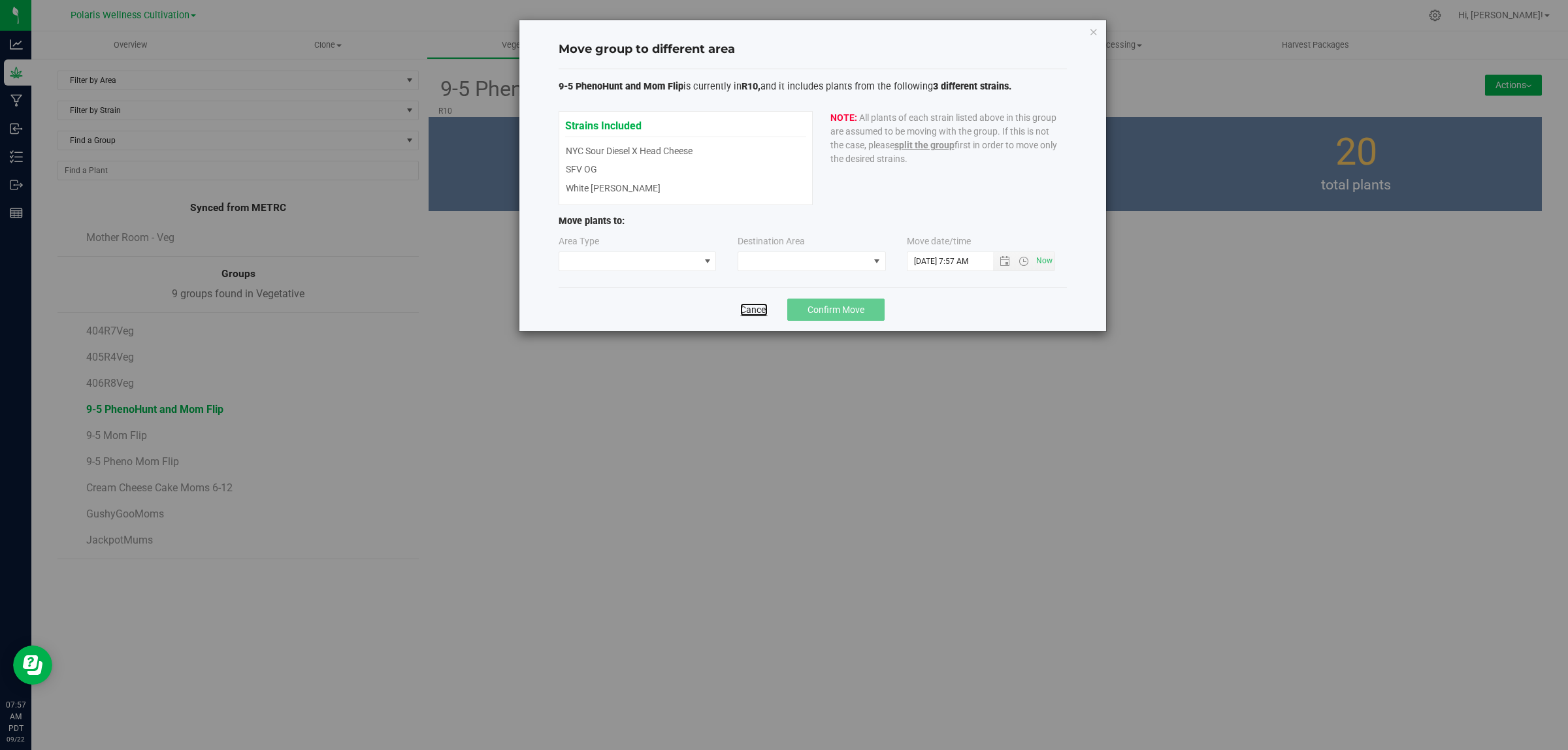
click at [748, 311] on link "Cancel" at bounding box center [754, 310] width 28 height 13
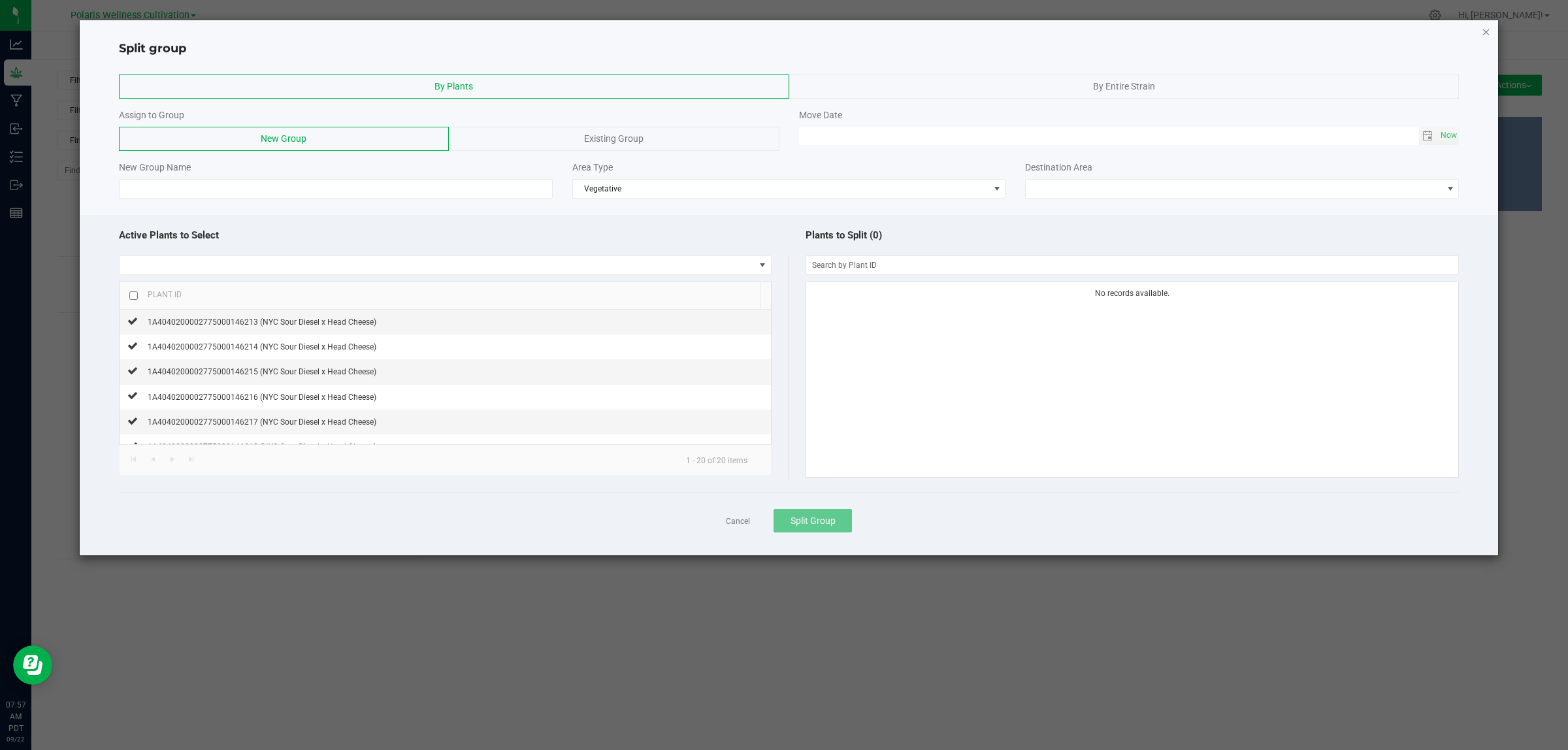
click at [1254, 31] on icon "button" at bounding box center [1486, 32] width 9 height 16
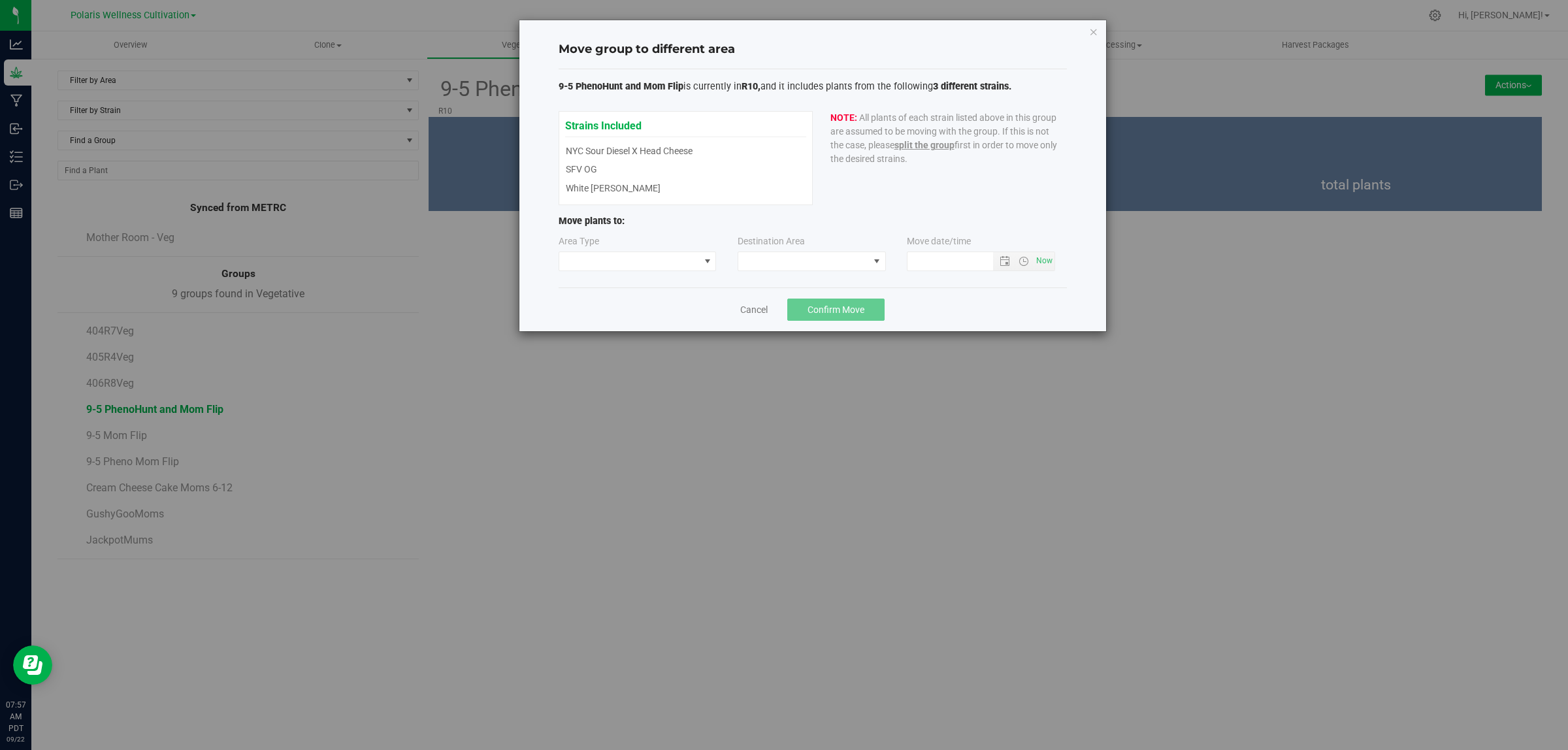
type input "[DATE] 7:57 AM"
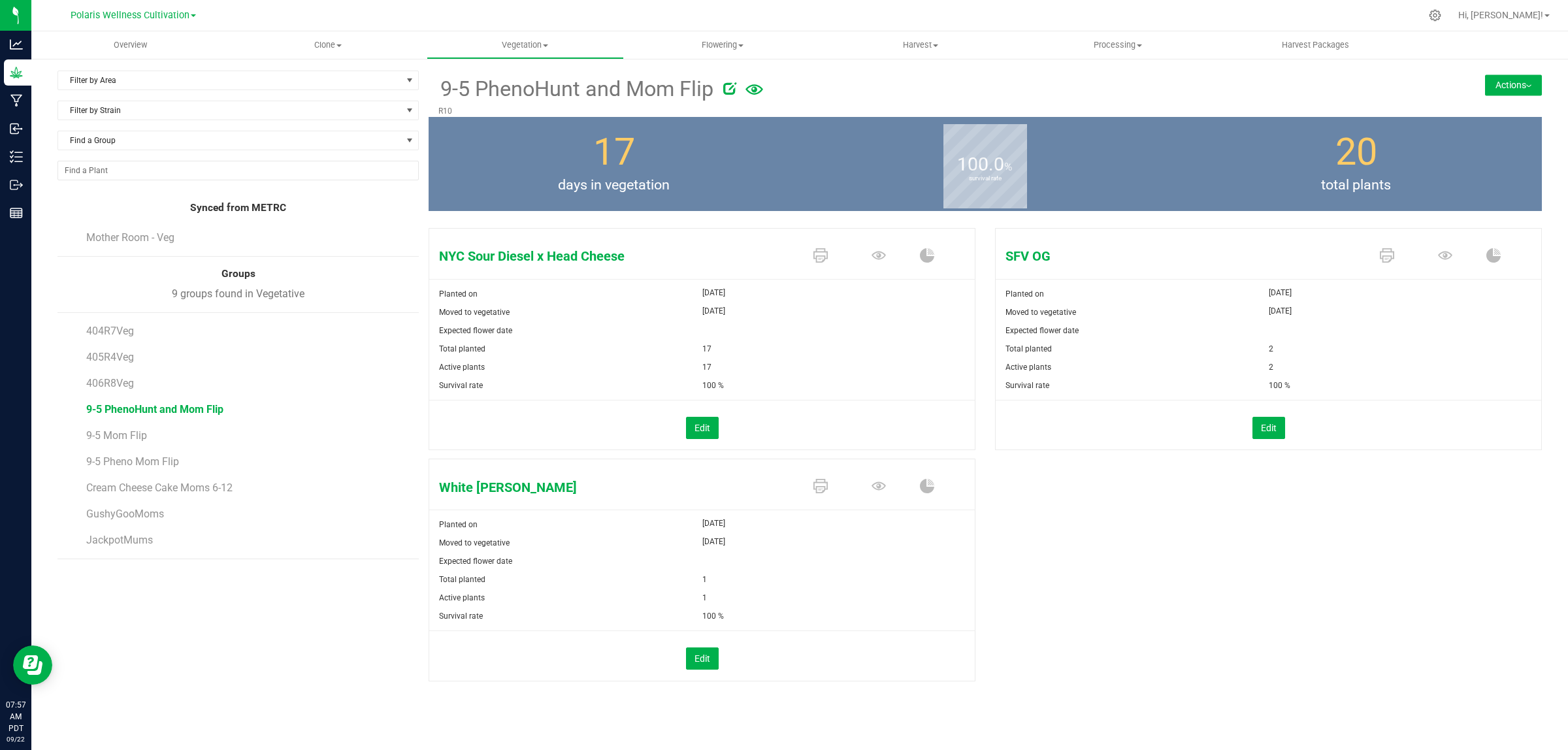
click at [1524, 83] on button "Actions" at bounding box center [1513, 85] width 57 height 21
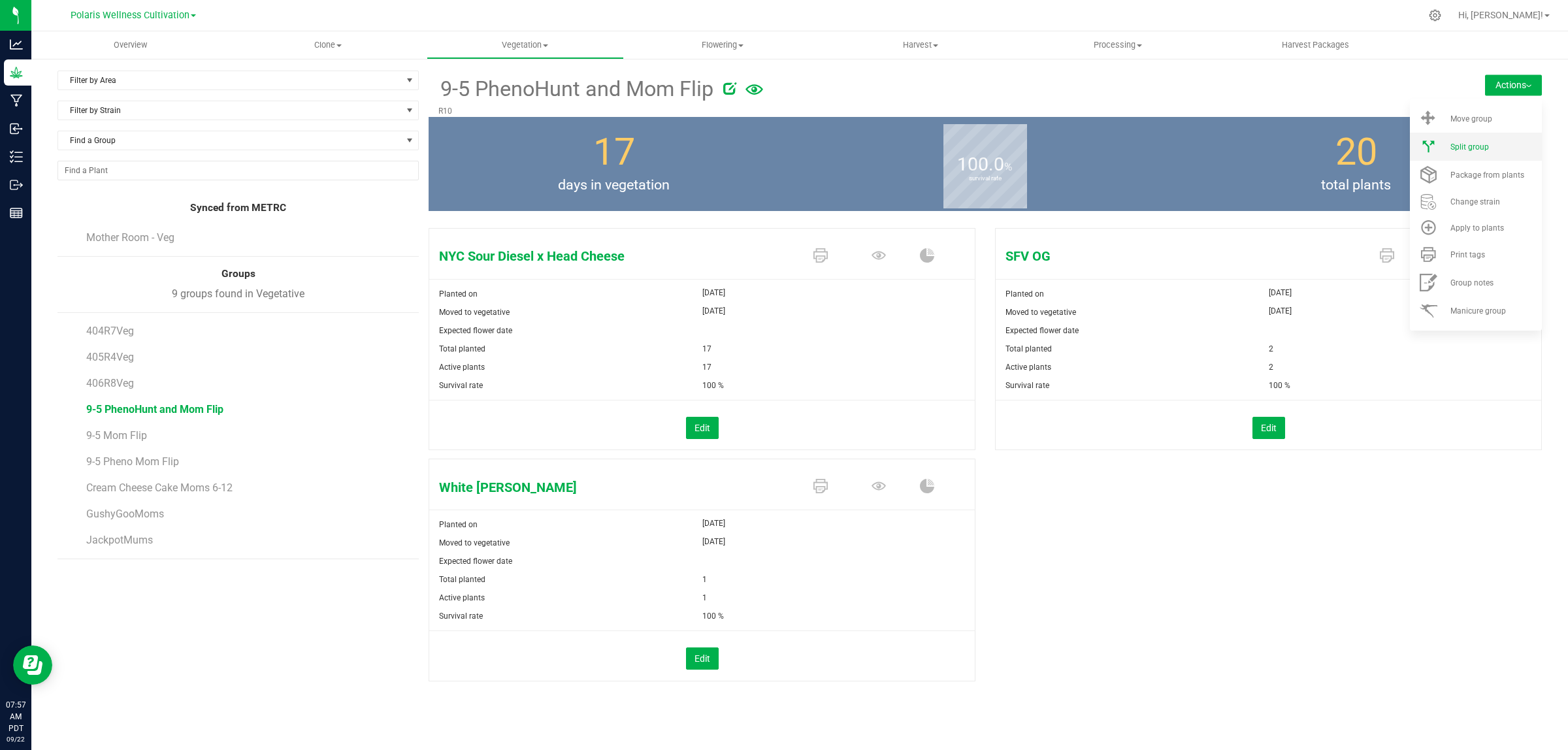
click at [1474, 148] on span "Split group" at bounding box center [1469, 147] width 38 height 9
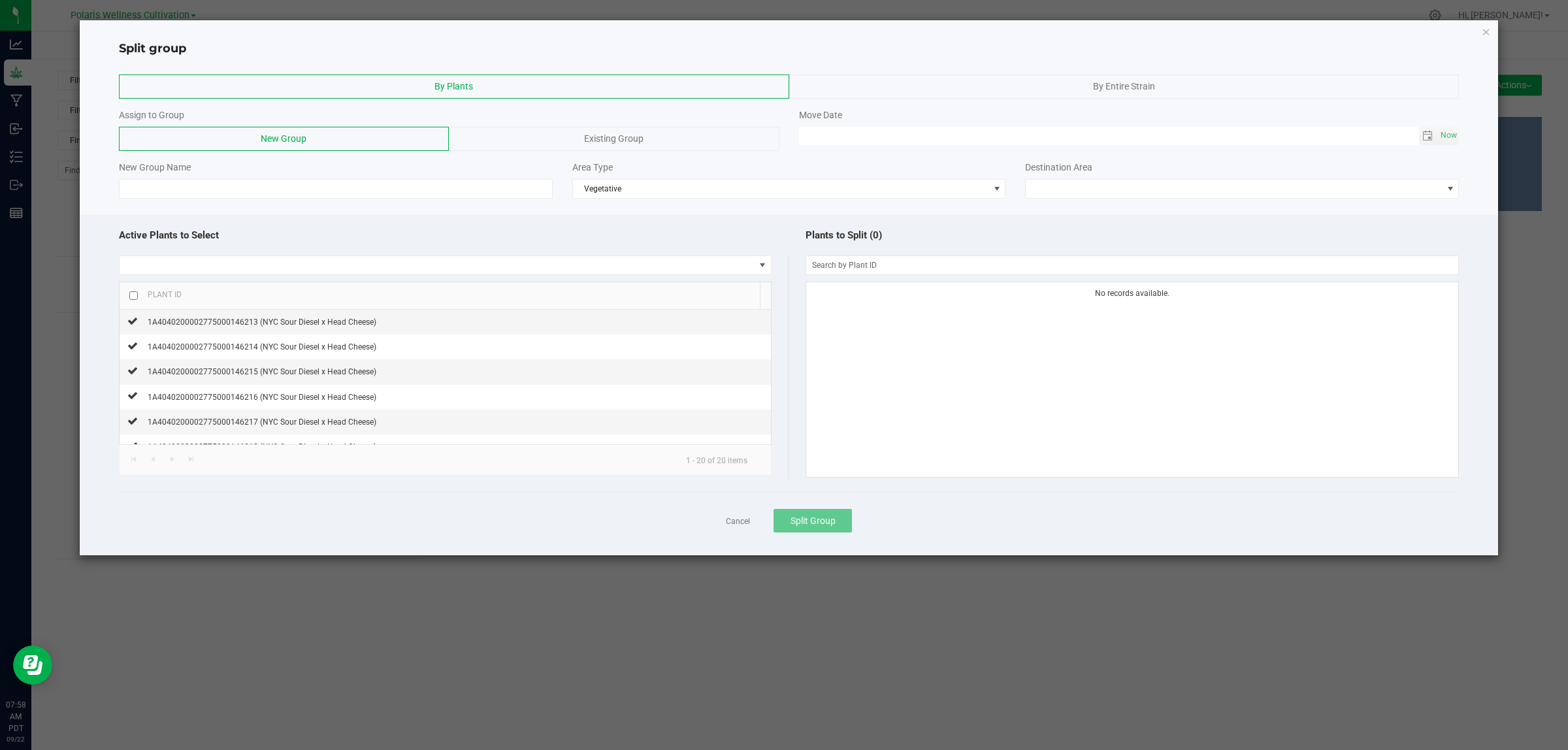
click at [612, 137] on span "Existing Group" at bounding box center [614, 139] width 59 height 11
click at [562, 188] on span at bounding box center [781, 189] width 1323 height 18
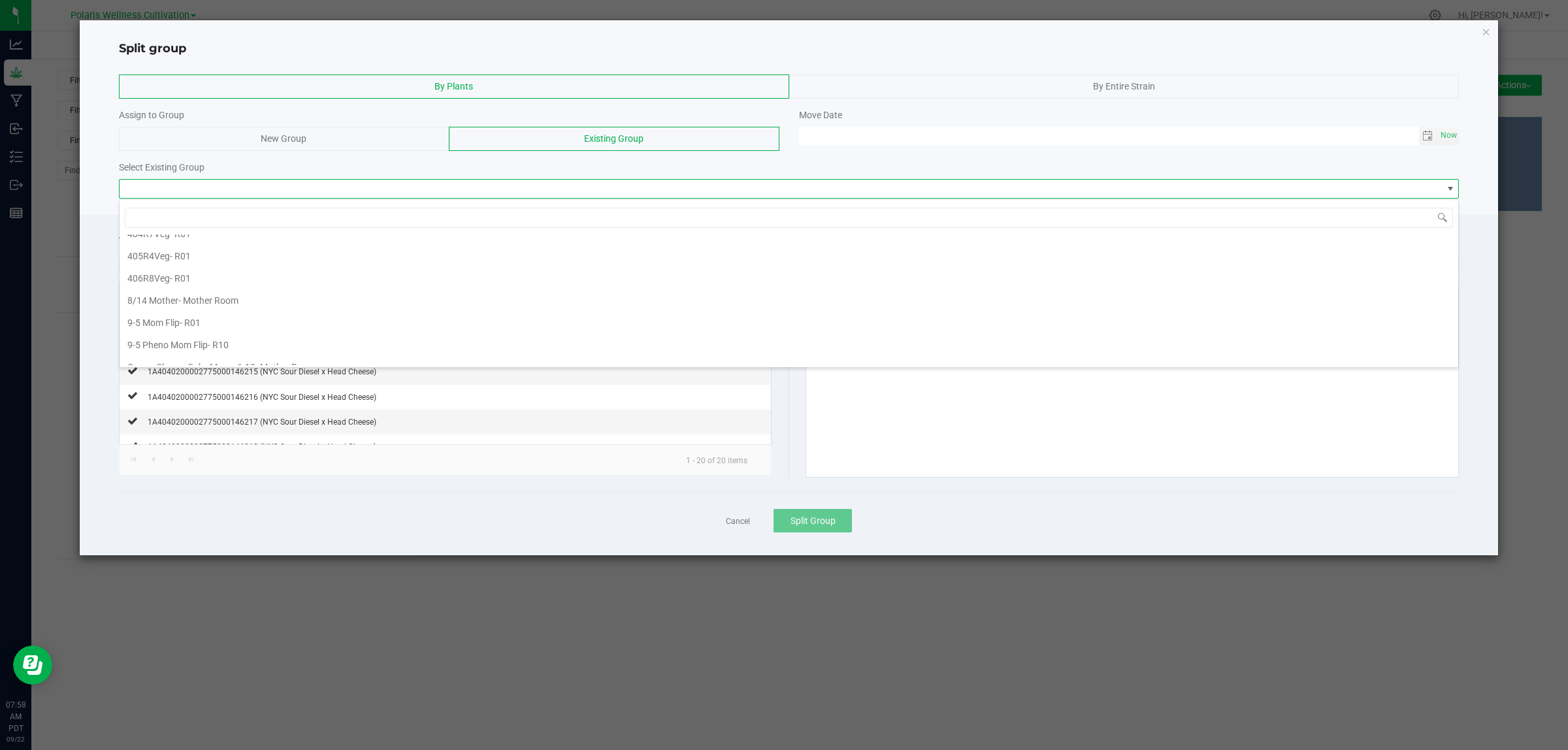
scroll to position [216, 0]
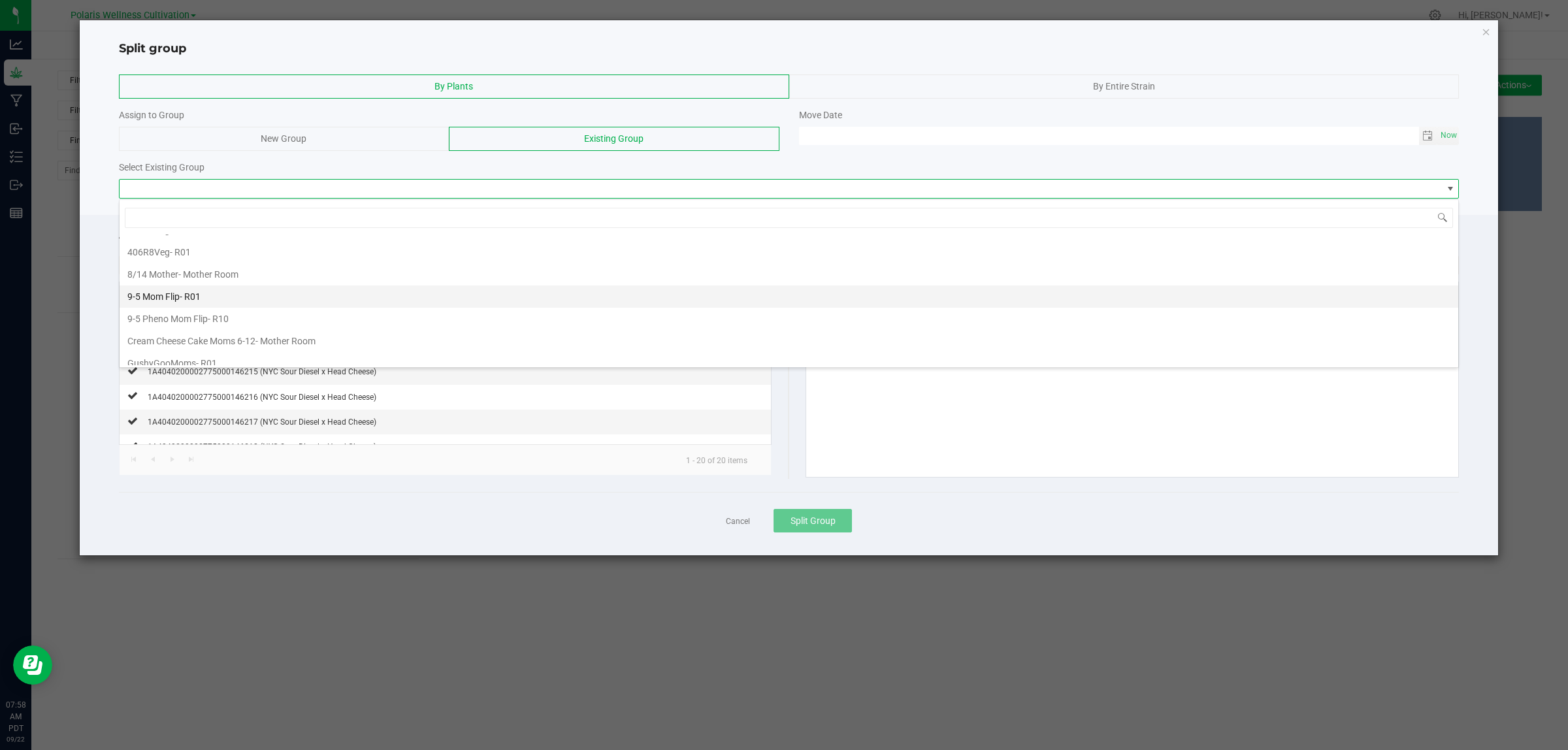
click at [209, 304] on li "9-5 Mom Flip - R01" at bounding box center [789, 297] width 1338 height 22
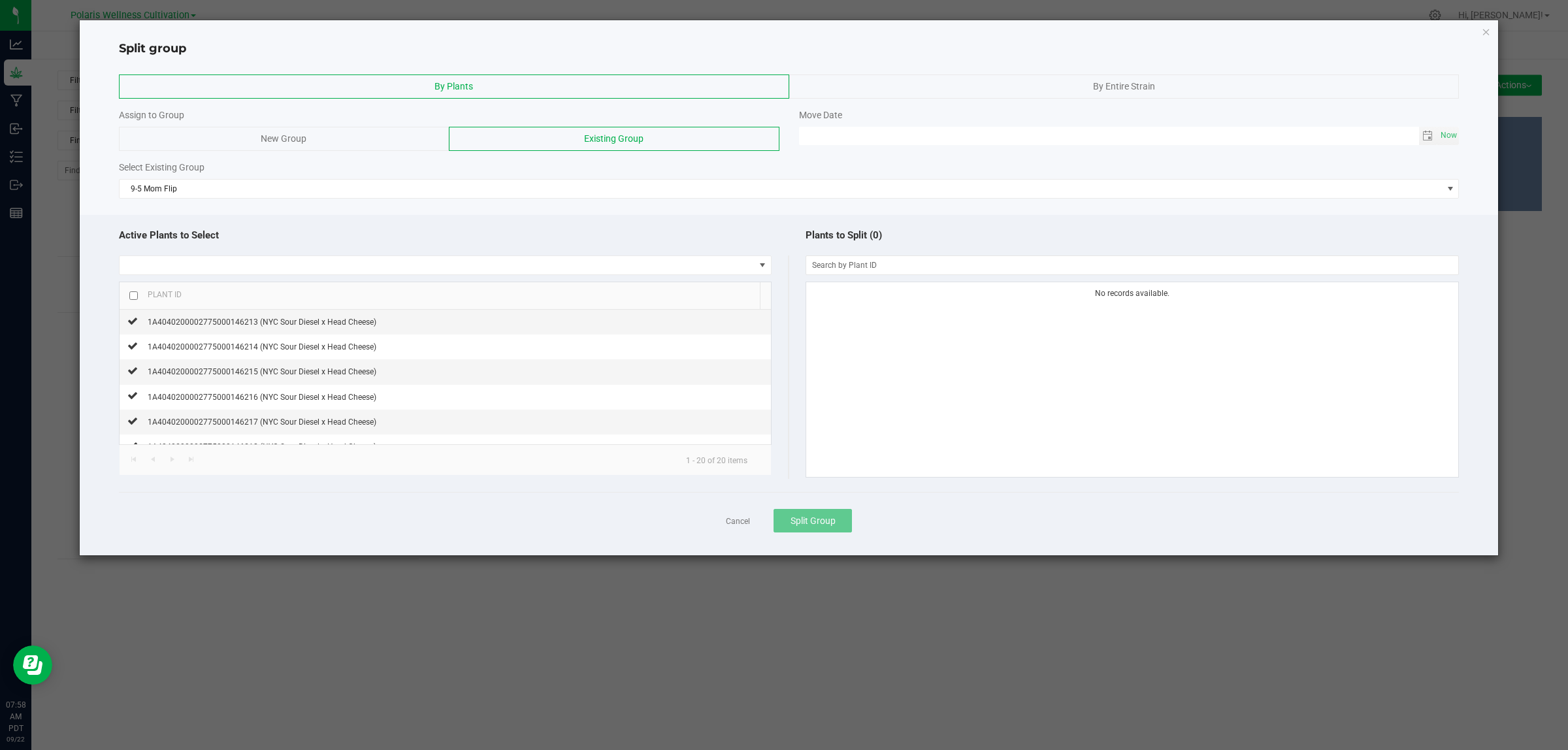
click at [1135, 81] on span "By Entire Strain" at bounding box center [1124, 86] width 62 height 11
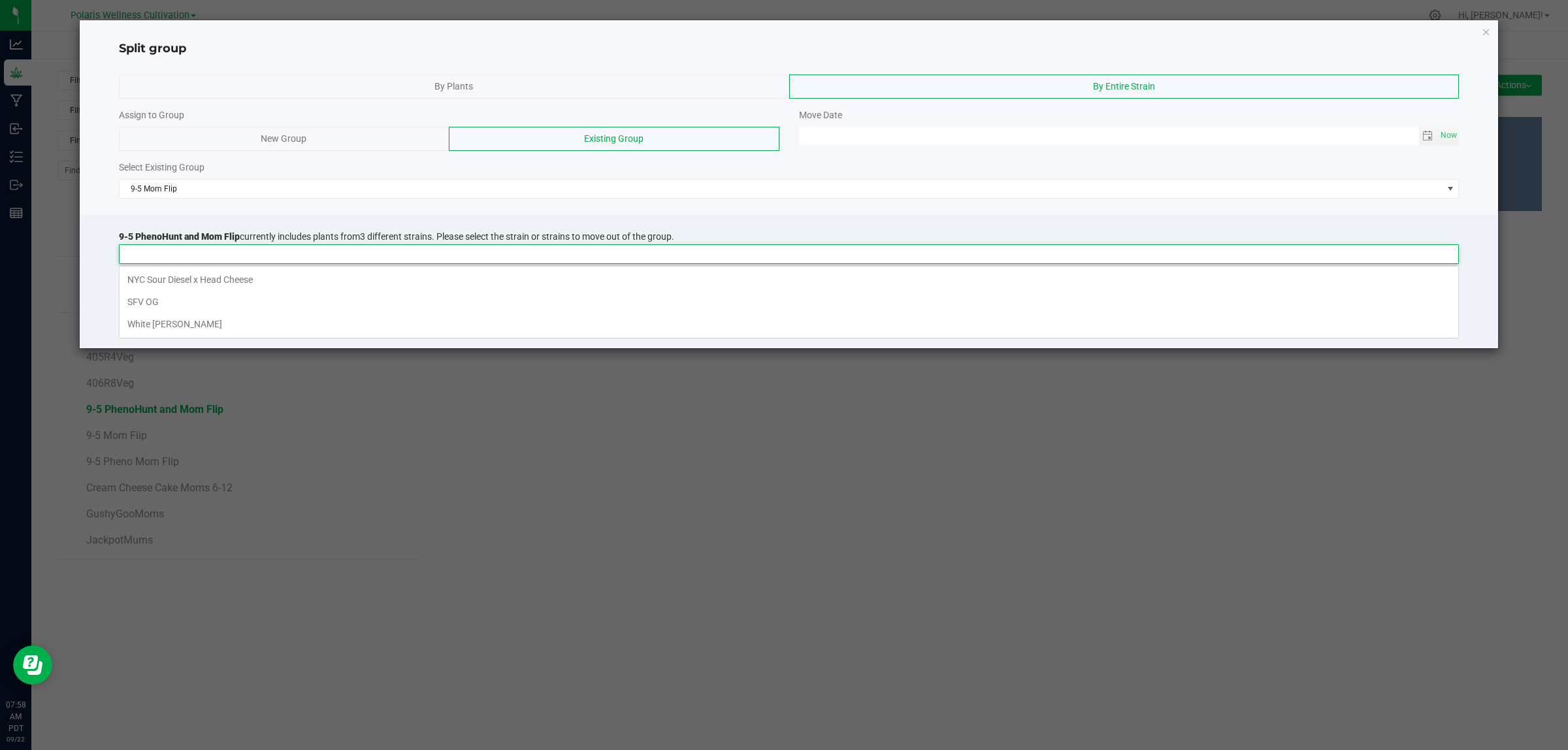
click at [653, 259] on input at bounding box center [780, 254] width 1322 height 18
click at [191, 308] on li "SFV OG" at bounding box center [789, 302] width 1338 height 22
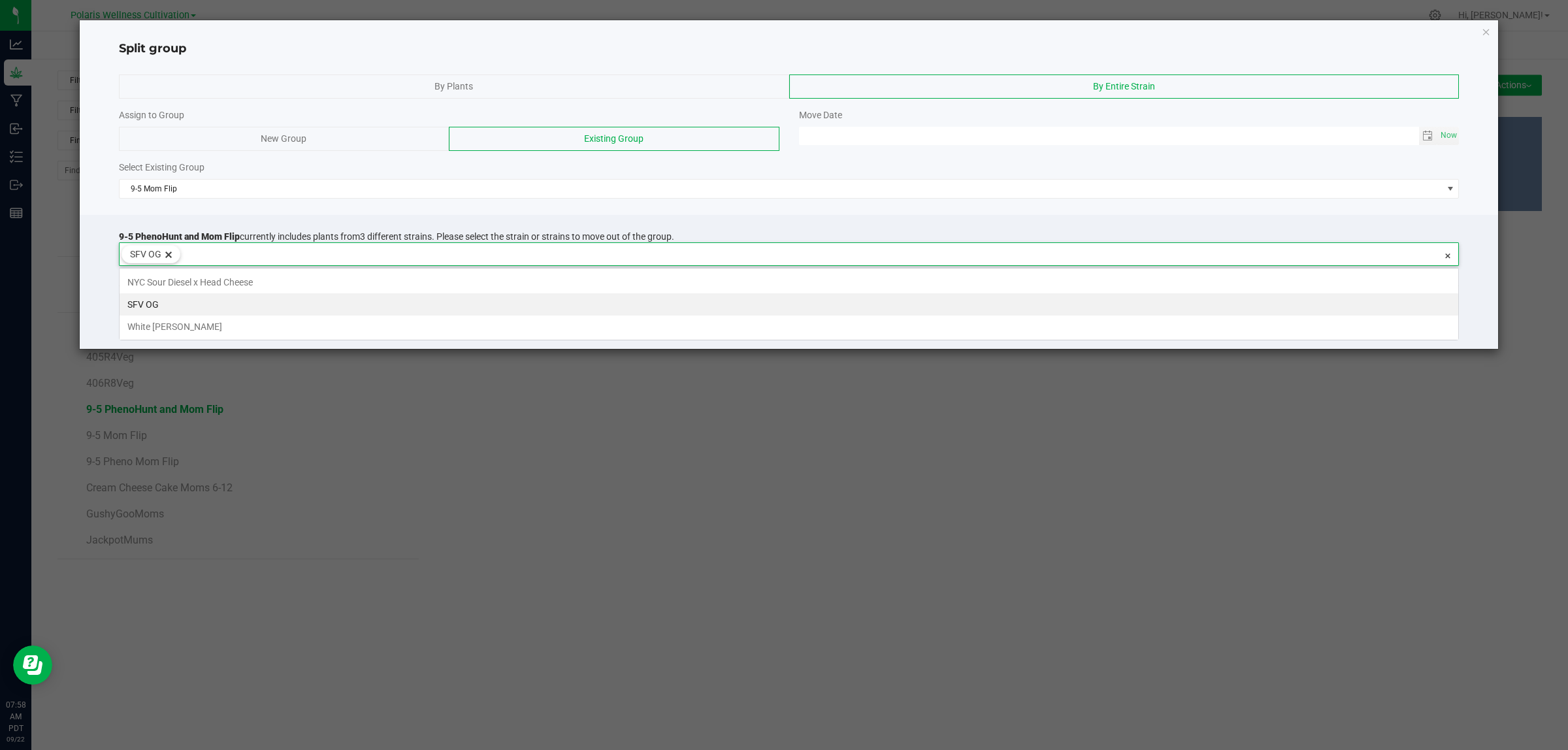
click at [347, 265] on kendo-searchbar at bounding box center [810, 254] width 1261 height 22
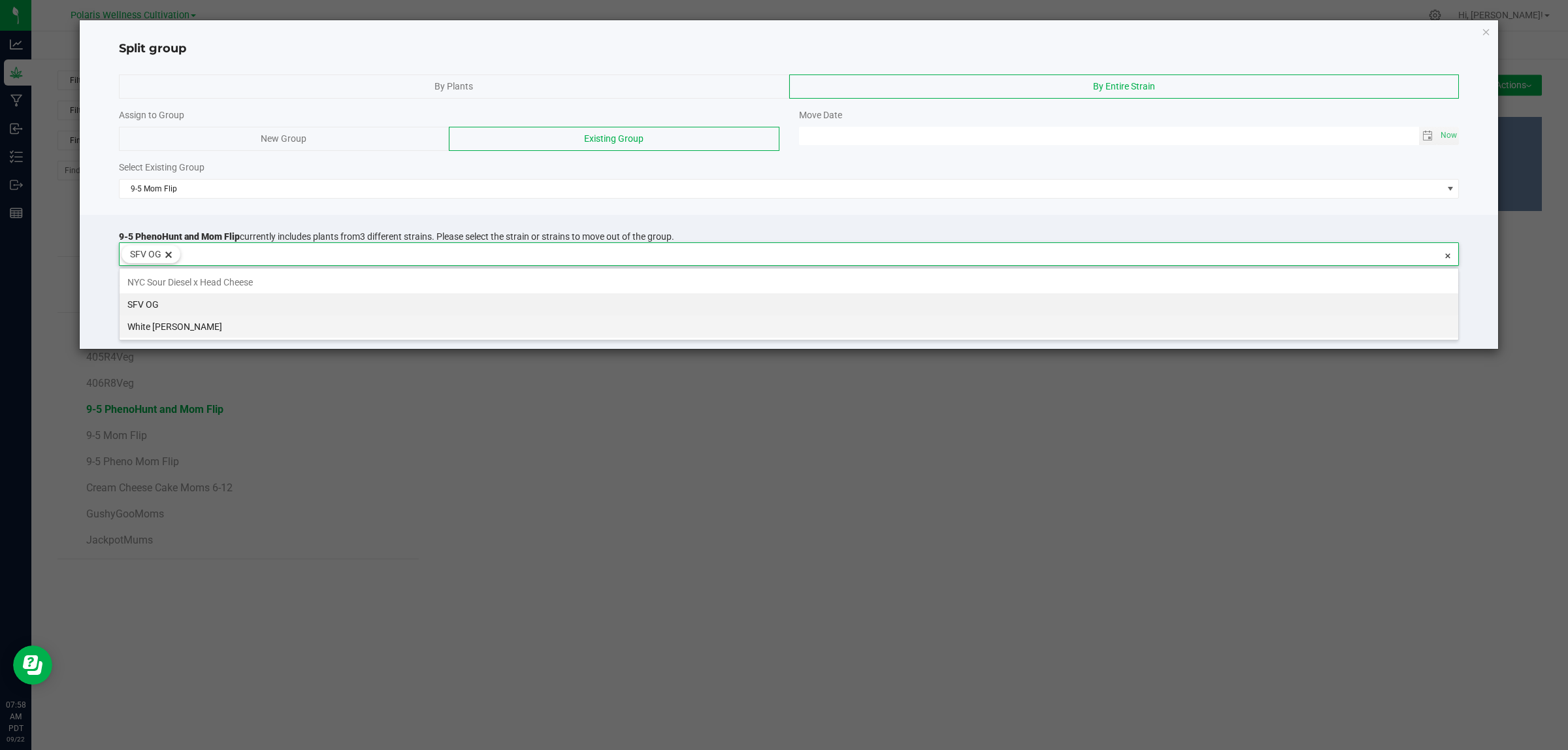
click at [270, 325] on li "White [PERSON_NAME]" at bounding box center [789, 327] width 1338 height 22
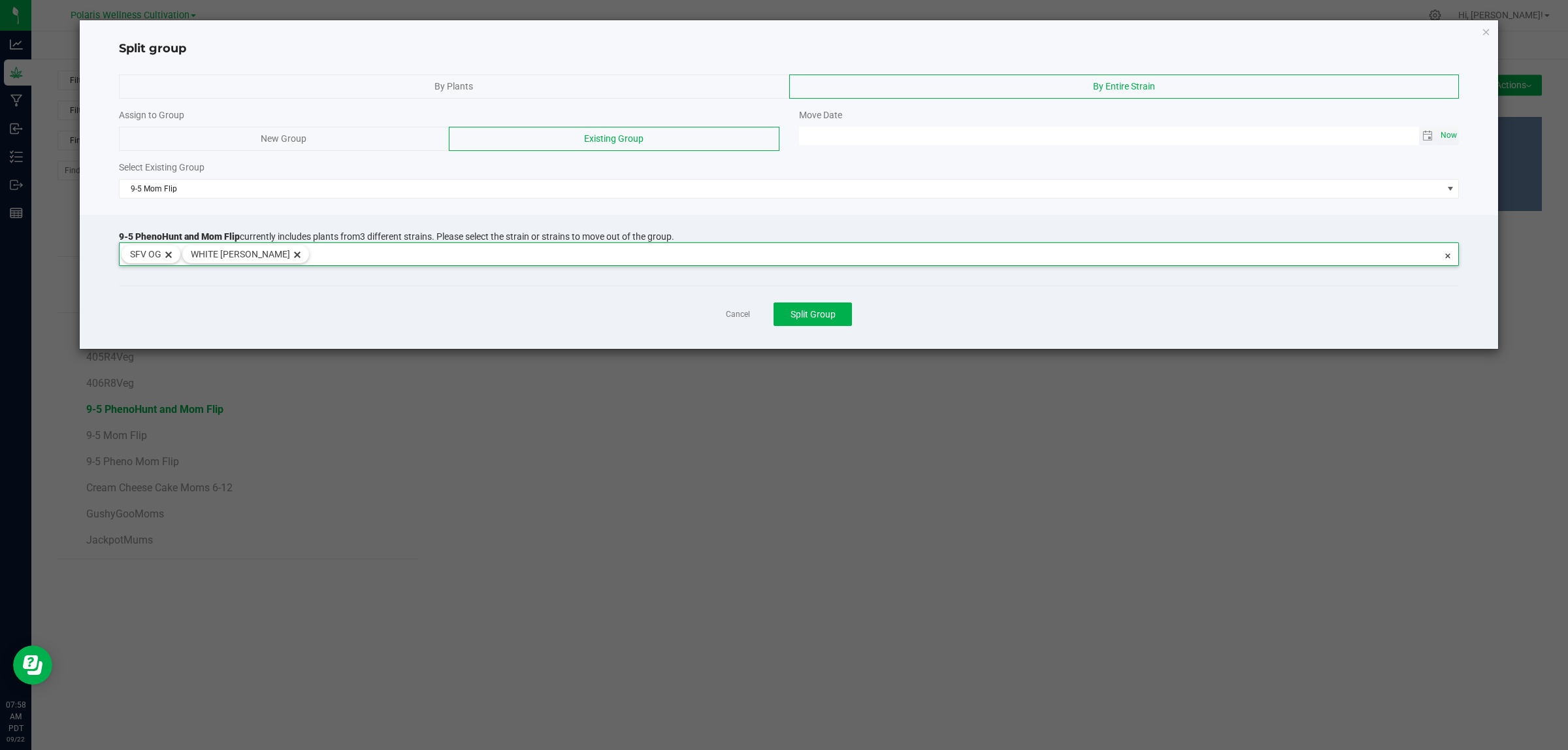
click at [1447, 141] on span "Now" at bounding box center [1449, 135] width 22 height 19
type input "09/22/2025 07:58 AM"
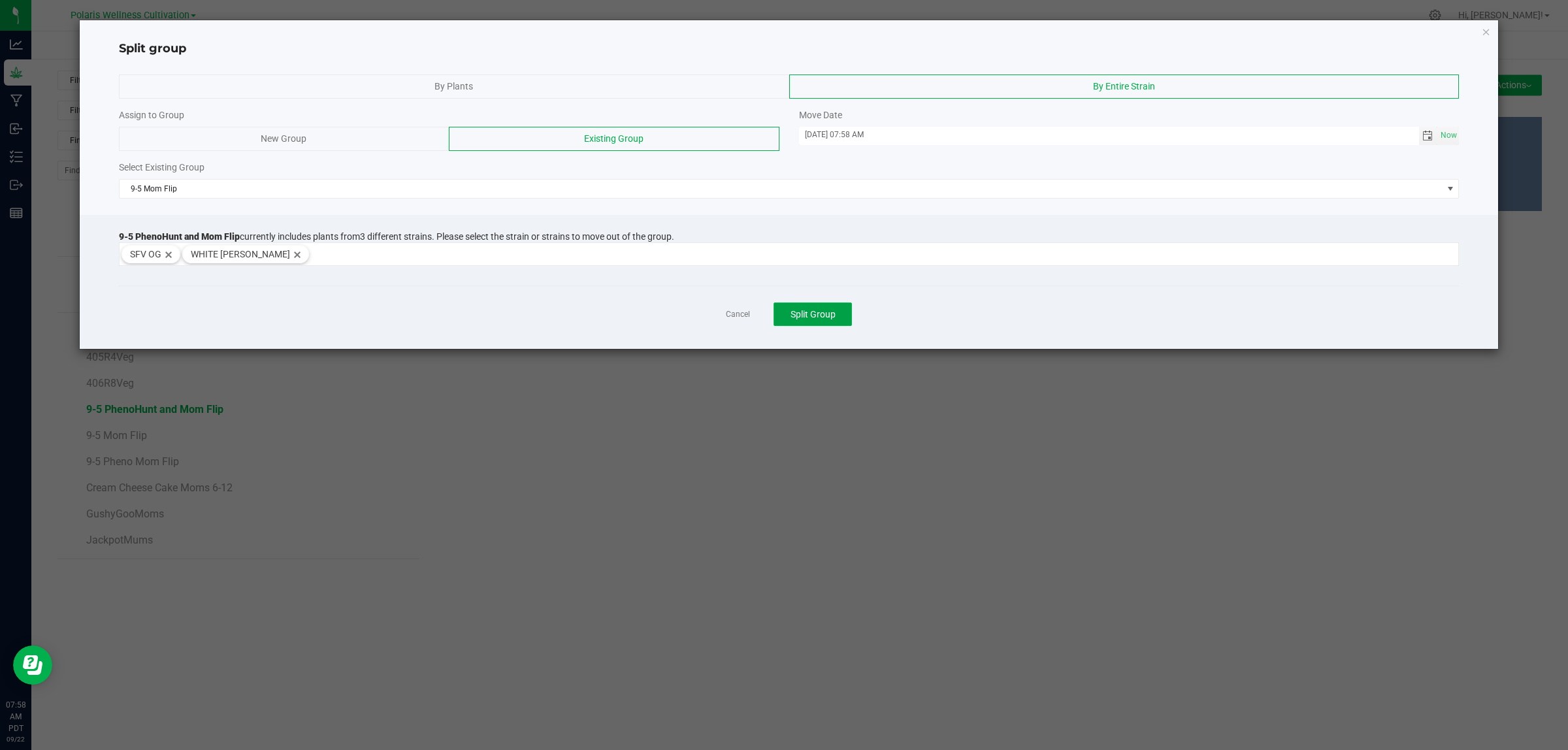
click at [810, 318] on span "Split Group" at bounding box center [813, 314] width 45 height 11
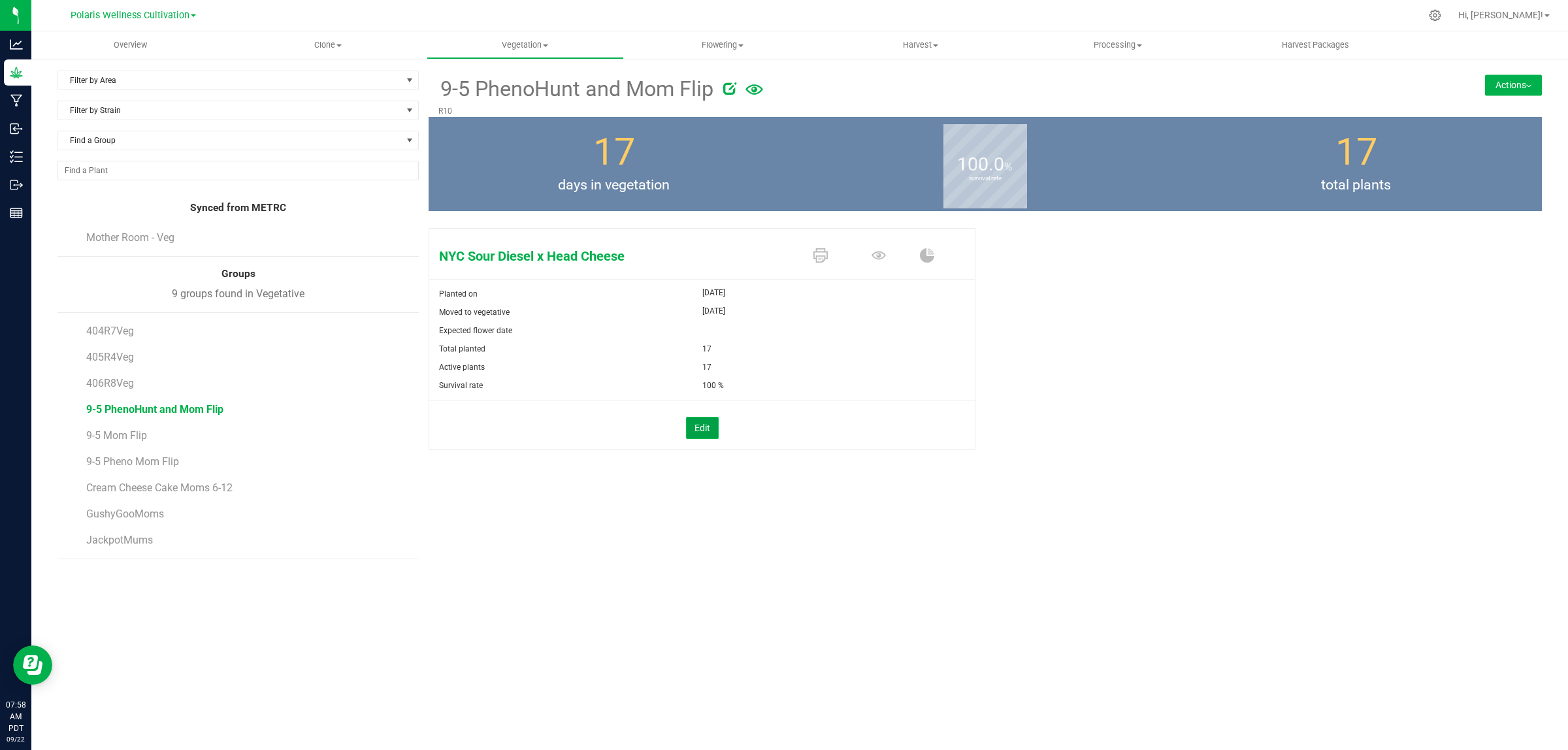
click at [716, 432] on button "Edit" at bounding box center [702, 428] width 32 height 22
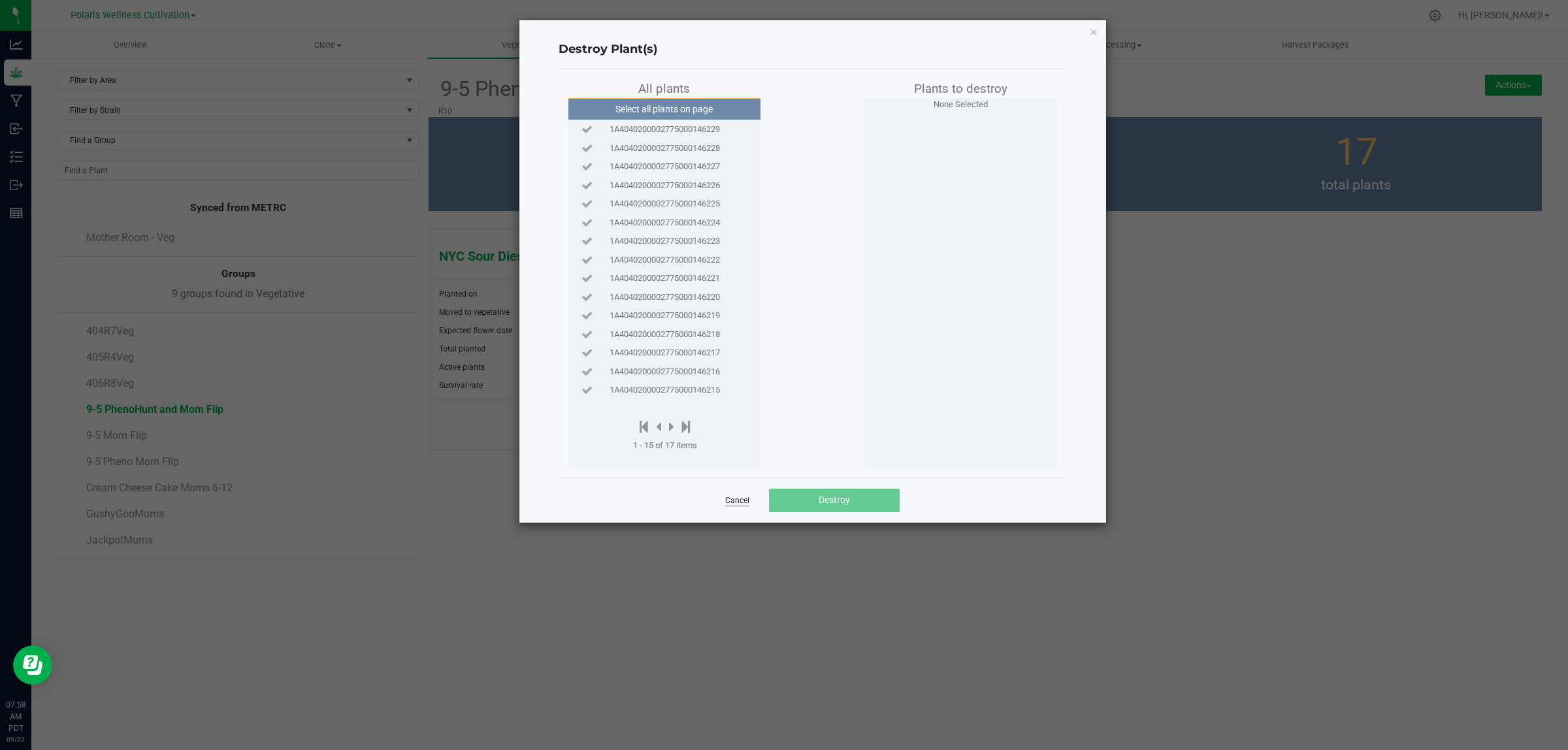
click at [743, 500] on link "Cancel" at bounding box center [737, 500] width 24 height 11
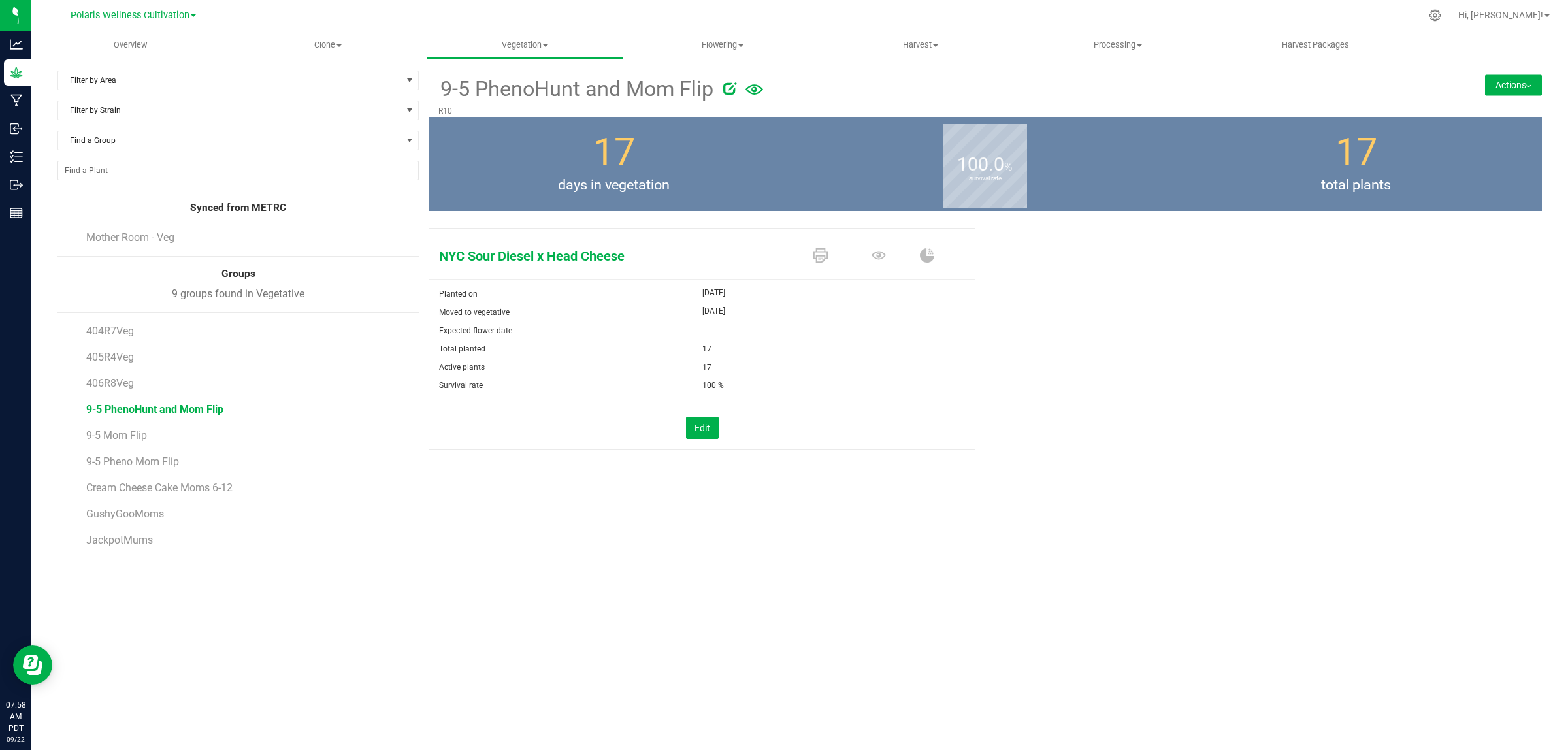
click at [1516, 90] on button "Actions" at bounding box center [1513, 85] width 57 height 21
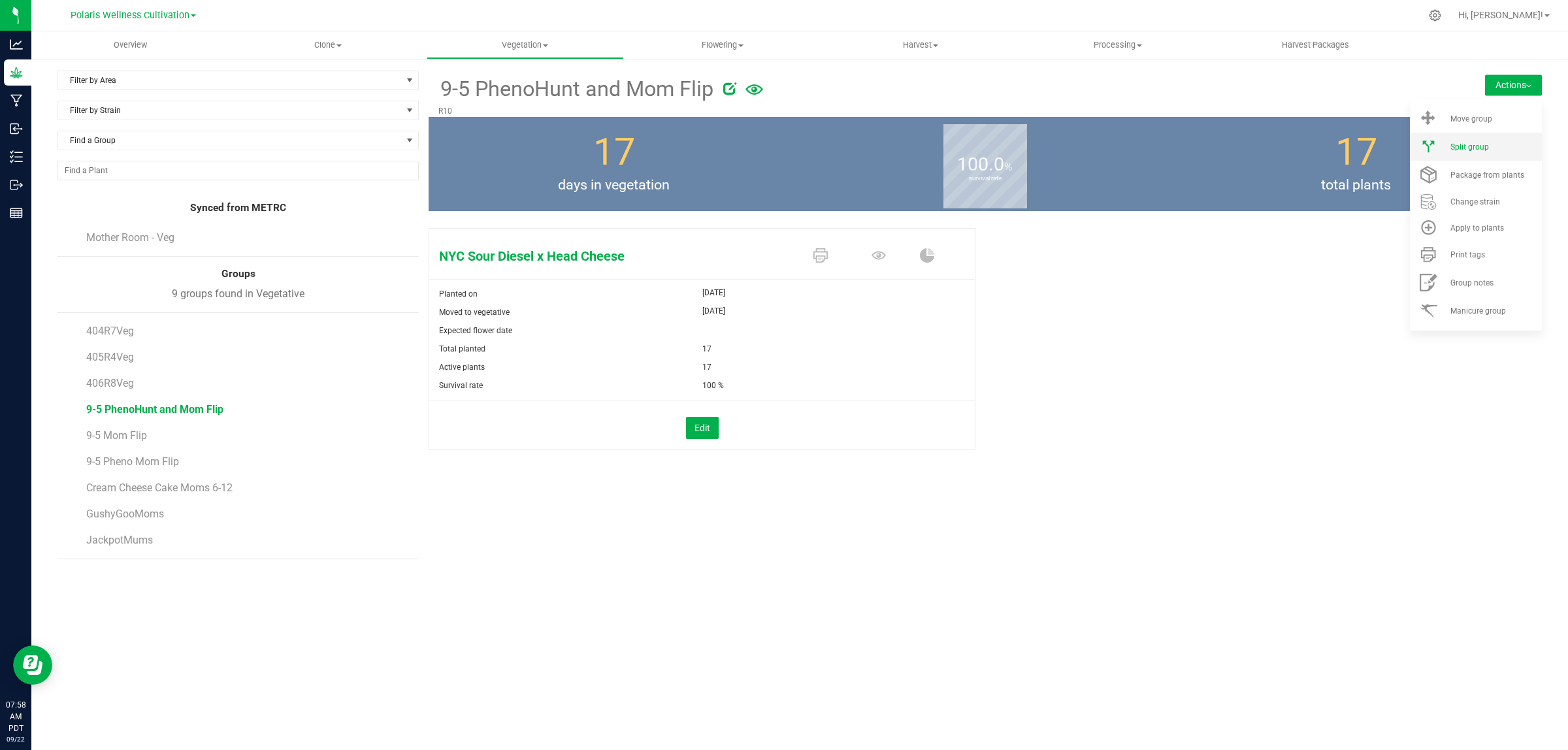
click at [1476, 146] on span "Split group" at bounding box center [1469, 147] width 38 height 9
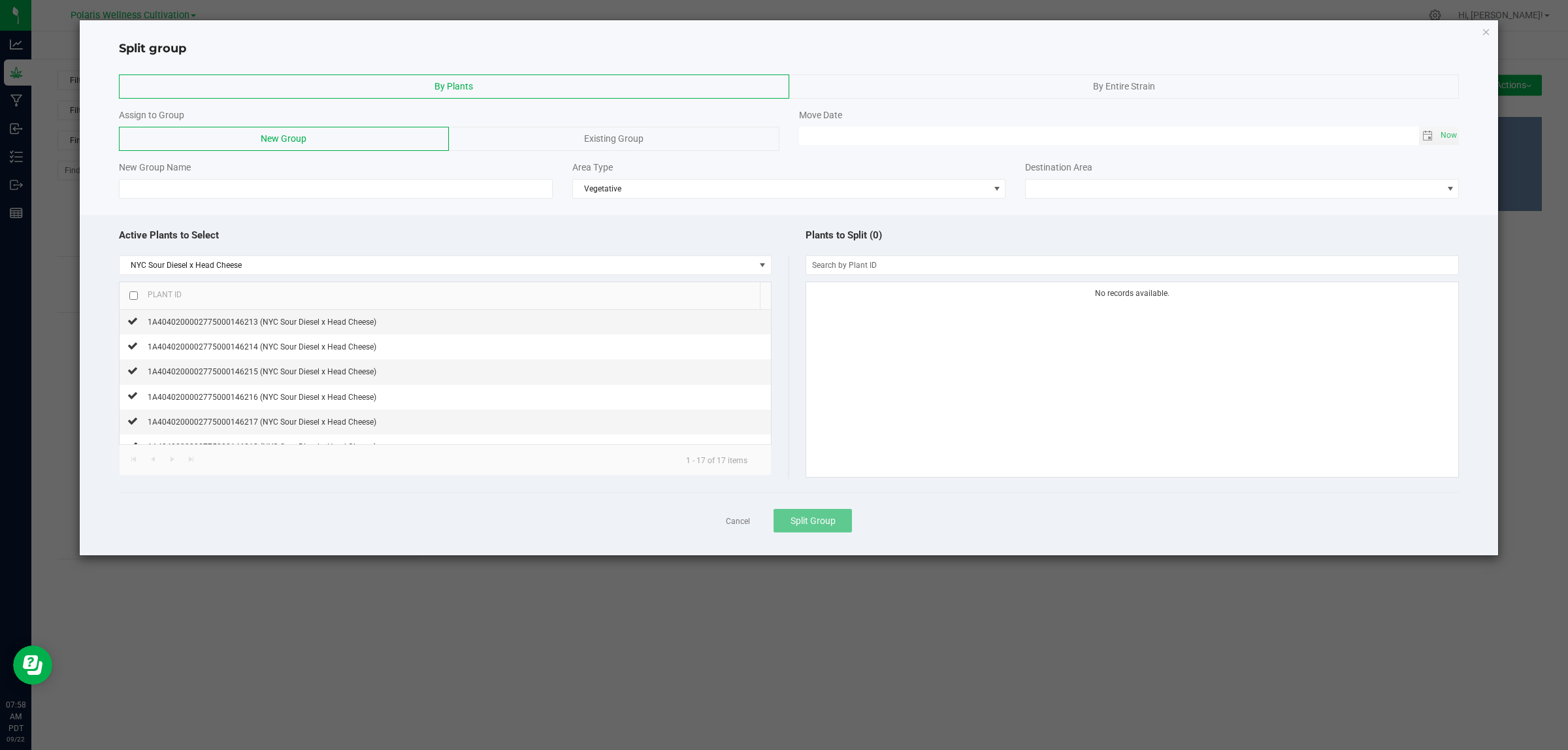
click at [611, 139] on span "Existing Group" at bounding box center [614, 139] width 59 height 11
click at [290, 190] on span at bounding box center [781, 189] width 1323 height 18
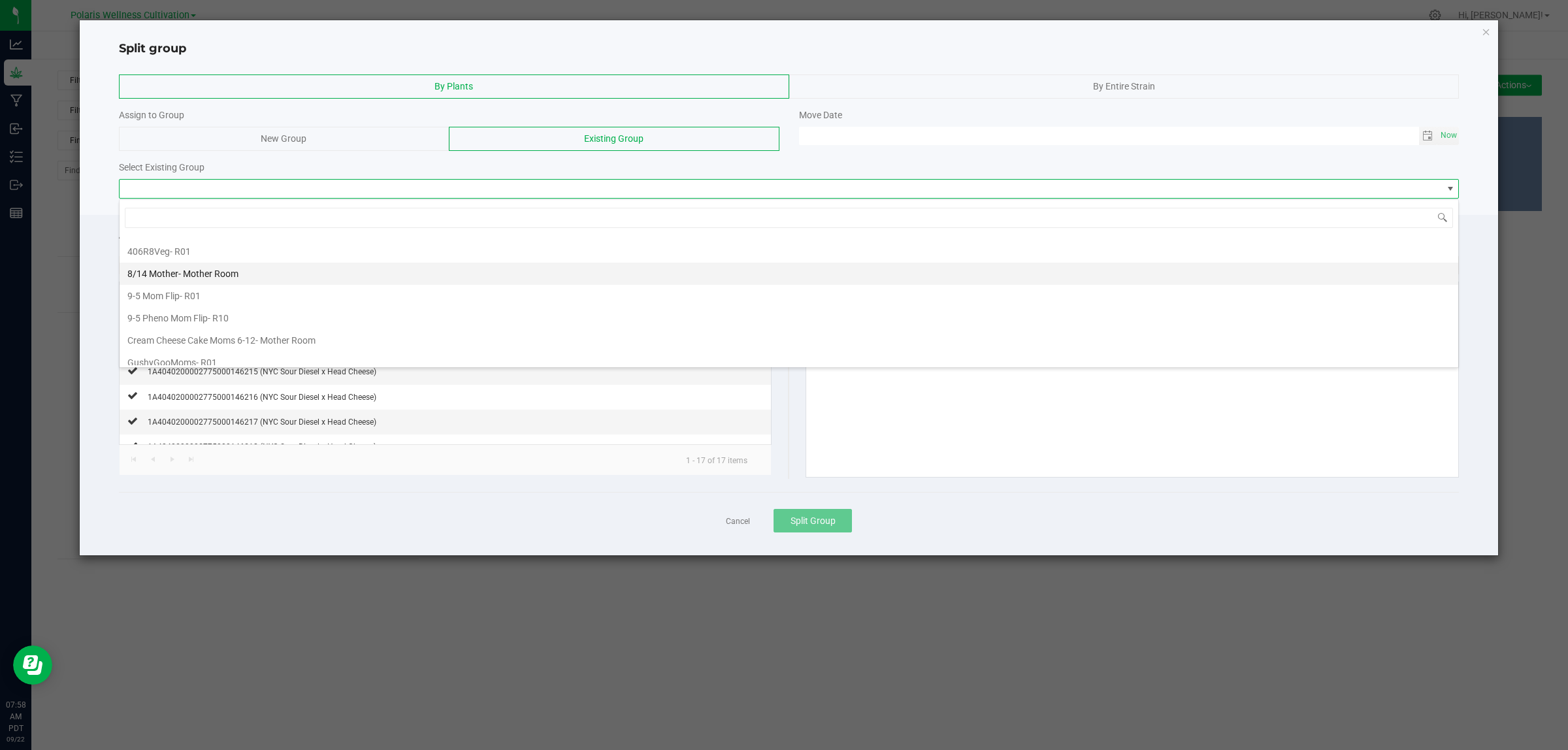
scroll to position [216, 0]
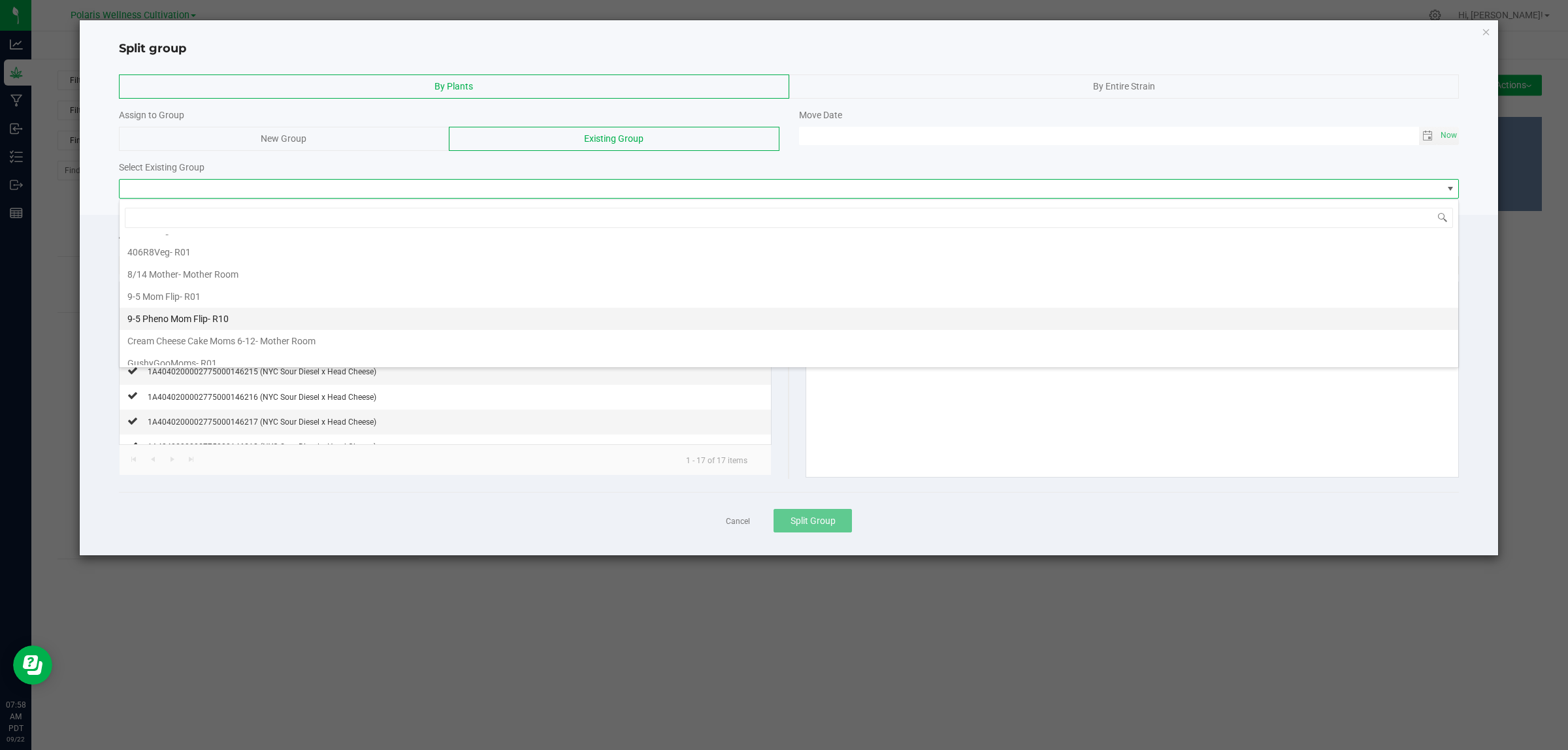
click at [262, 327] on li "9-5 Pheno Mom Flip - R10" at bounding box center [789, 319] width 1338 height 22
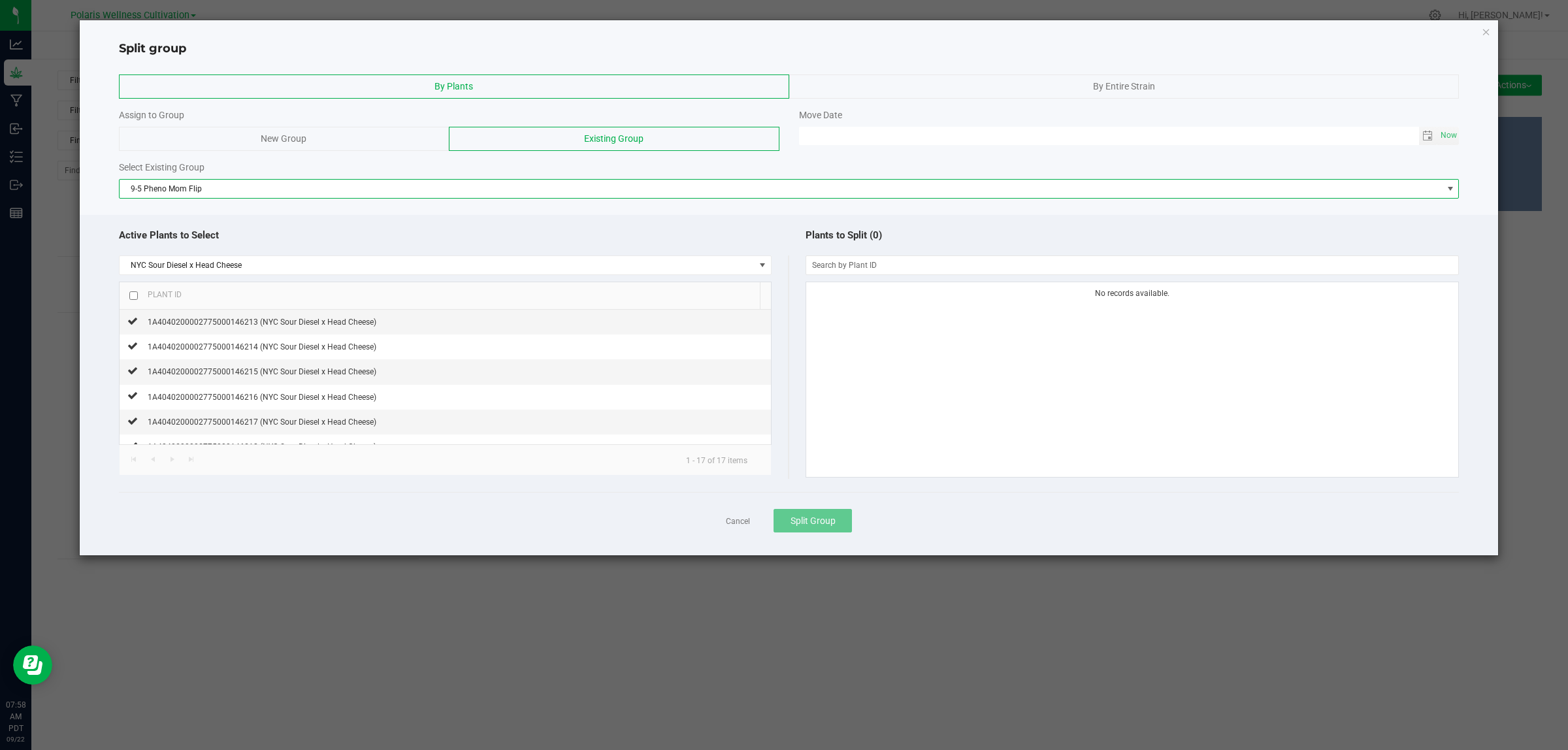
click at [1111, 90] on span "By Entire Strain" at bounding box center [1124, 86] width 62 height 11
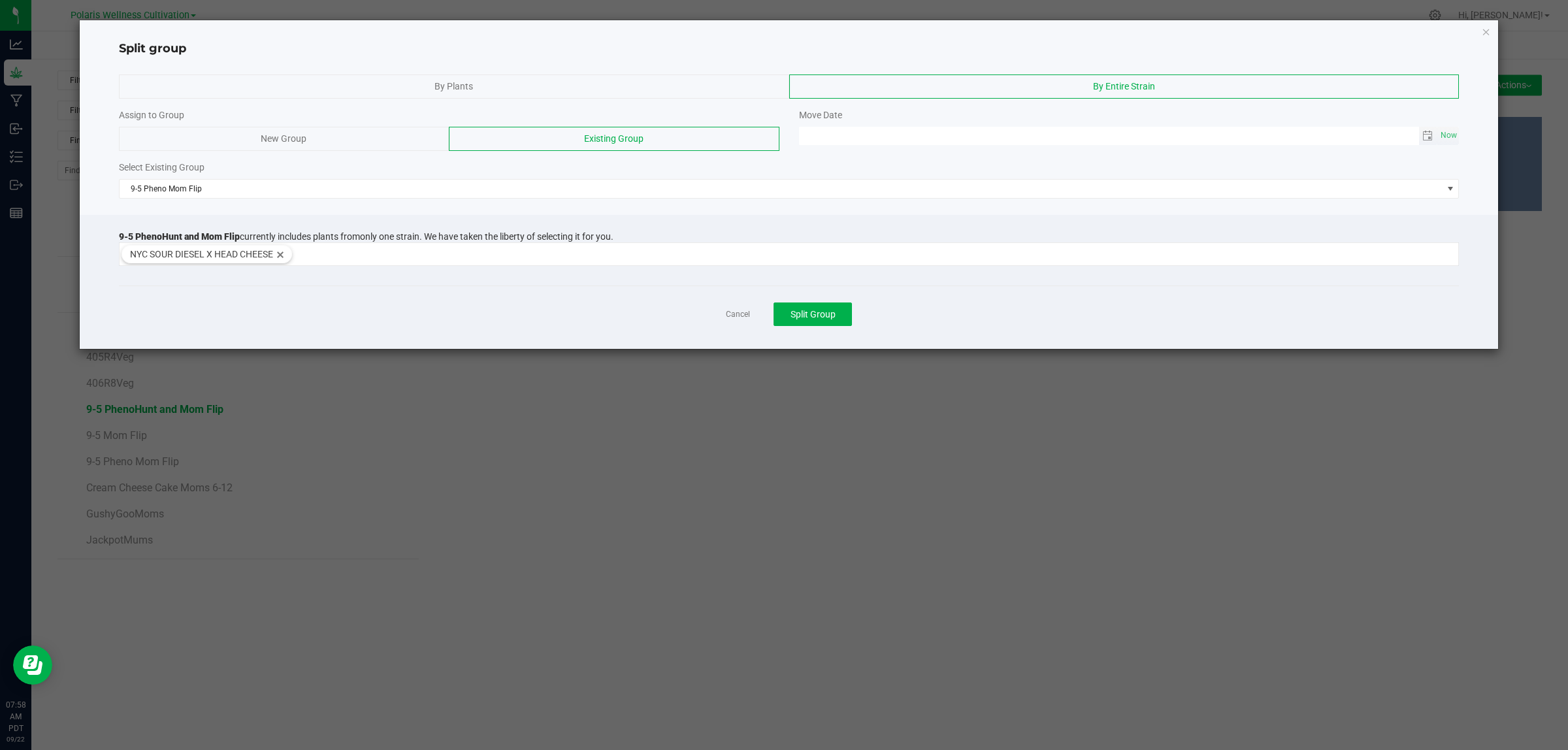
type input "MM/dd/yy HH:MM AM"
click at [915, 139] on input "MM/dd/yy HH:MM AM" at bounding box center [1109, 135] width 620 height 17
click at [1449, 129] on span "Now" at bounding box center [1449, 135] width 22 height 19
type input "09/22/2025 07:58 AM"
click at [813, 314] on span "Split Group" at bounding box center [813, 314] width 45 height 11
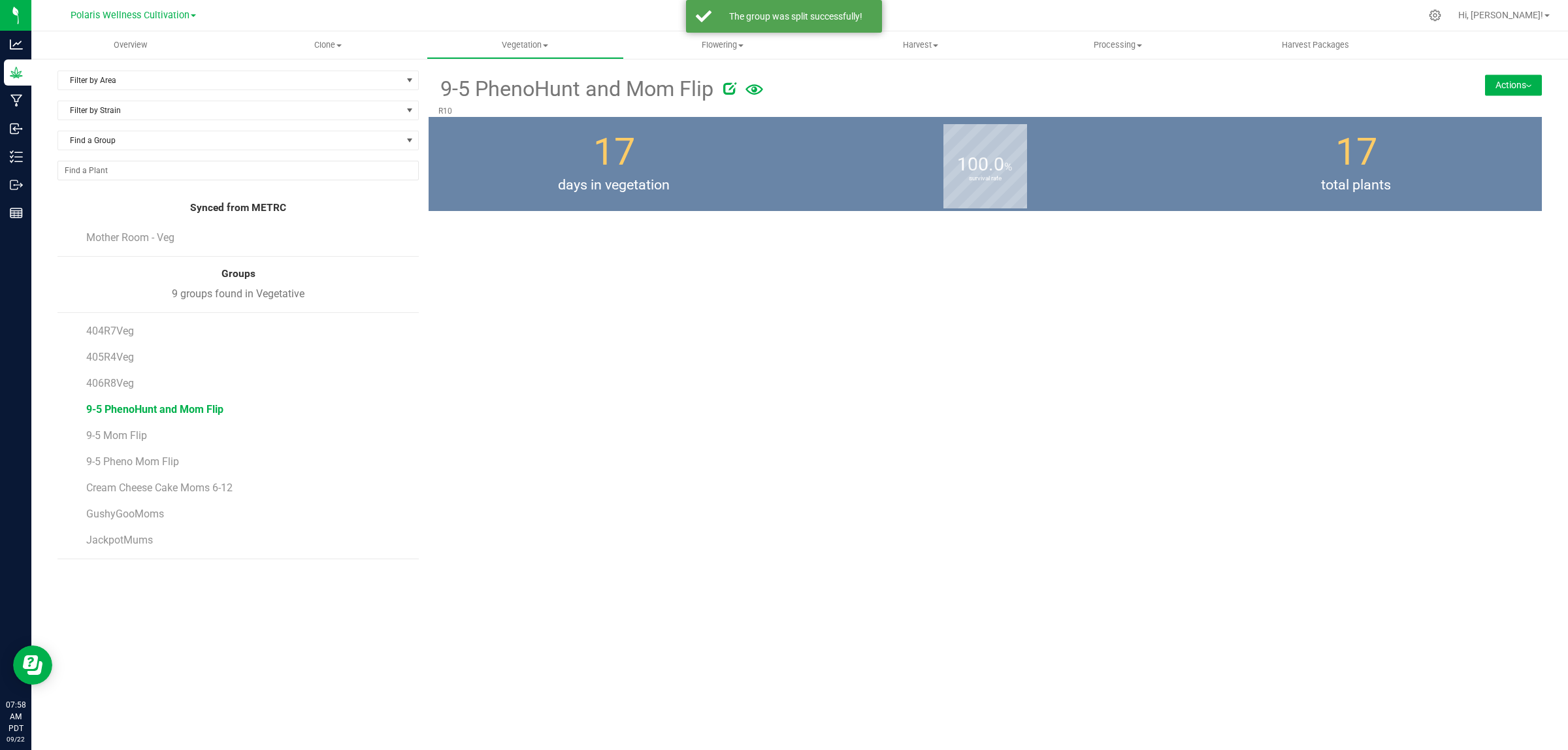
click at [178, 407] on span "9-5 PhenoHunt and Mom Flip" at bounding box center [155, 409] width 137 height 13
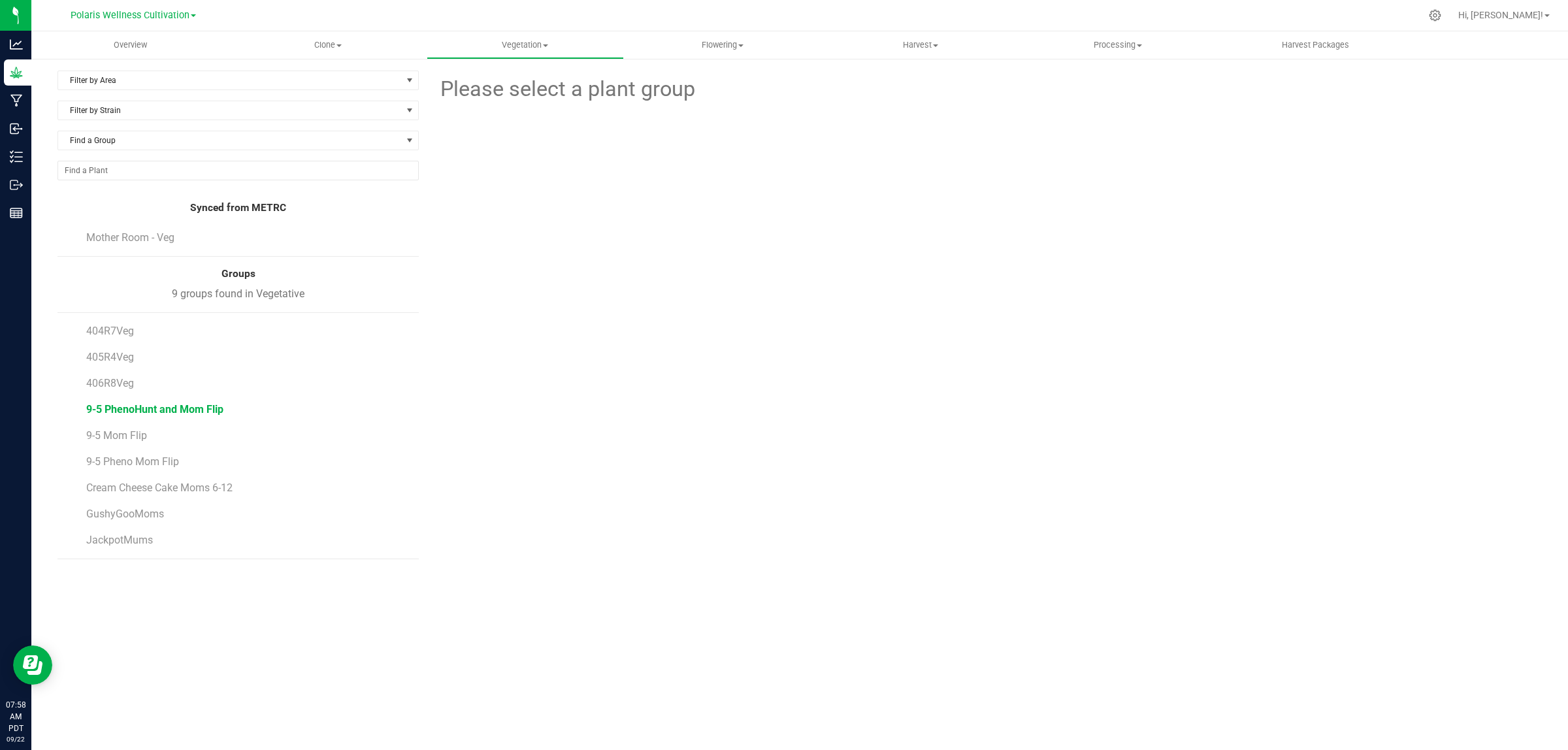
drag, startPoint x: 141, startPoint y: 438, endPoint x: 189, endPoint y: 413, distance: 54.1
click at [143, 438] on span "9-5 Mom Flip" at bounding box center [117, 435] width 61 height 13
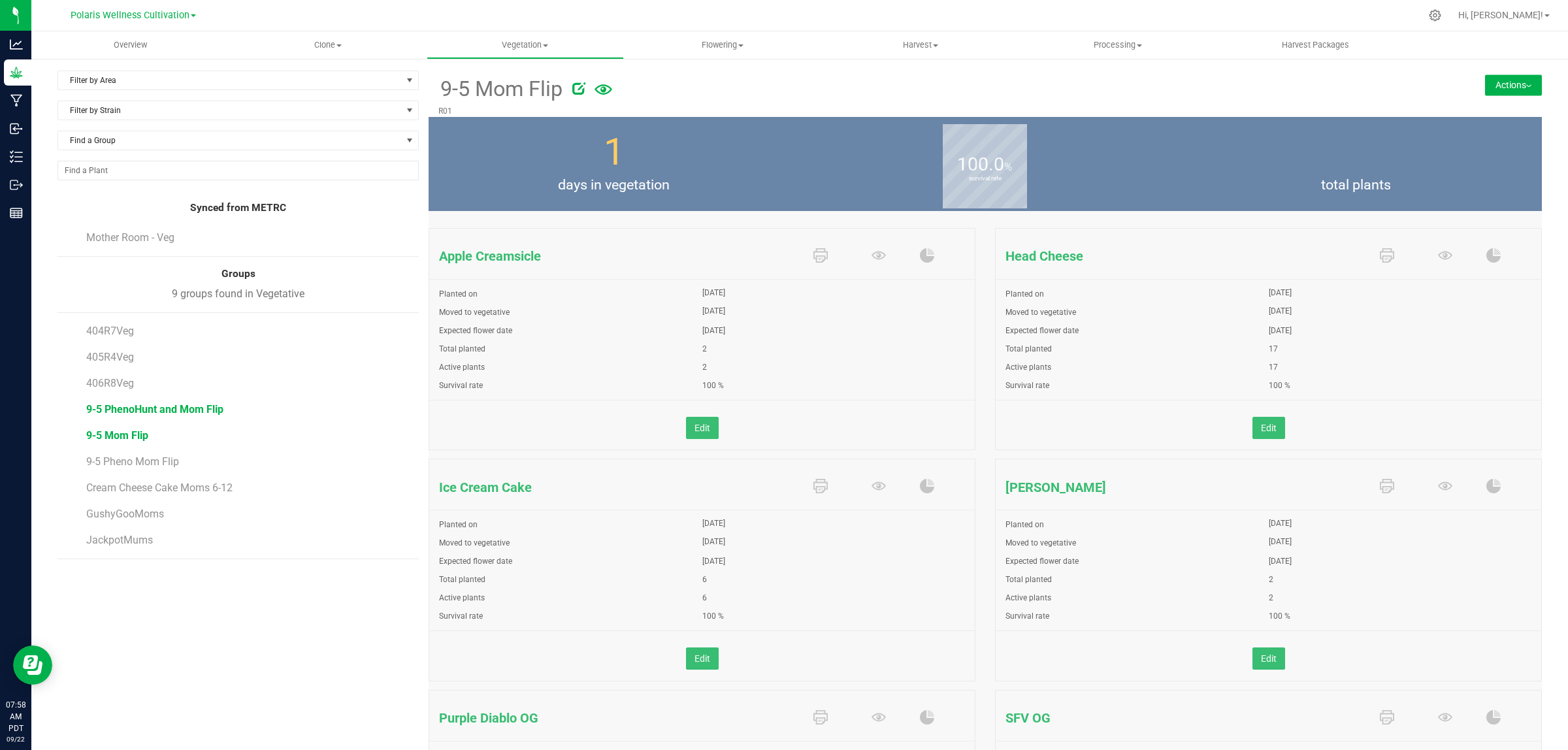
click at [200, 406] on span "9-5 PhenoHunt and Mom Flip" at bounding box center [155, 409] width 137 height 13
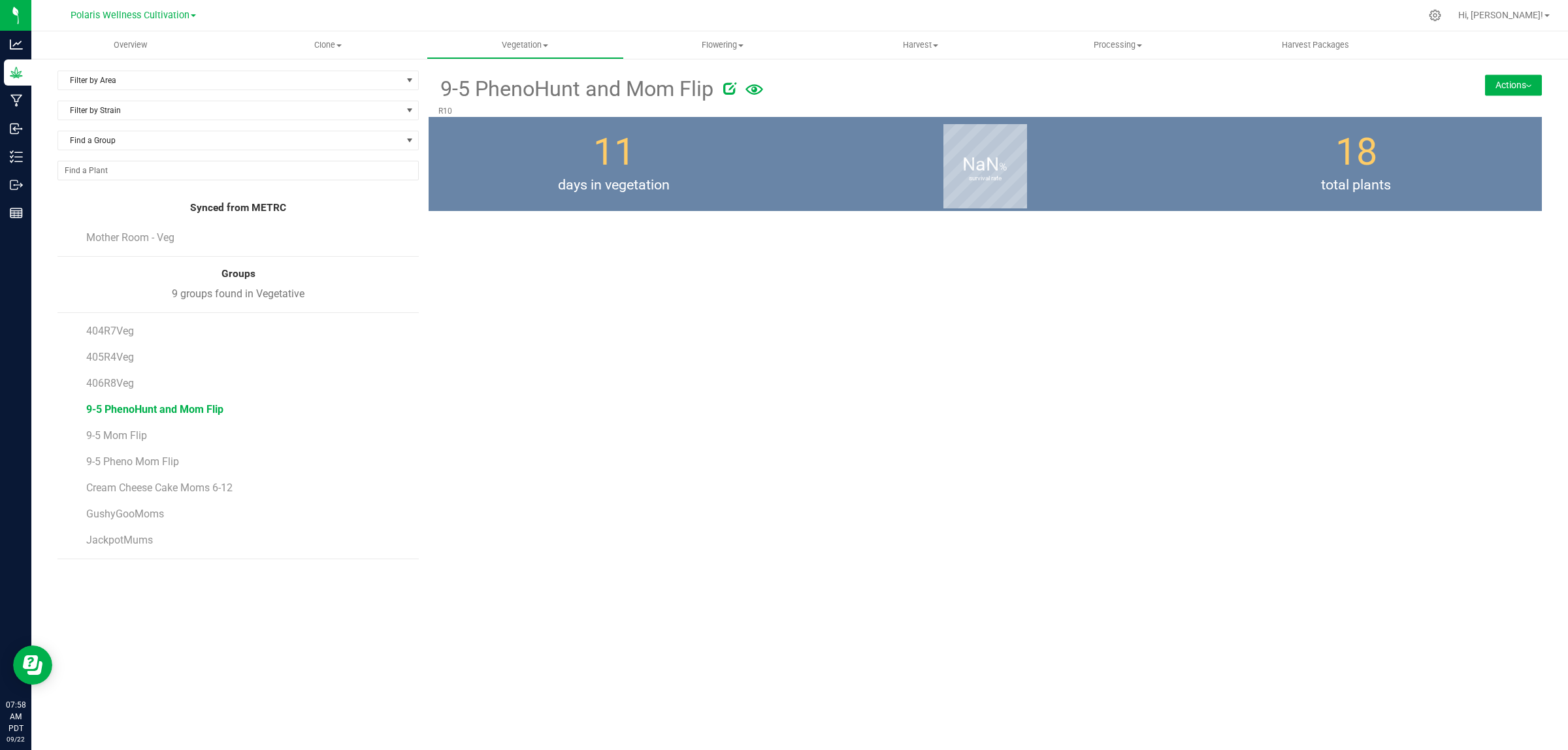
click at [108, 377] on li "406R8Veg" at bounding box center [247, 378] width 323 height 26
click at [113, 384] on span "406R8Veg" at bounding box center [110, 383] width 48 height 13
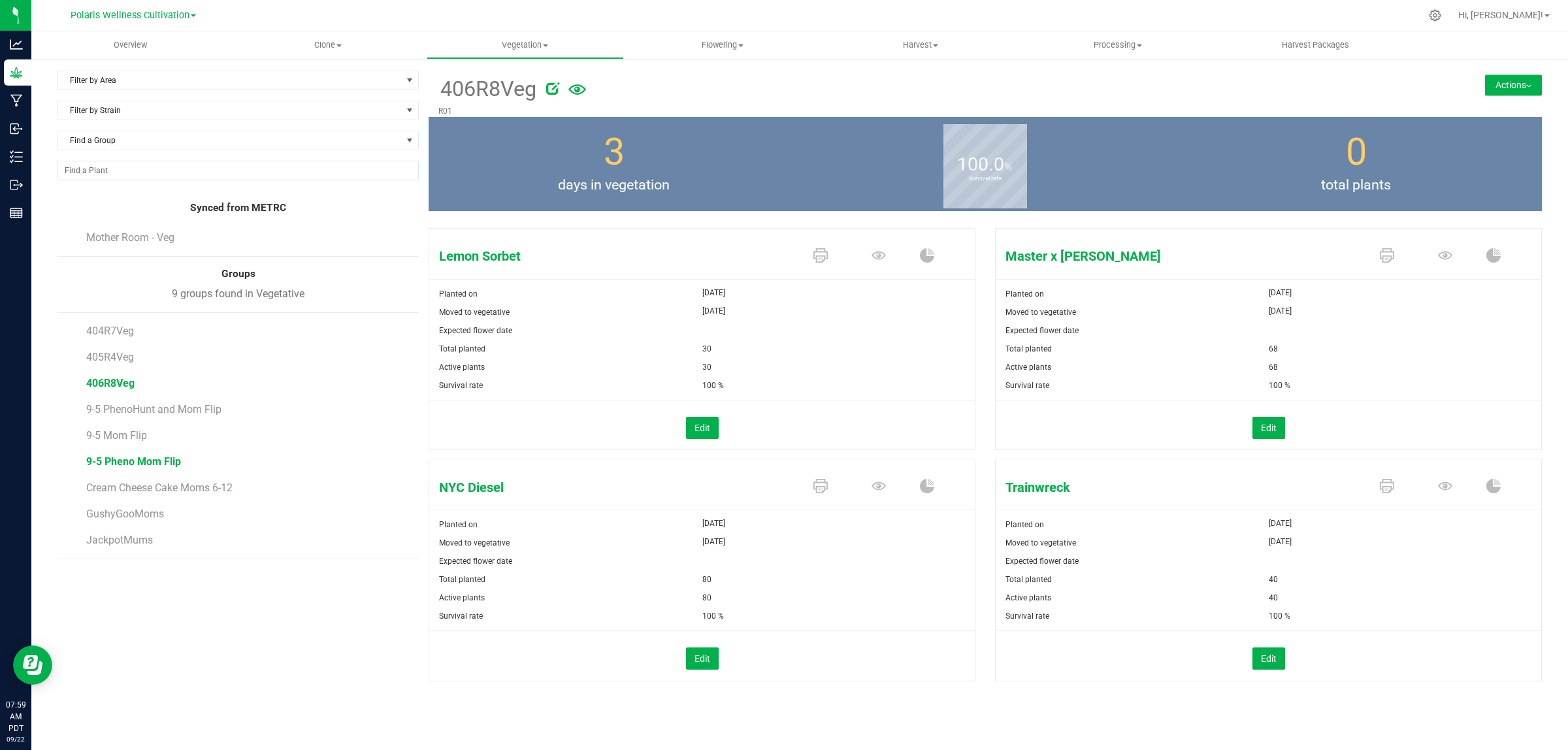
click at [129, 461] on span "9-5 Pheno Mom Flip" at bounding box center [134, 461] width 95 height 13
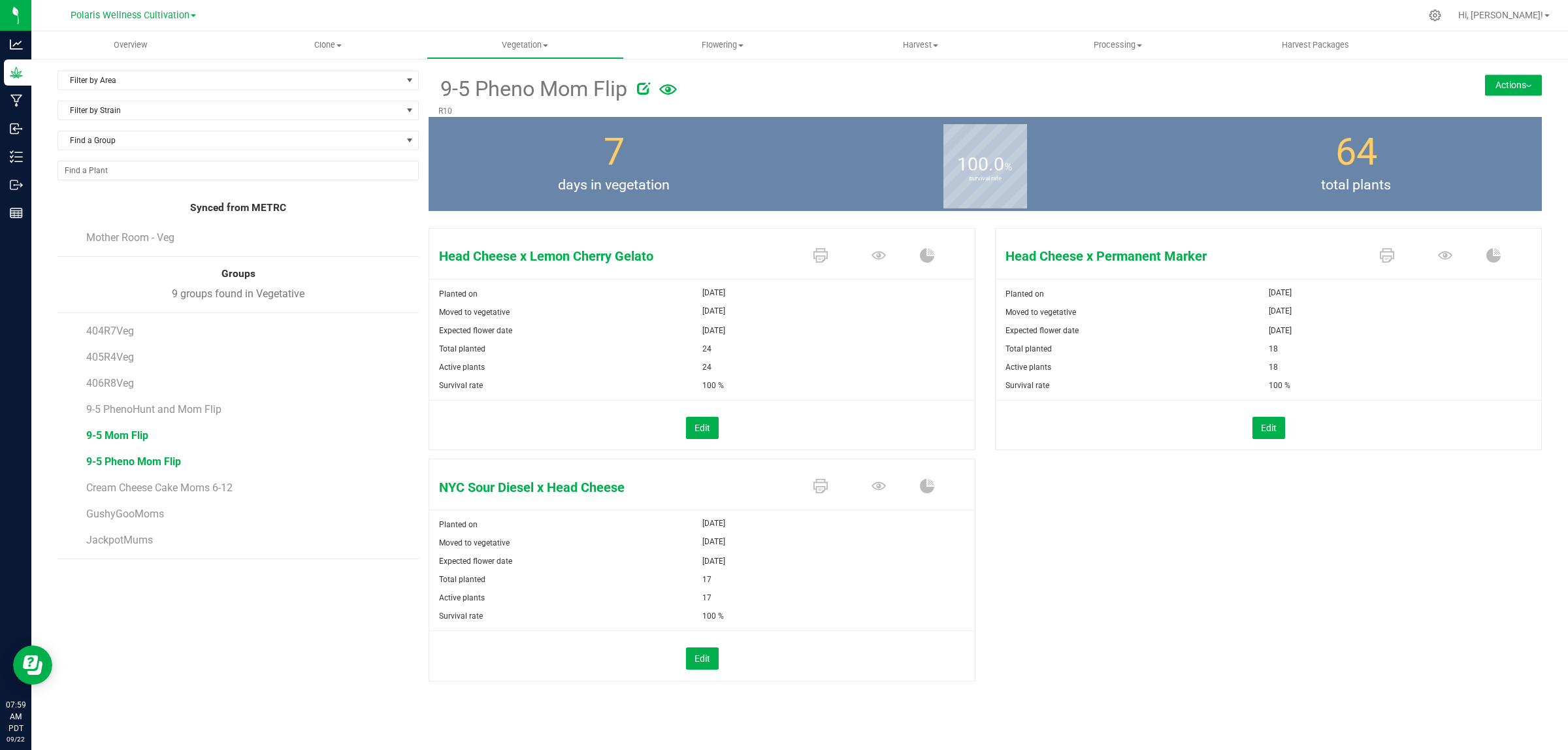
click at [128, 435] on span "9-5 Mom Flip" at bounding box center [117, 435] width 62 height 13
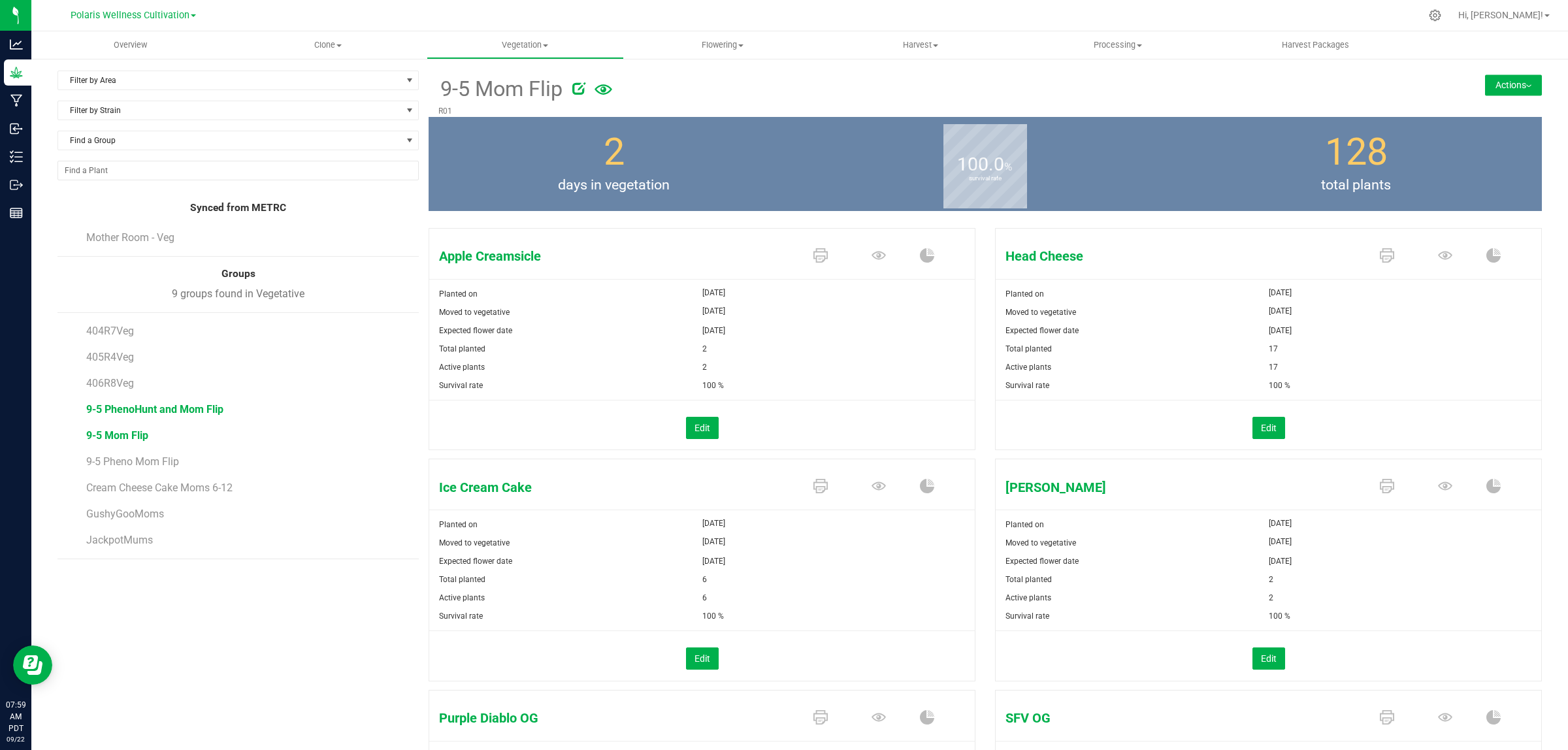
click at [150, 410] on span "9-5 PhenoHunt and Mom Flip" at bounding box center [155, 409] width 137 height 13
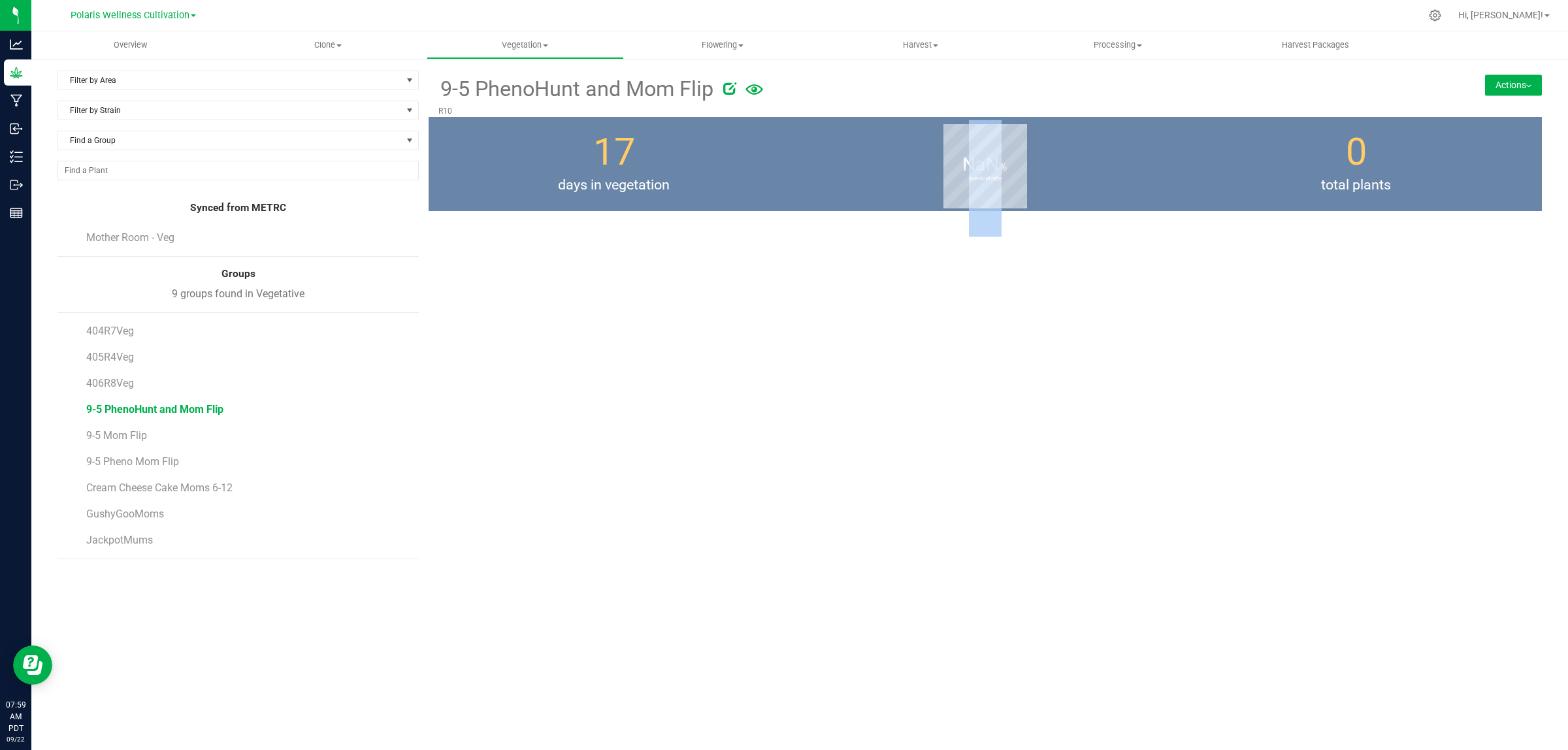
drag, startPoint x: 1009, startPoint y: 168, endPoint x: 962, endPoint y: 170, distance: 47.0
click at [962, 170] on b "survival rate" at bounding box center [985, 178] width 84 height 117
click at [948, 164] on b "survival rate" at bounding box center [985, 178] width 84 height 117
drag, startPoint x: 962, startPoint y: 161, endPoint x: 1017, endPoint y: 181, distance: 58.5
click at [1017, 181] on b "survival rate" at bounding box center [985, 178] width 84 height 117
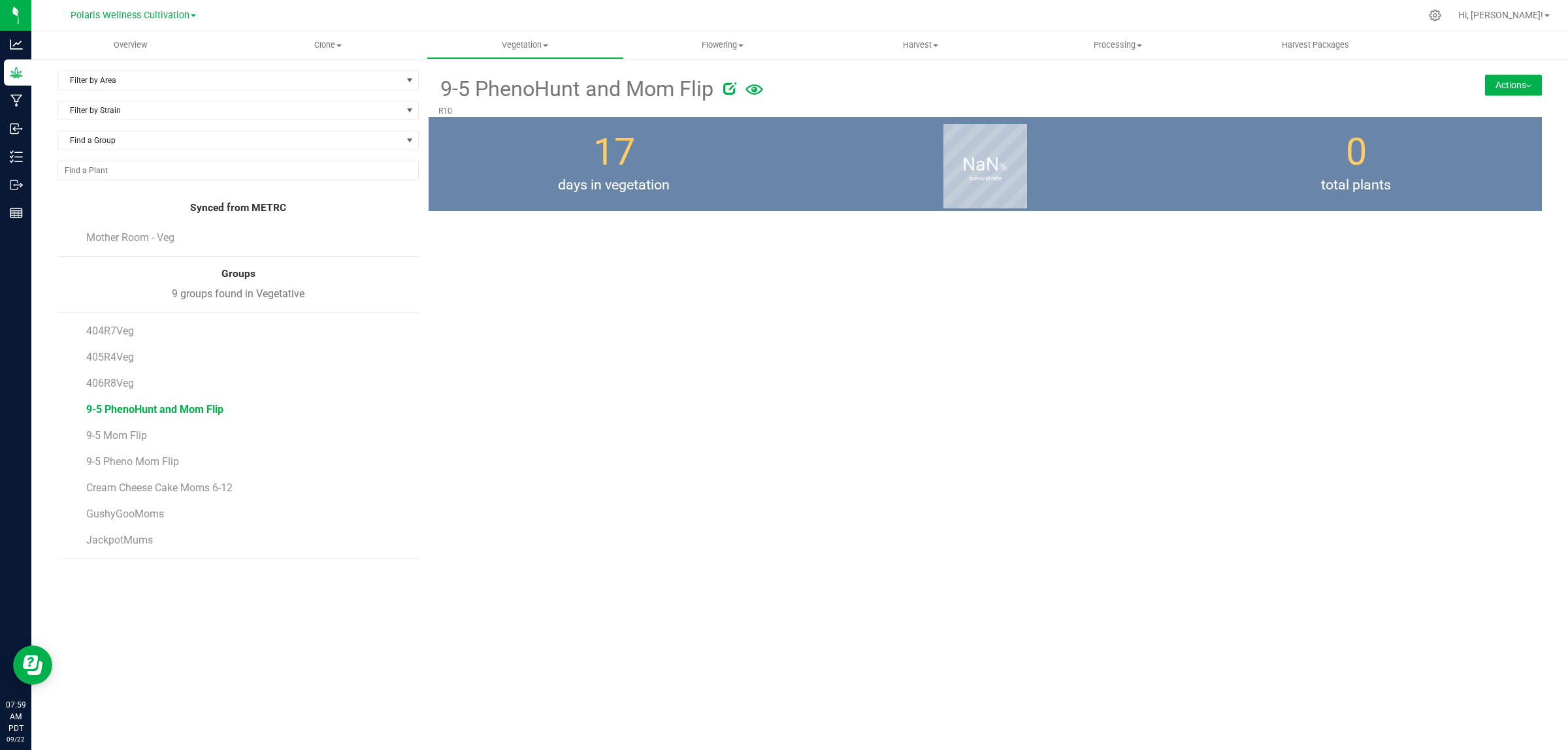
click at [1049, 174] on div "NaN % survival rate" at bounding box center [985, 164] width 371 height 94
drag, startPoint x: 1128, startPoint y: 177, endPoint x: 810, endPoint y: 103, distance: 326.5
click at [855, 145] on div "NaN % survival rate" at bounding box center [985, 164] width 371 height 94
drag, startPoint x: 311, startPoint y: 302, endPoint x: 191, endPoint y: 266, distance: 125.3
click at [191, 266] on div "Synced from METRC Mother Room - Veg Groups 9 groups found in Vegetative 404R7Ve…" at bounding box center [238, 380] width 361 height 358
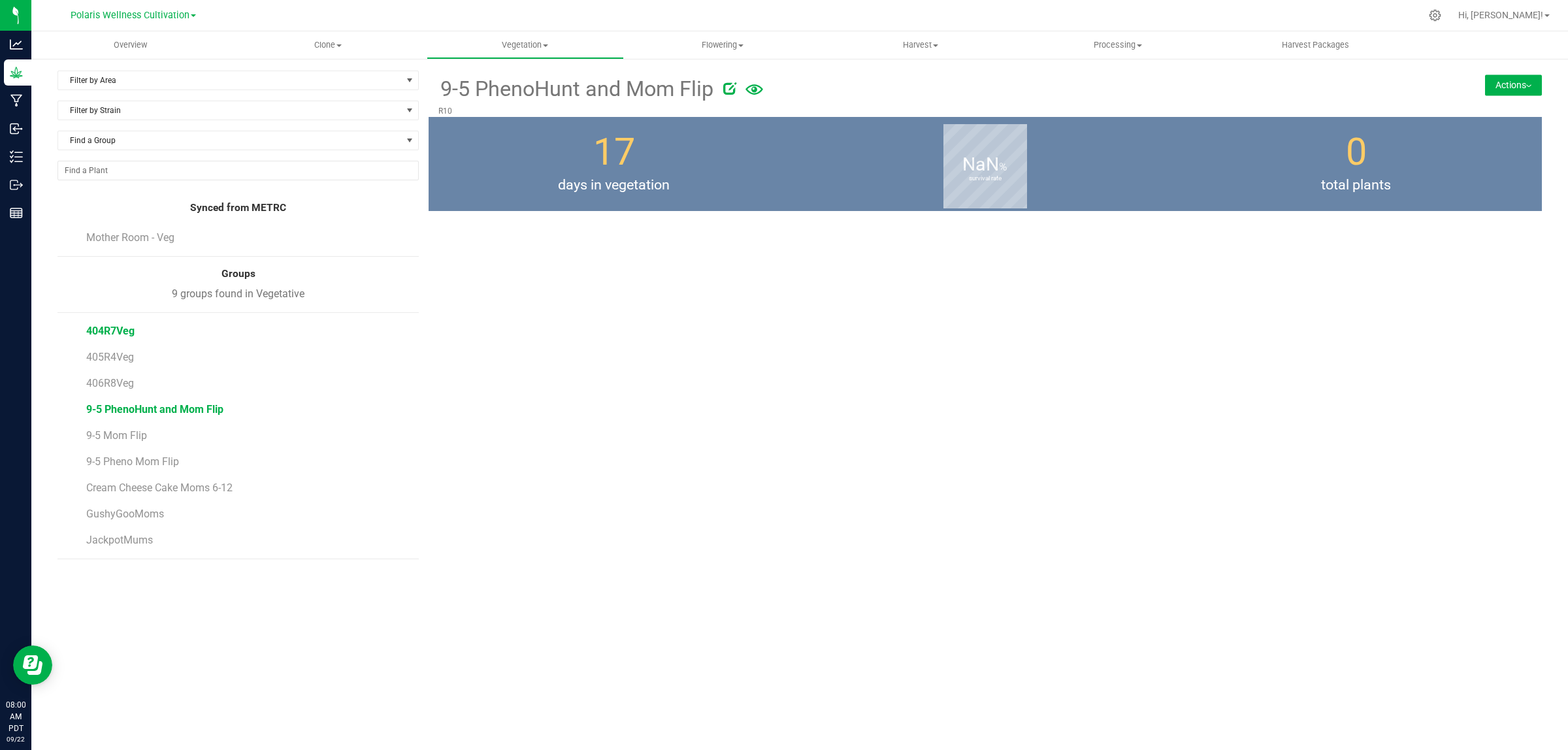
click at [115, 333] on span "404R7Veg" at bounding box center [110, 331] width 48 height 13
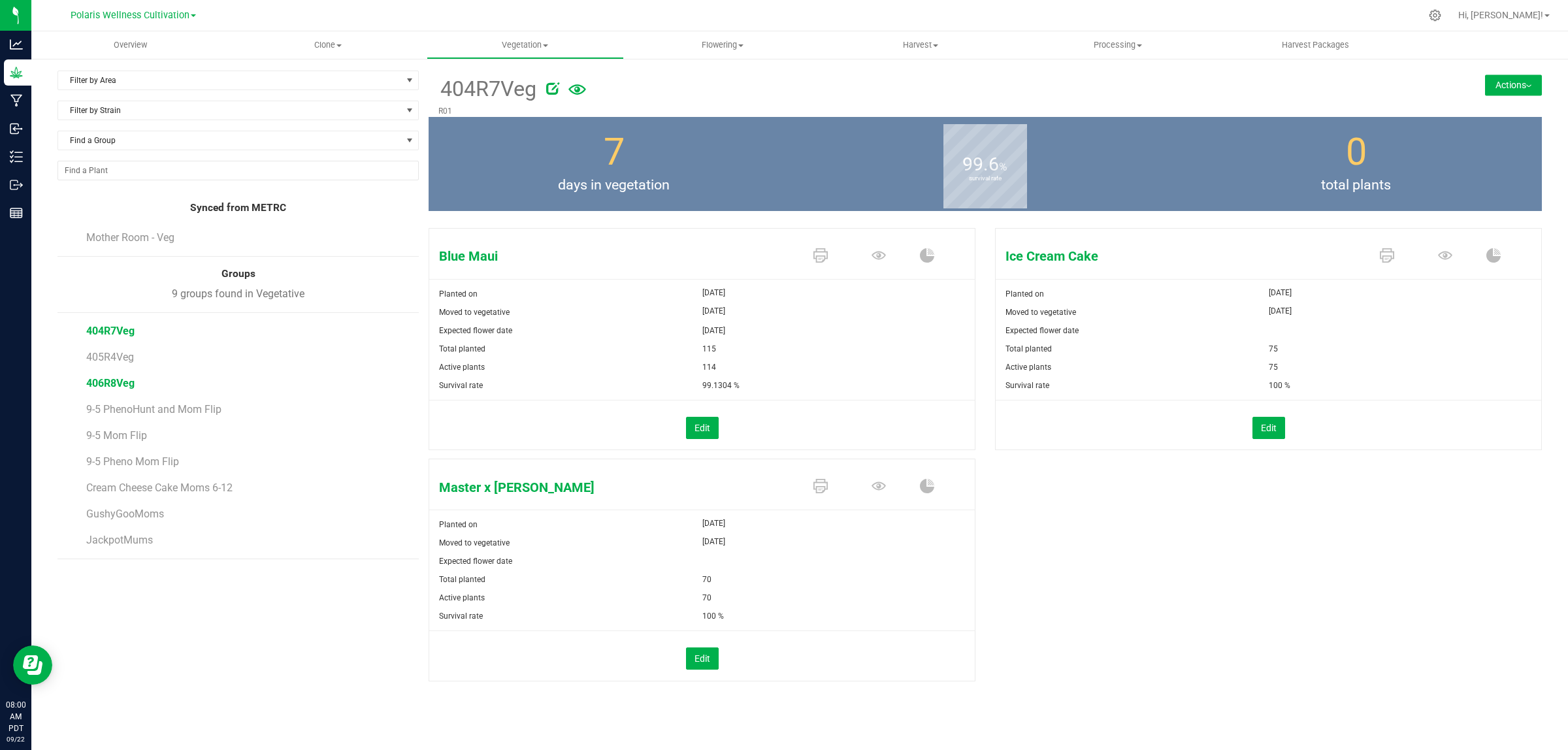
click at [118, 383] on span "406R8Veg" at bounding box center [110, 383] width 48 height 13
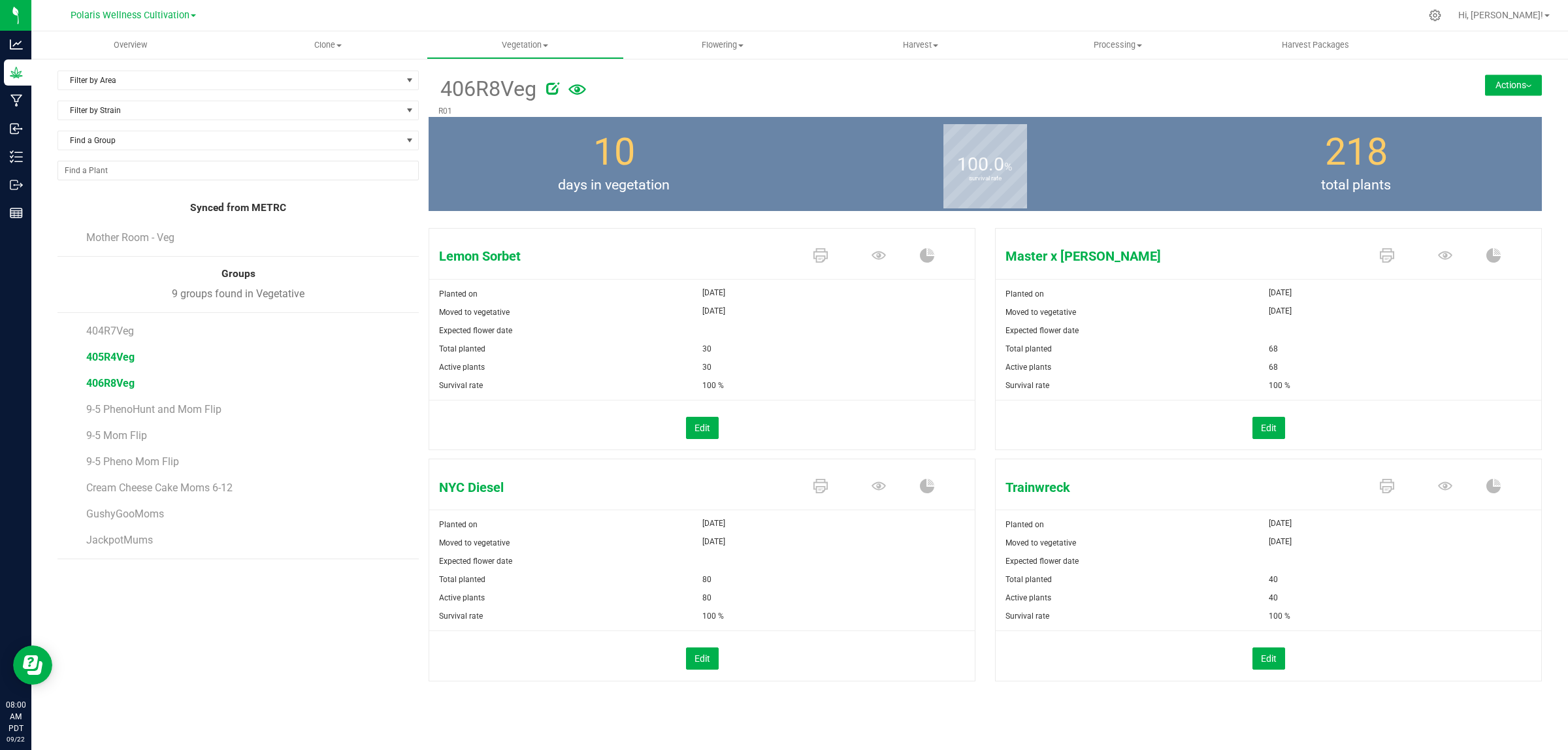
click at [132, 360] on span "405R4Veg" at bounding box center [110, 357] width 48 height 13
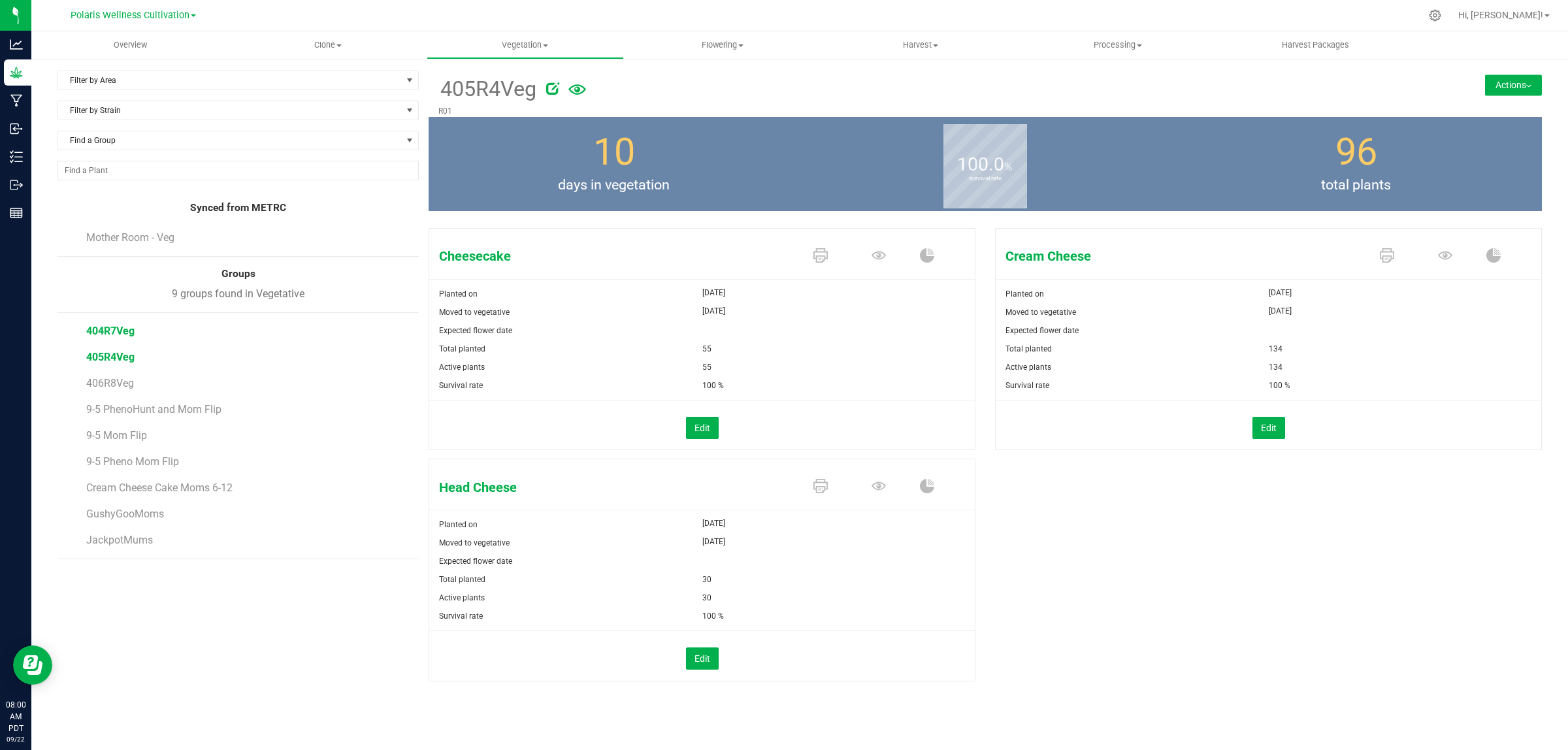
click at [121, 327] on span "404R7Veg" at bounding box center [110, 331] width 48 height 13
click at [128, 487] on span "Cream Cheese Cake Moms 6-12" at bounding box center [162, 488] width 152 height 13
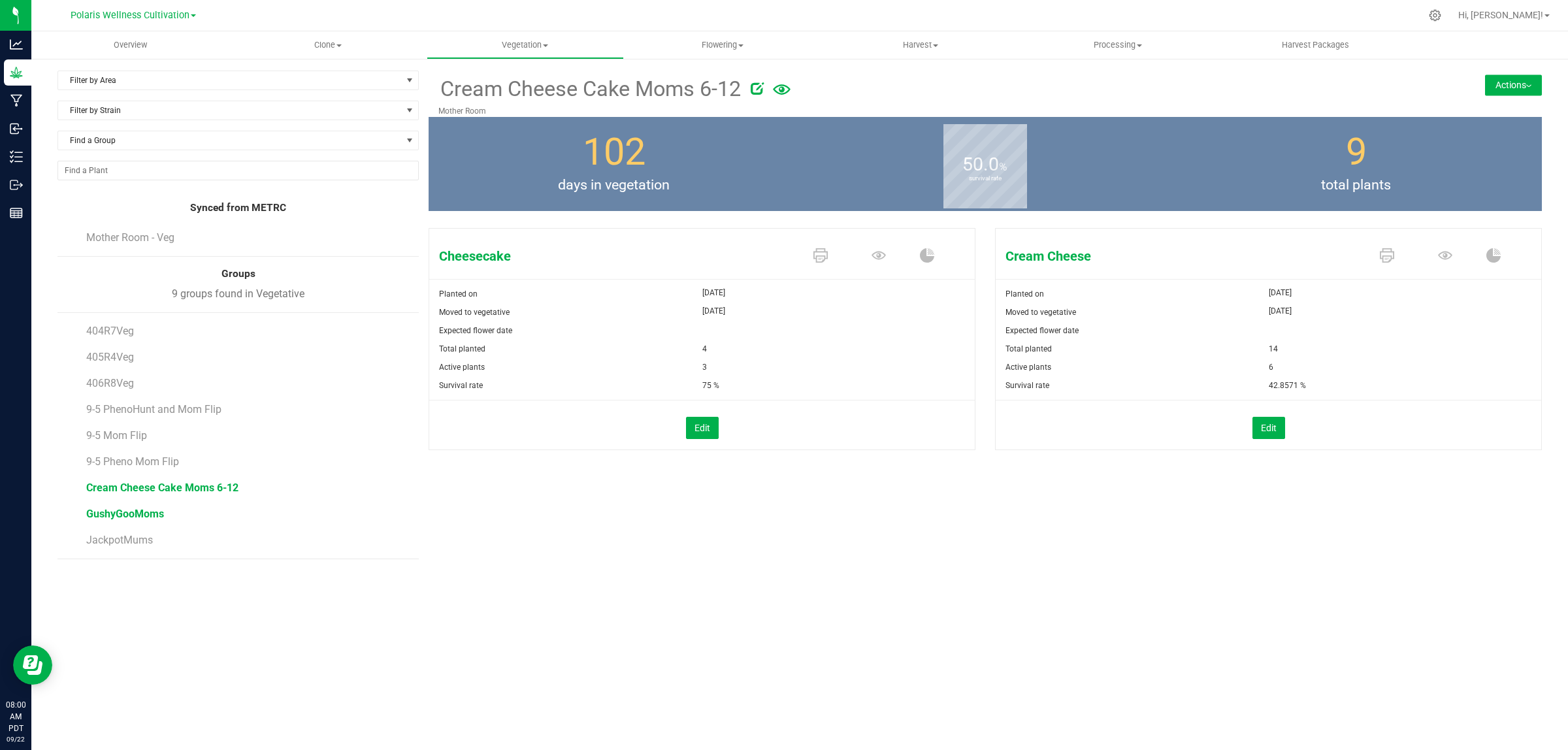
click at [110, 516] on span "GushyGooMoms" at bounding box center [125, 514] width 78 height 13
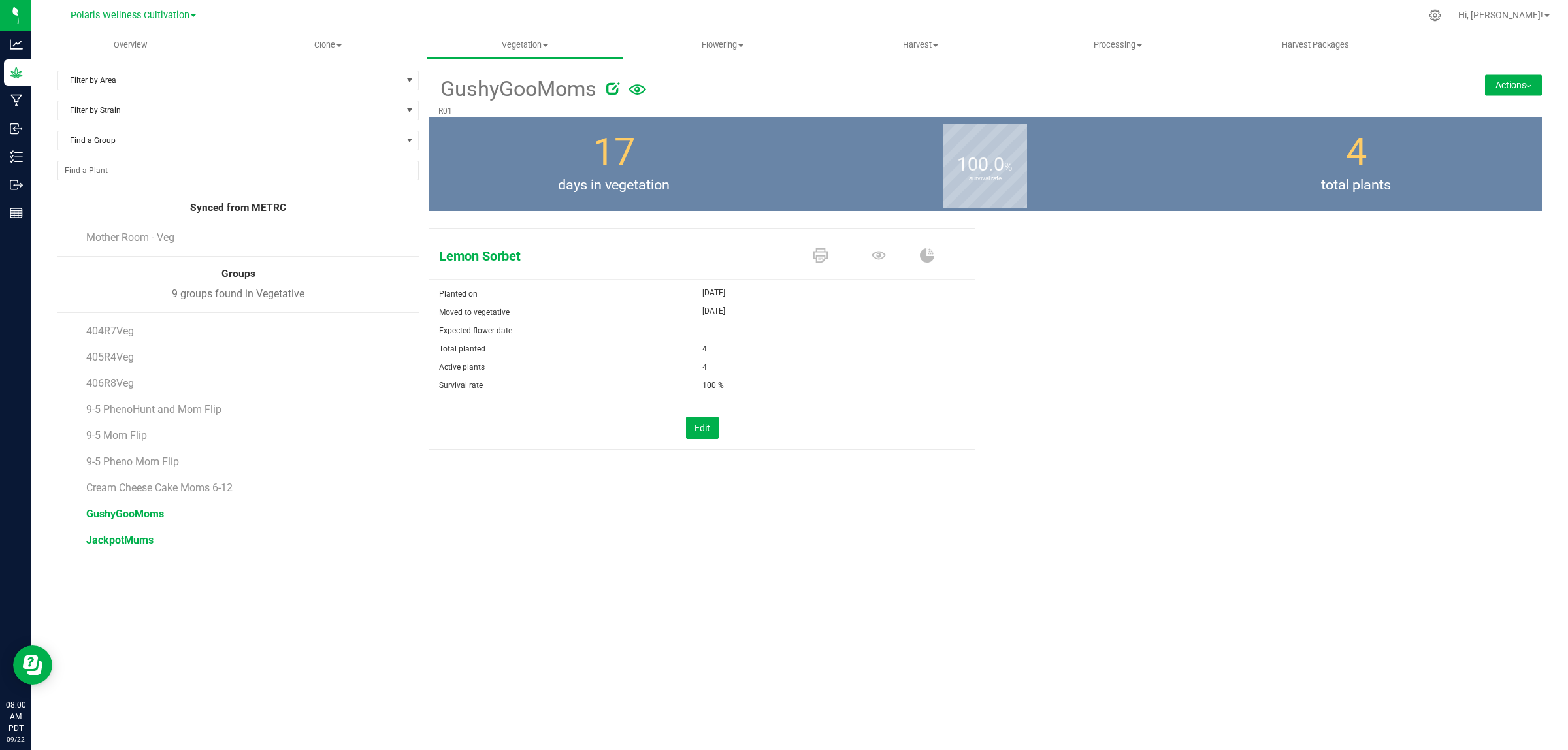
click at [119, 543] on span "JackpotMums" at bounding box center [120, 540] width 67 height 13
click at [714, 44] on span "Flowering" at bounding box center [722, 45] width 196 height 12
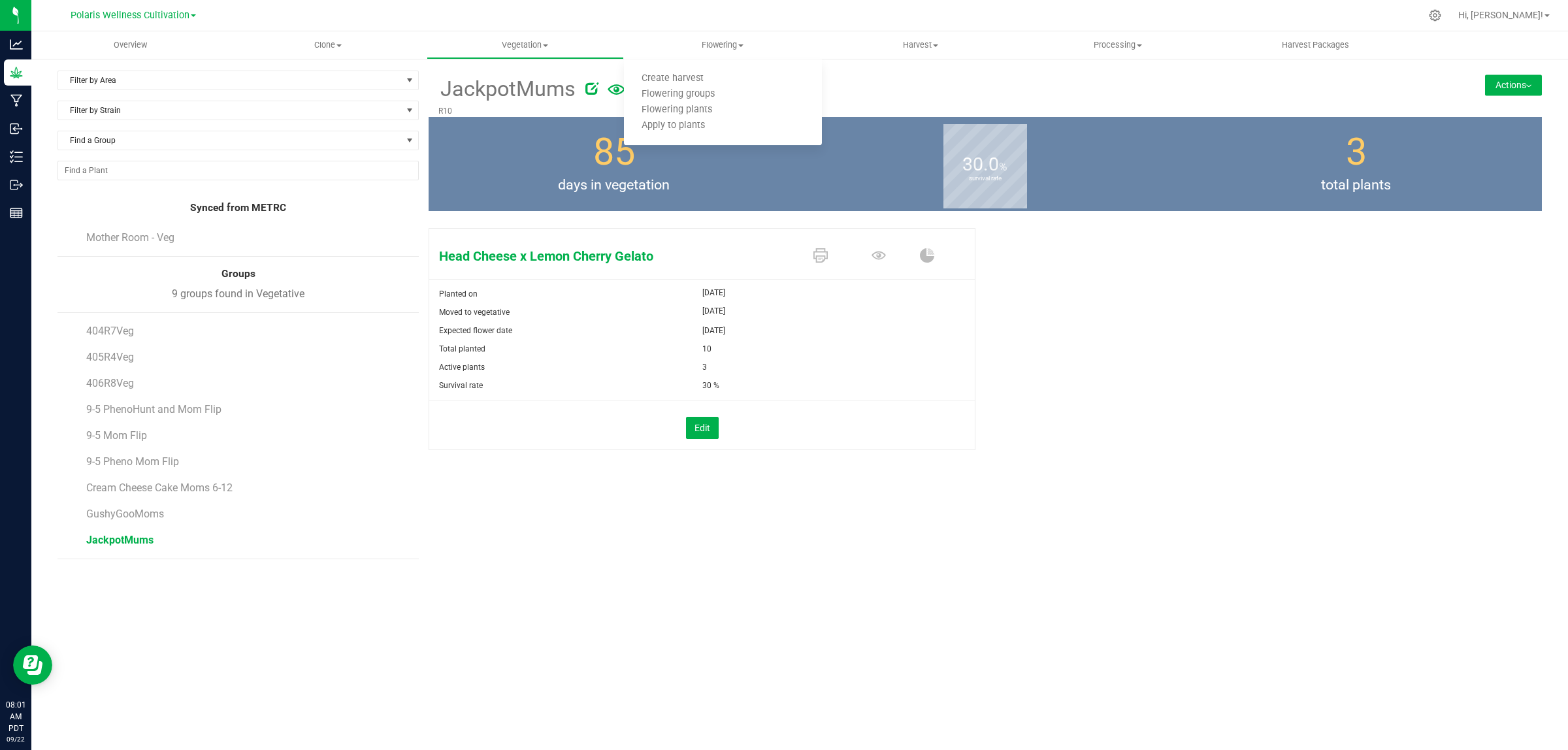
click at [975, 102] on form at bounding box center [961, 89] width 771 height 32
click at [724, 43] on span "Flowering" at bounding box center [722, 45] width 197 height 12
click at [698, 90] on span "Flowering groups" at bounding box center [678, 94] width 108 height 11
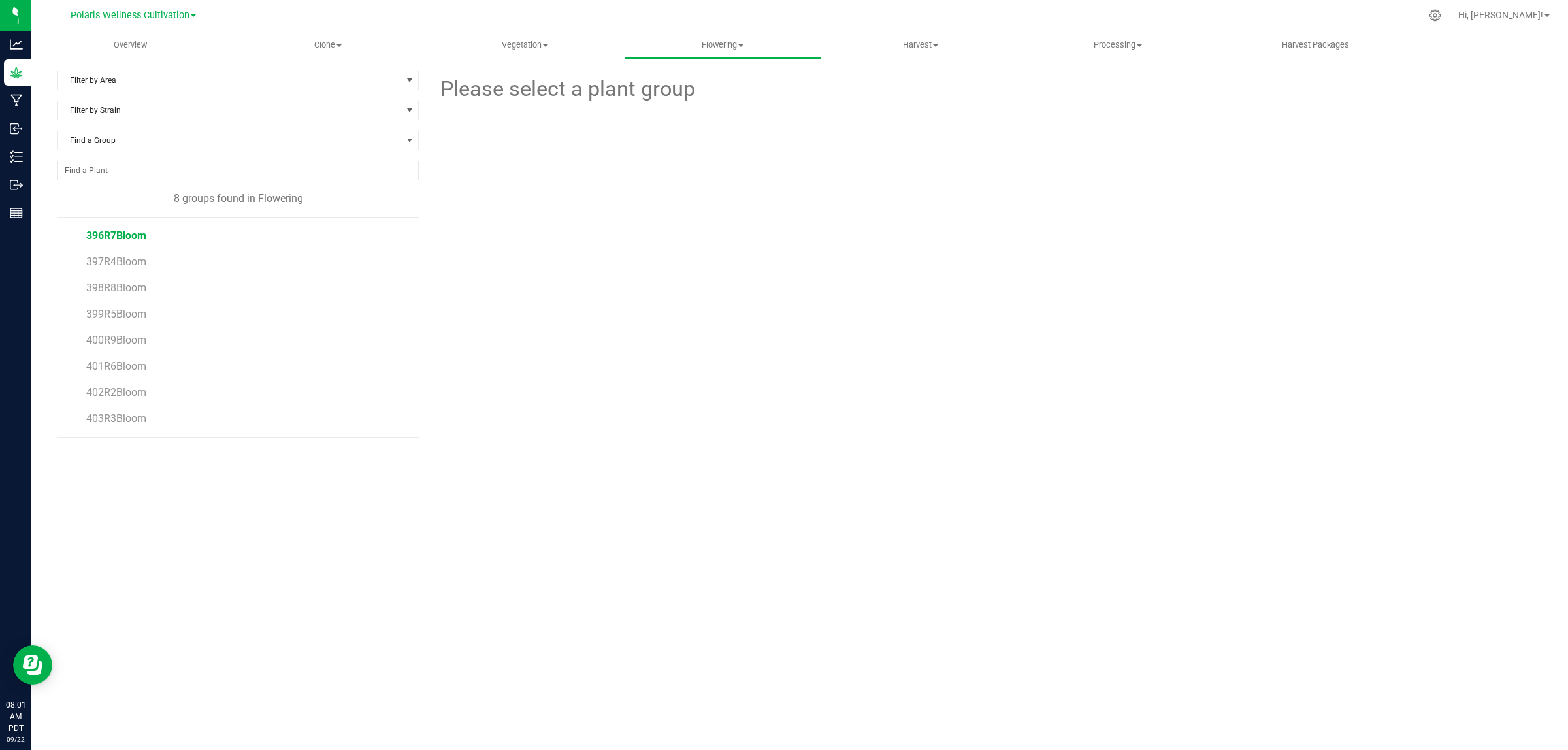
click at [106, 233] on span "396R7Bloom" at bounding box center [116, 235] width 60 height 13
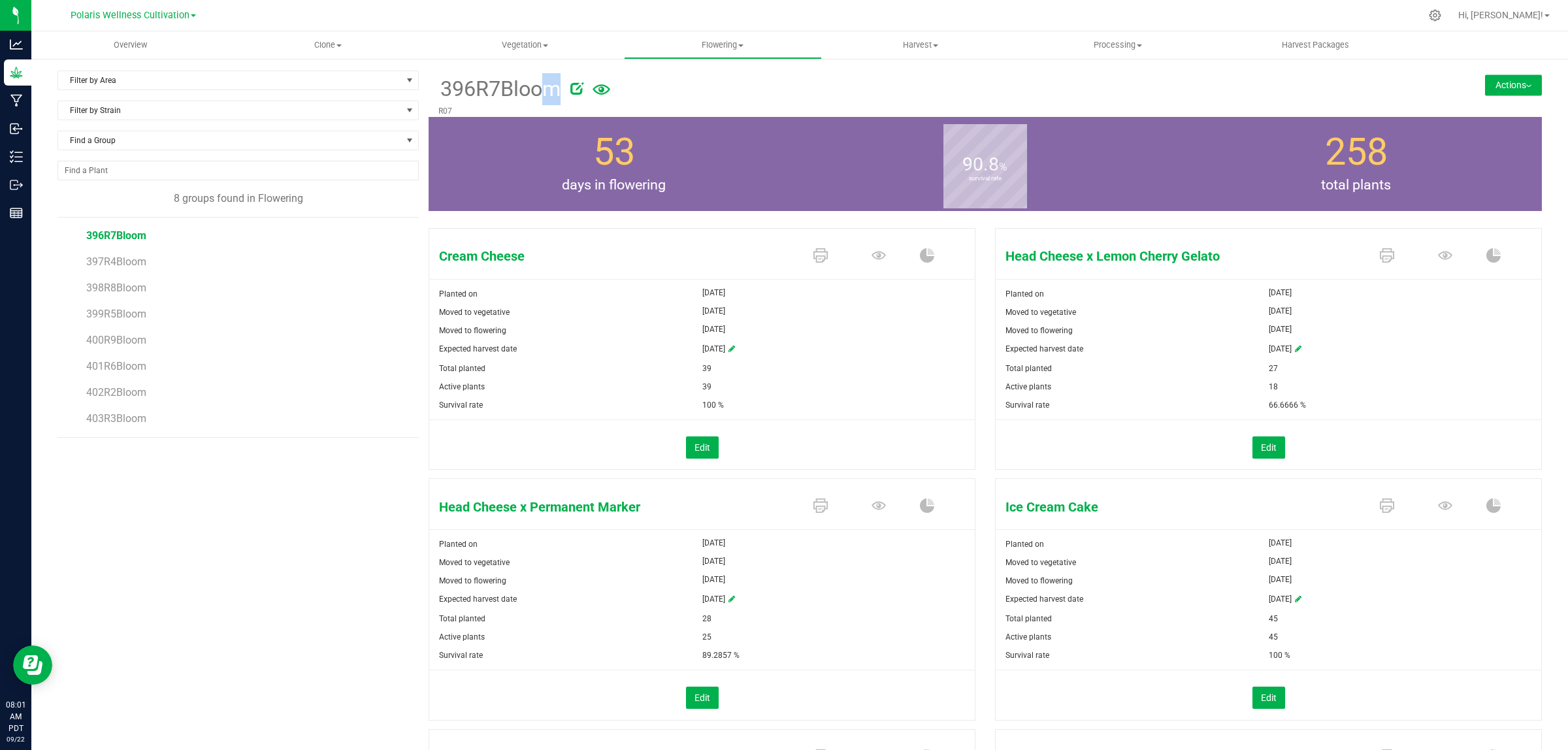
drag, startPoint x: 438, startPoint y: 85, endPoint x: 587, endPoint y: 72, distance: 149.6
click at [587, 72] on div "396R7Bloom" at bounding box center [892, 88] width 908 height 34
click at [659, 98] on div at bounding box center [963, 86] width 786 height 26
click at [133, 258] on span "397R4Bloom" at bounding box center [116, 261] width 60 height 13
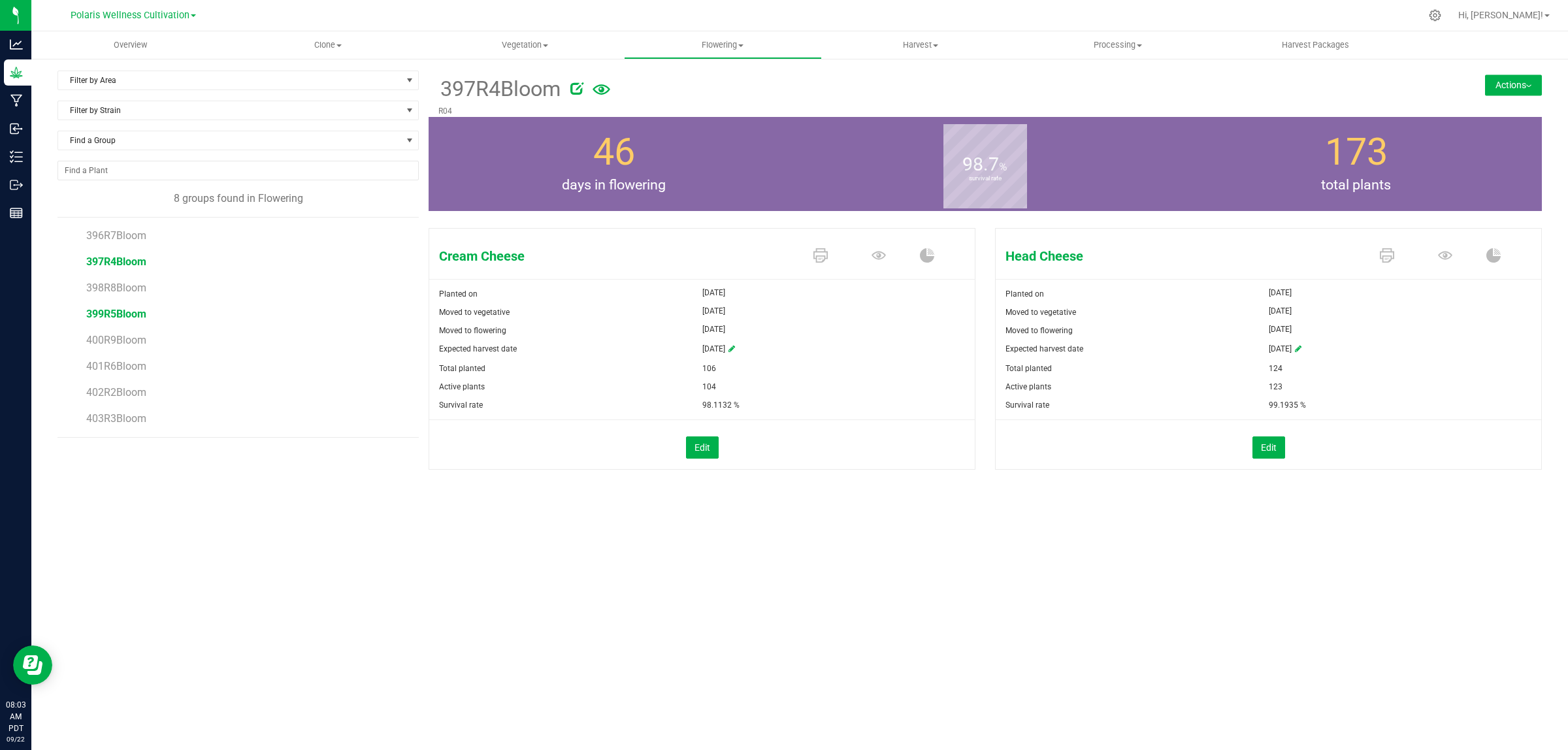
click at [128, 316] on span "399R5Bloom" at bounding box center [116, 314] width 60 height 13
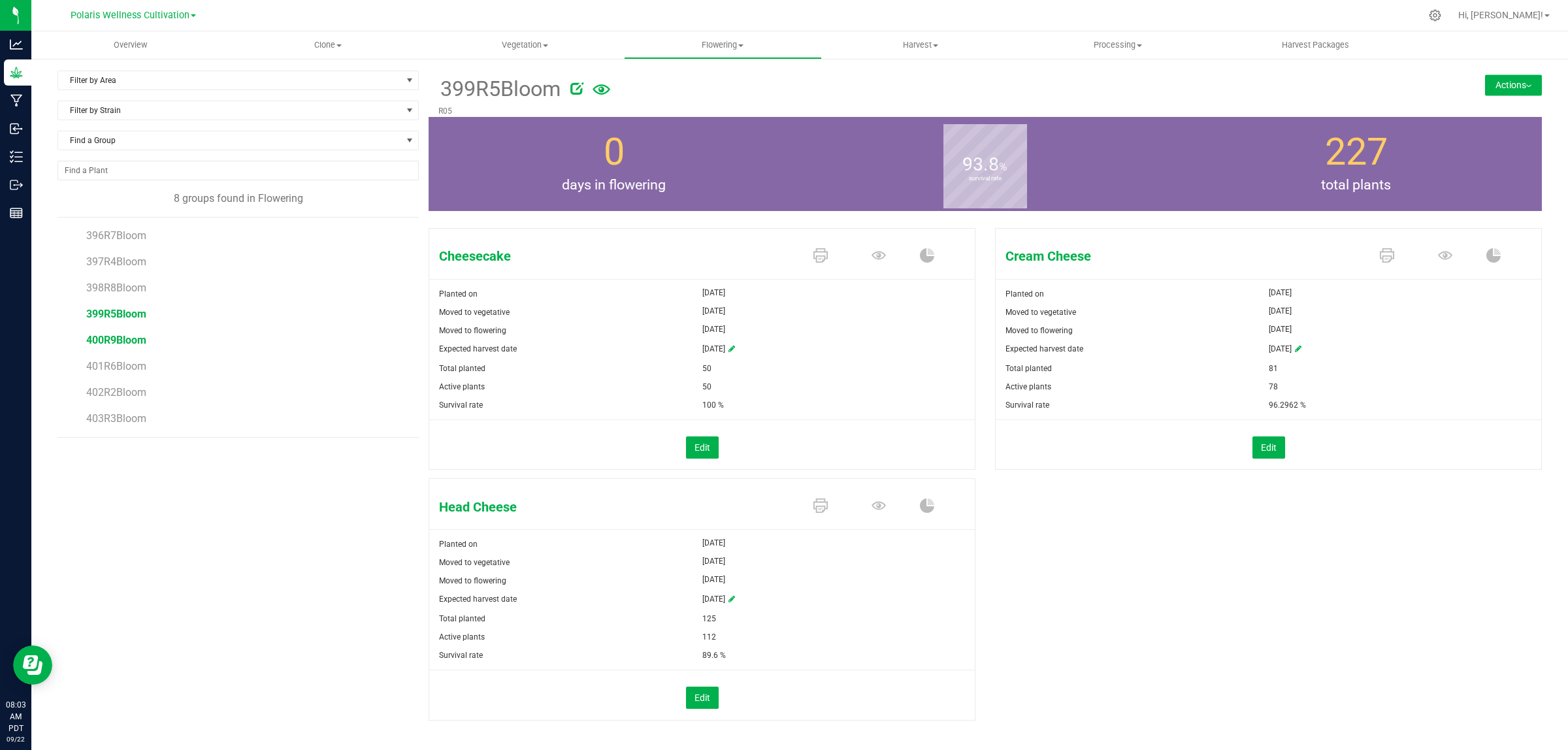
click at [131, 340] on span "400R9Bloom" at bounding box center [116, 340] width 60 height 13
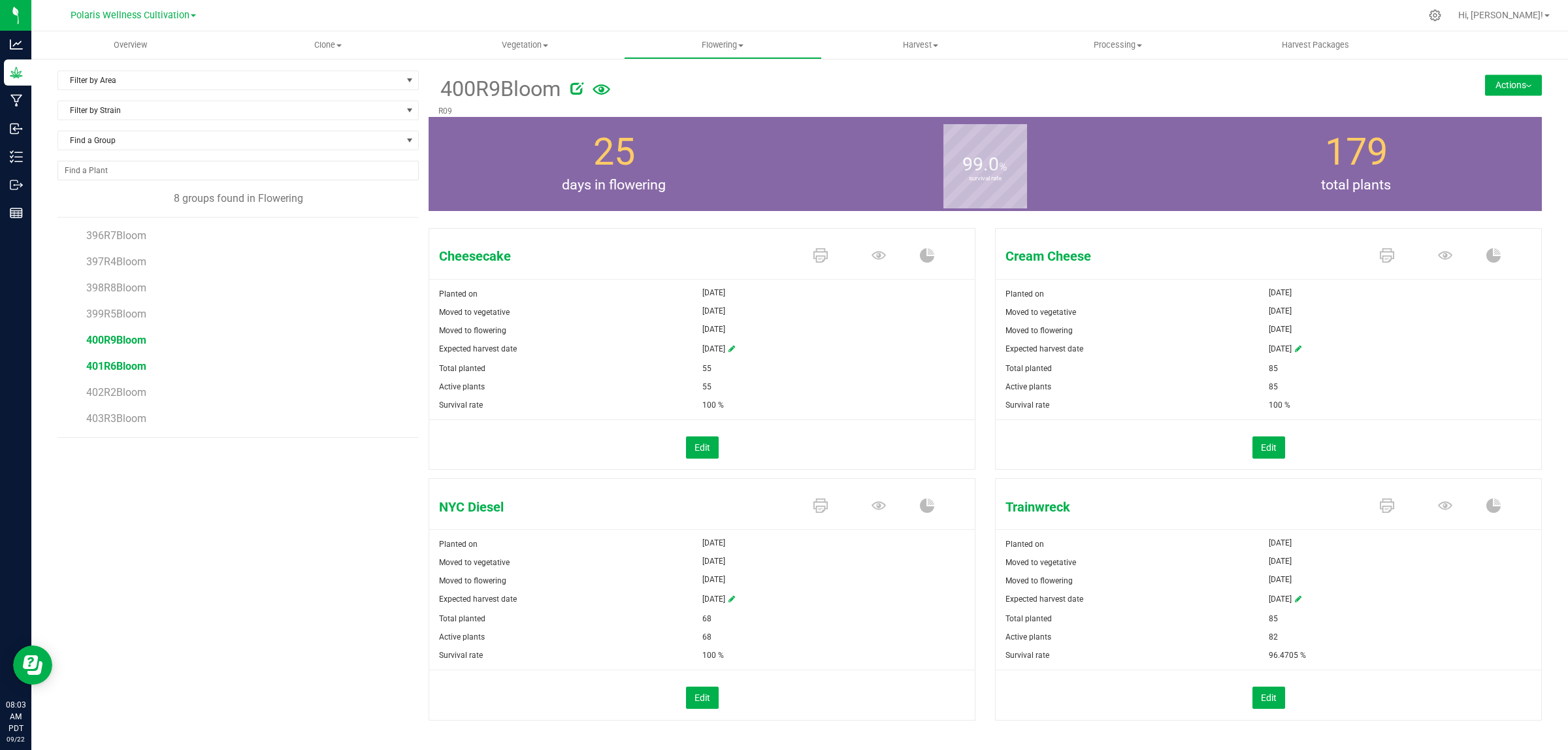
click at [114, 369] on span "401R6Bloom" at bounding box center [116, 366] width 60 height 13
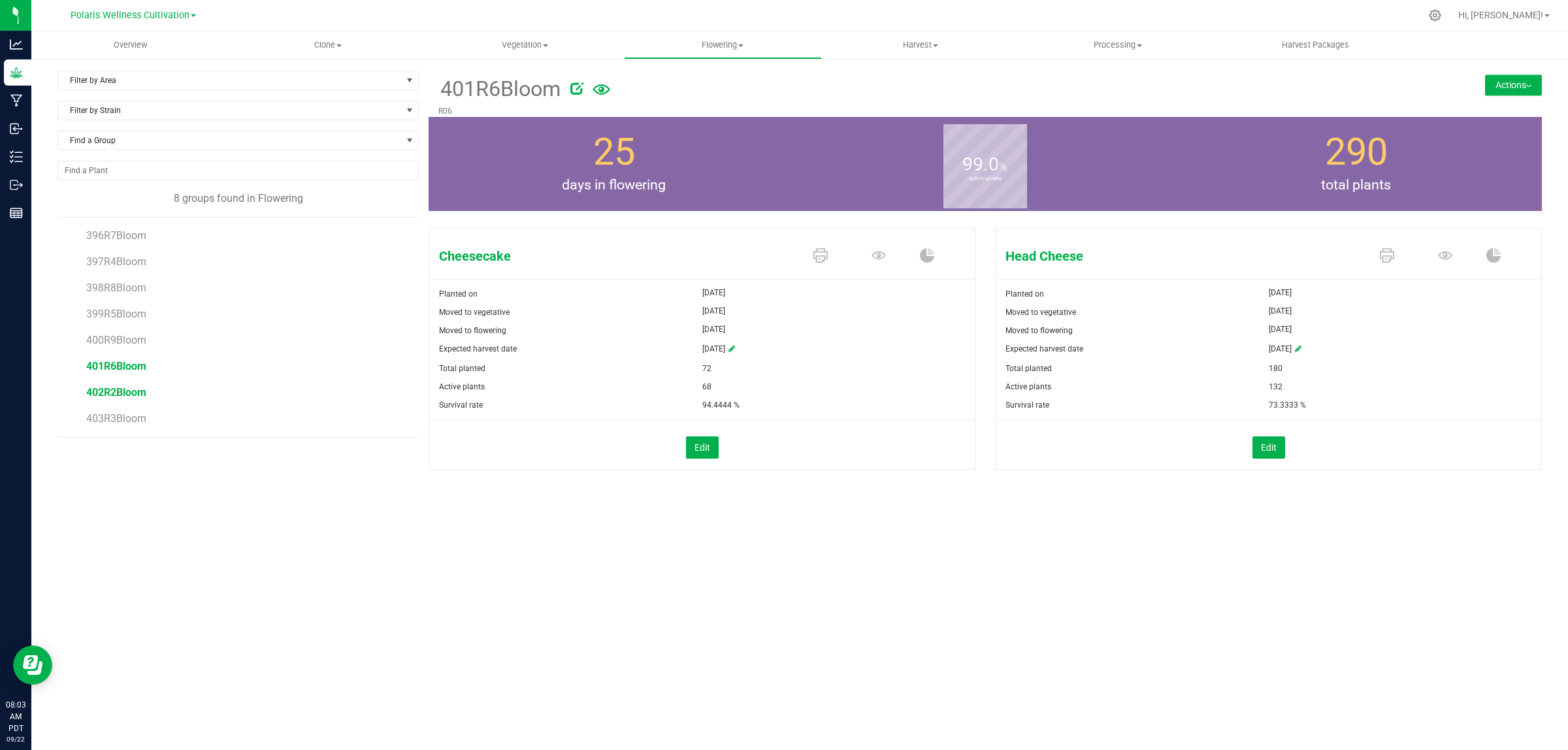
click at [119, 388] on span "402R2Bloom" at bounding box center [116, 392] width 60 height 13
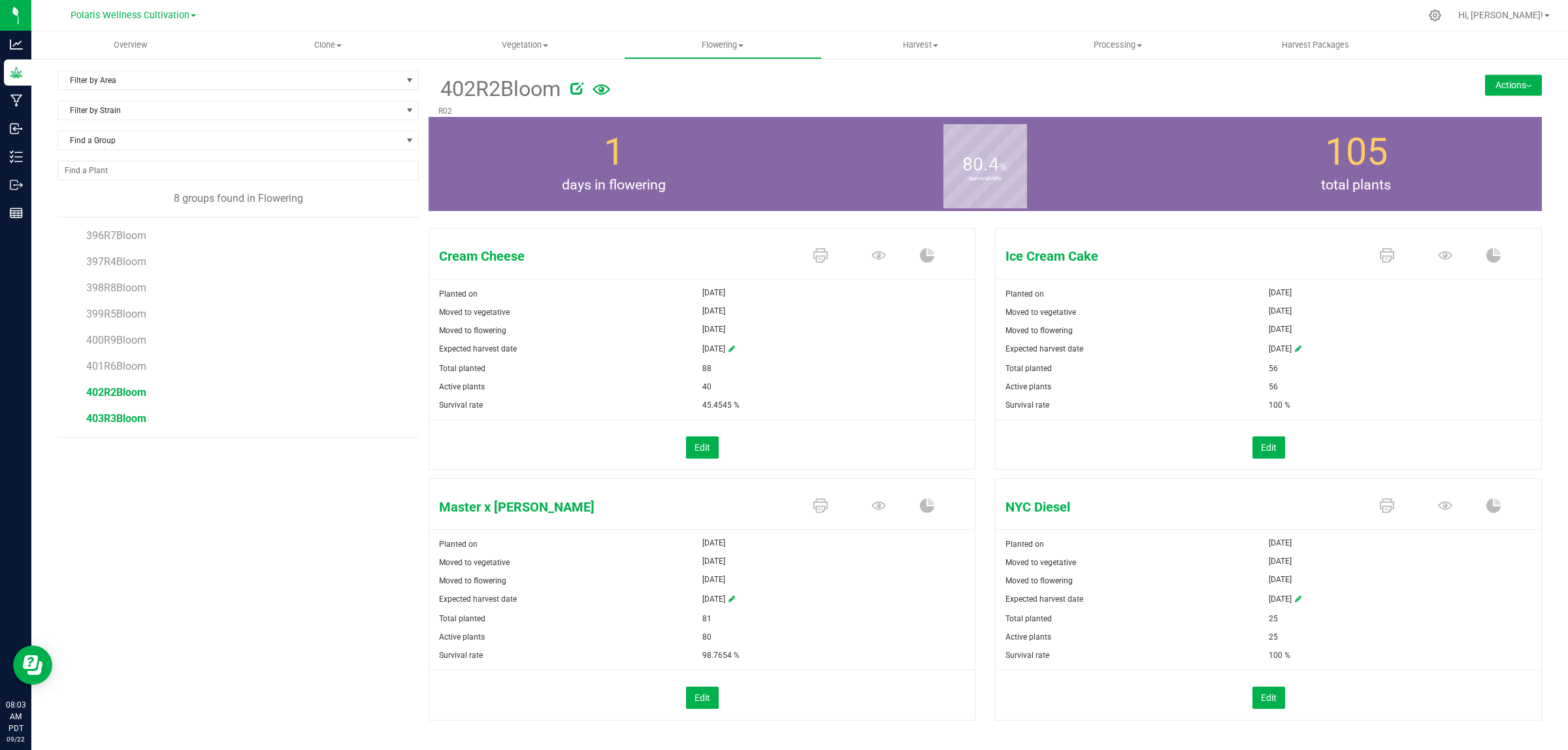
click at [125, 420] on span "403R3Bloom" at bounding box center [116, 419] width 60 height 13
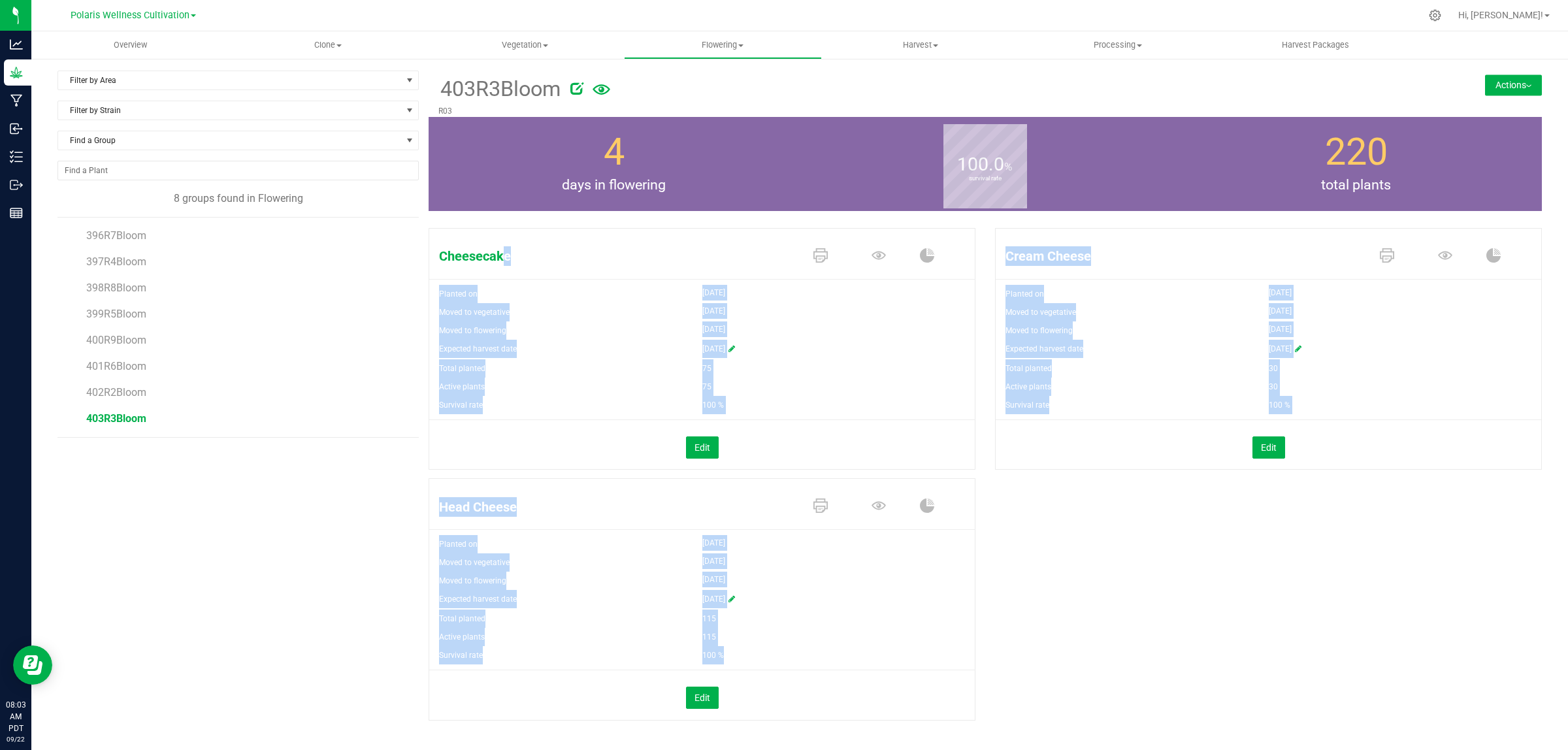
drag, startPoint x: 1089, startPoint y: 689, endPoint x: 422, endPoint y: 237, distance: 805.7
click at [422, 237] on div "Cheesecake Planted on Aug 6, 2025 Moved to vegetative Aug 29, 2025 Moved to flo…" at bounding box center [985, 489] width 1132 height 531
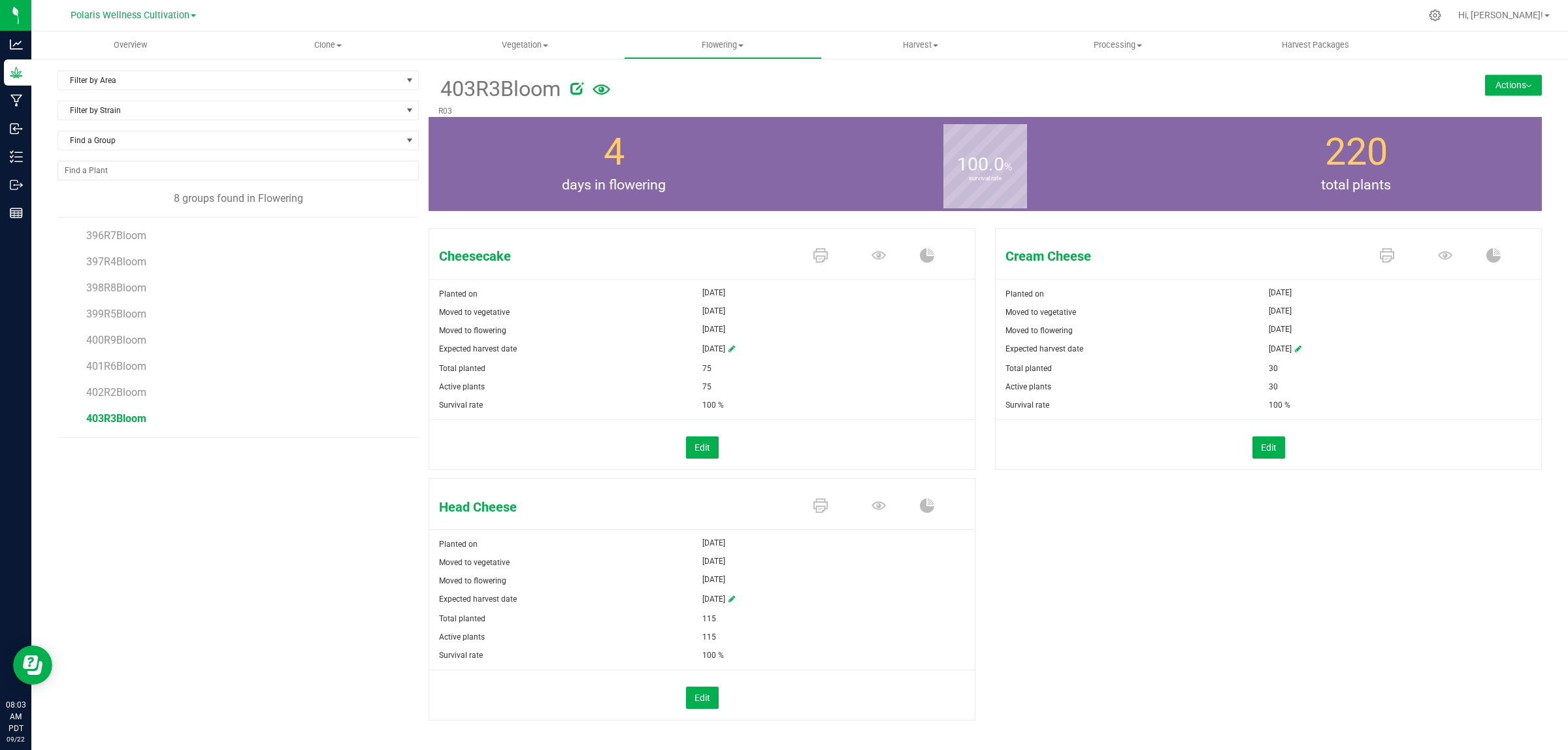
click at [433, 226] on div "Cheesecake Planted on Aug 6, 2025 Moved to vegetative Aug 29, 2025 Moved to flo…" at bounding box center [702, 348] width 547 height 250
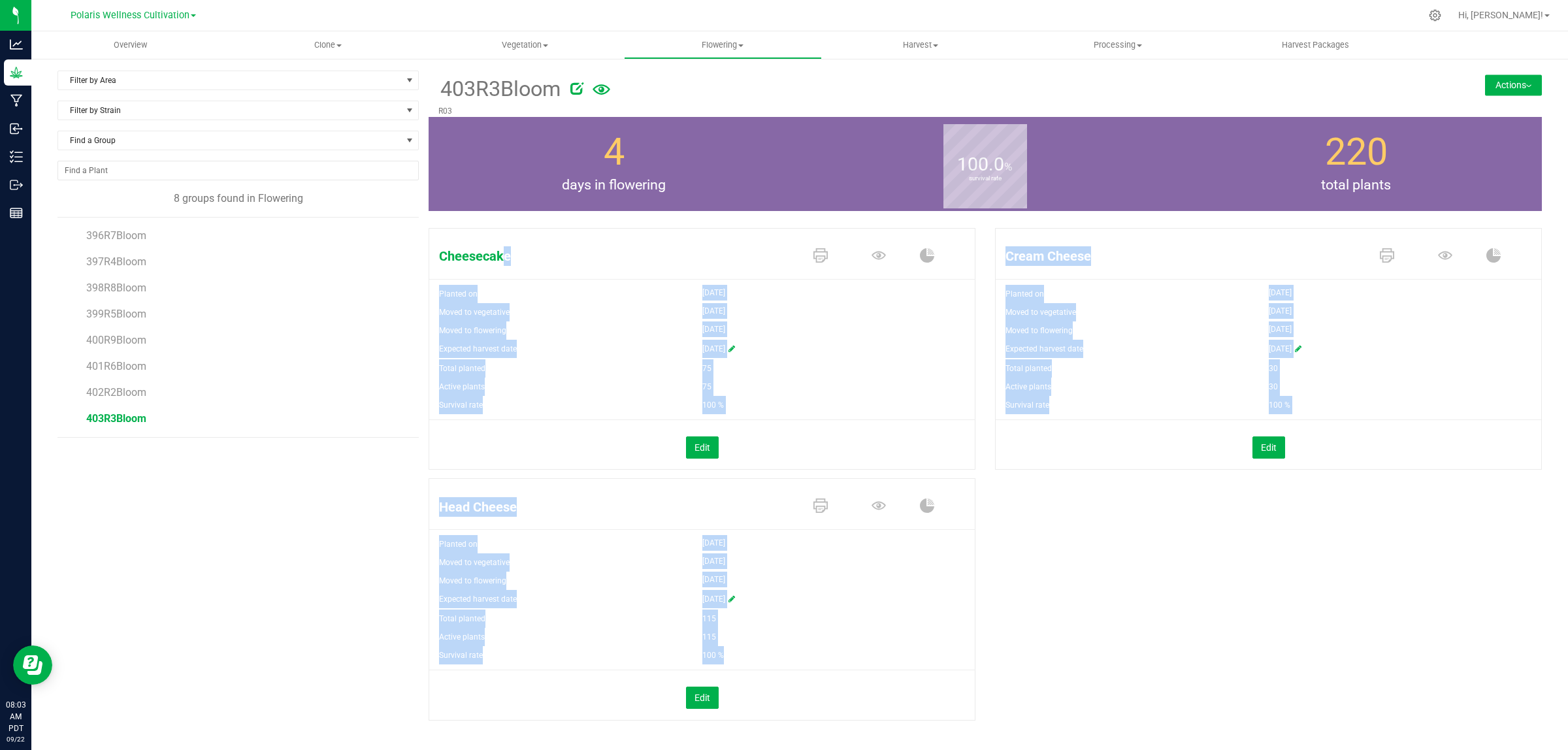
drag, startPoint x: 424, startPoint y: 224, endPoint x: 1101, endPoint y: 648, distance: 798.8
click at [1101, 648] on div "Cheesecake Planted on Aug 6, 2025 Moved to vegetative Aug 29, 2025 Moved to flo…" at bounding box center [985, 489] width 1132 height 531
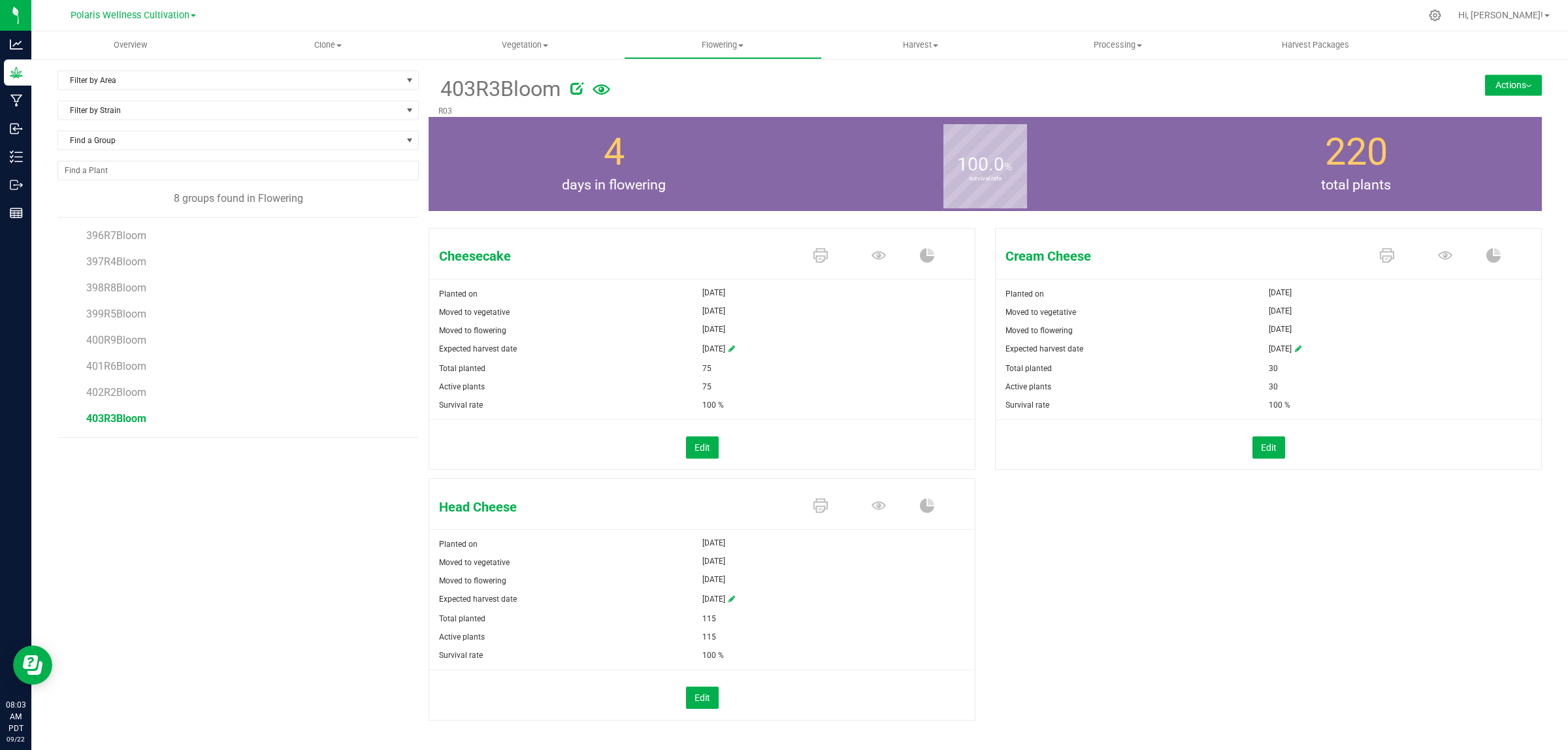
drag, startPoint x: 1083, startPoint y: 671, endPoint x: 1027, endPoint y: 695, distance: 60.9
click at [1084, 672] on div "Cheesecake Planted on Aug 6, 2025 Moved to vegetative Aug 29, 2025 Moved to flo…" at bounding box center [985, 489] width 1113 height 531
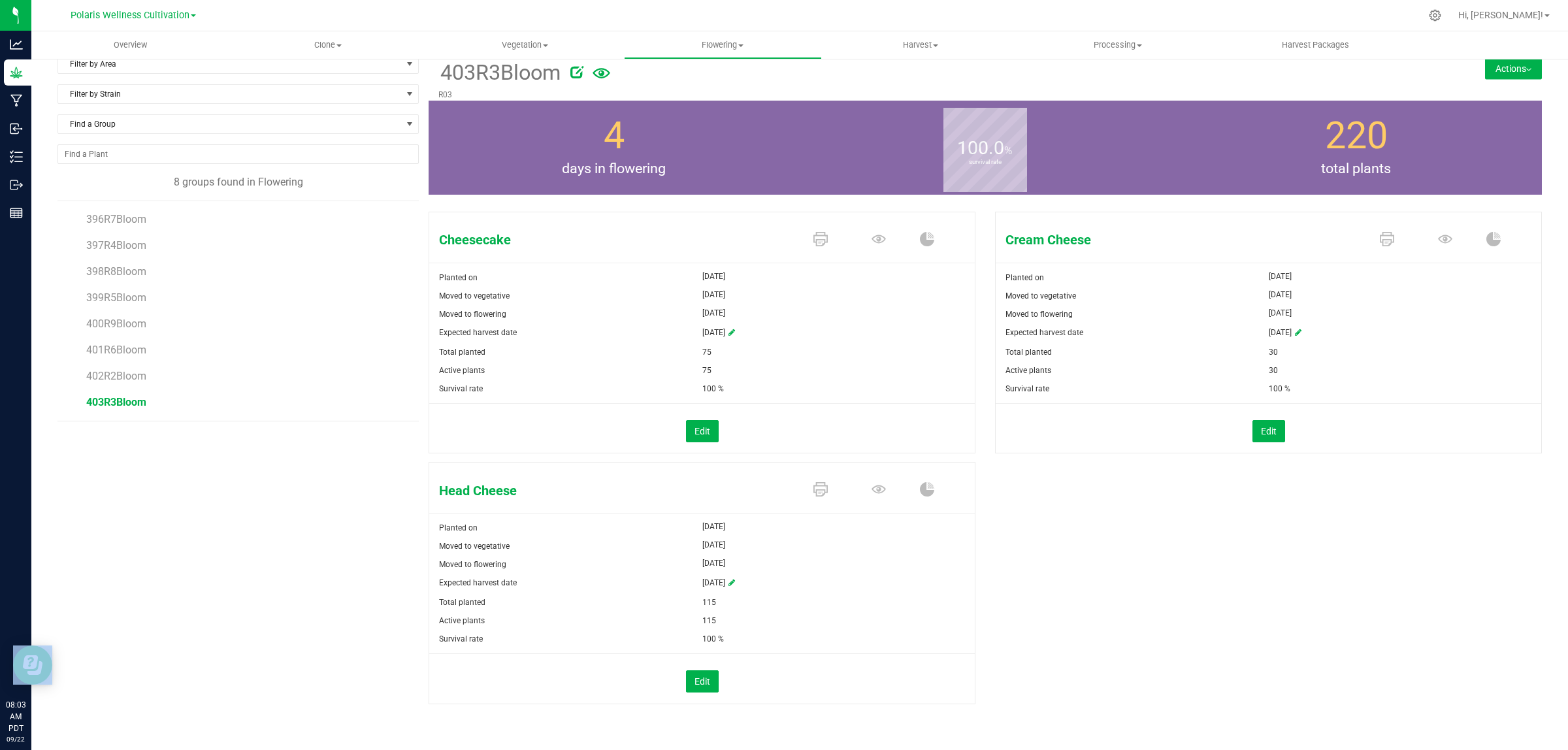
drag, startPoint x: 936, startPoint y: 708, endPoint x: 1009, endPoint y: 654, distance: 90.8
click at [1009, 654] on div "Cheesecake Planted on Aug 6, 2025 Moved to vegetative Aug 29, 2025 Moved to flo…" at bounding box center [985, 472] width 1113 height 531
